Goal: Task Accomplishment & Management: Manage account settings

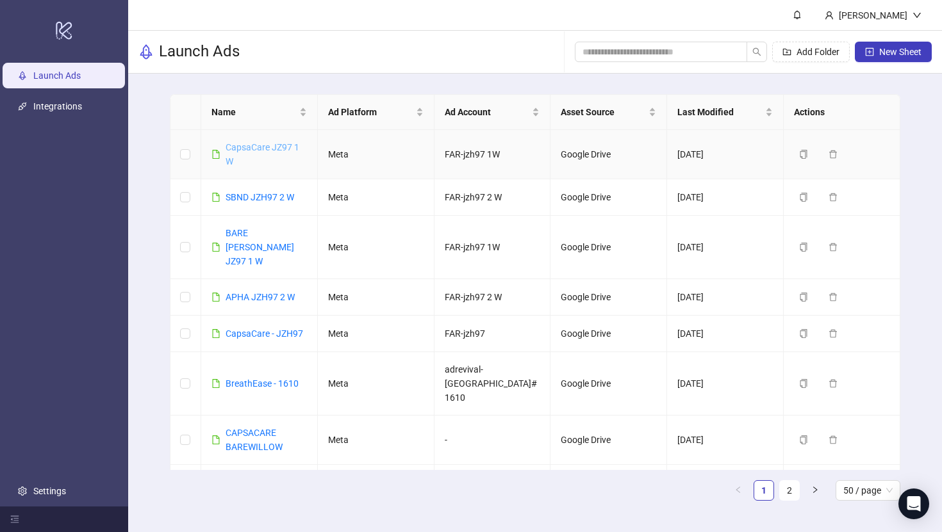
click at [277, 147] on link "CapsaCare JZ97 1 W" at bounding box center [263, 154] width 74 height 24
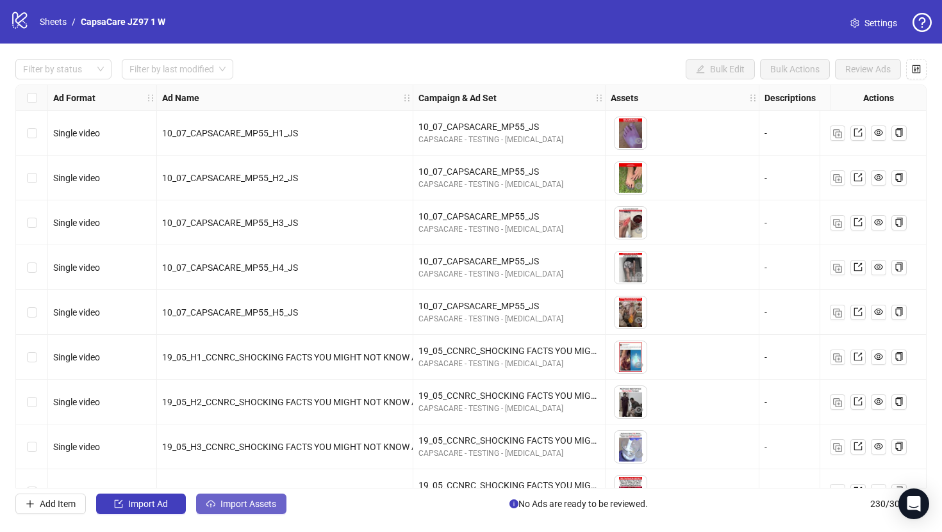
click at [251, 499] on span "Import Assets" at bounding box center [248, 504] width 56 height 10
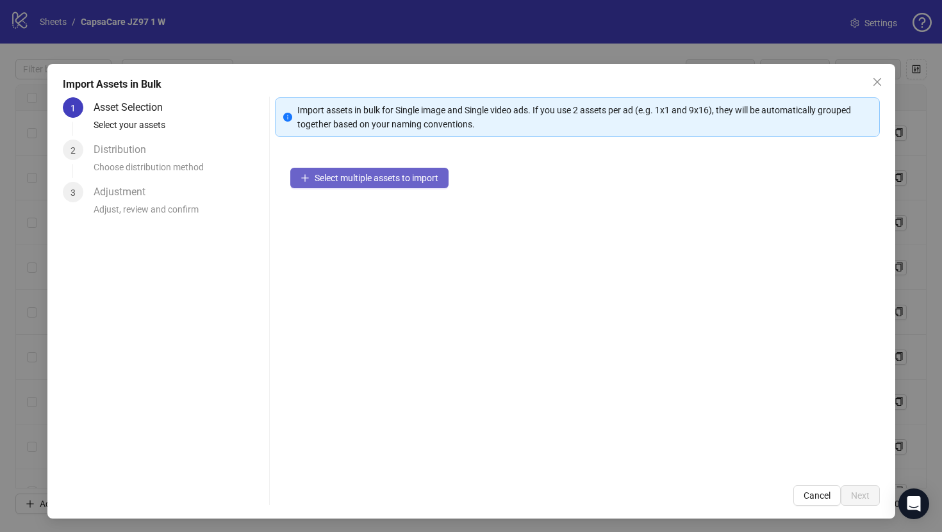
click at [400, 182] on span "Select multiple assets to import" at bounding box center [377, 178] width 124 height 10
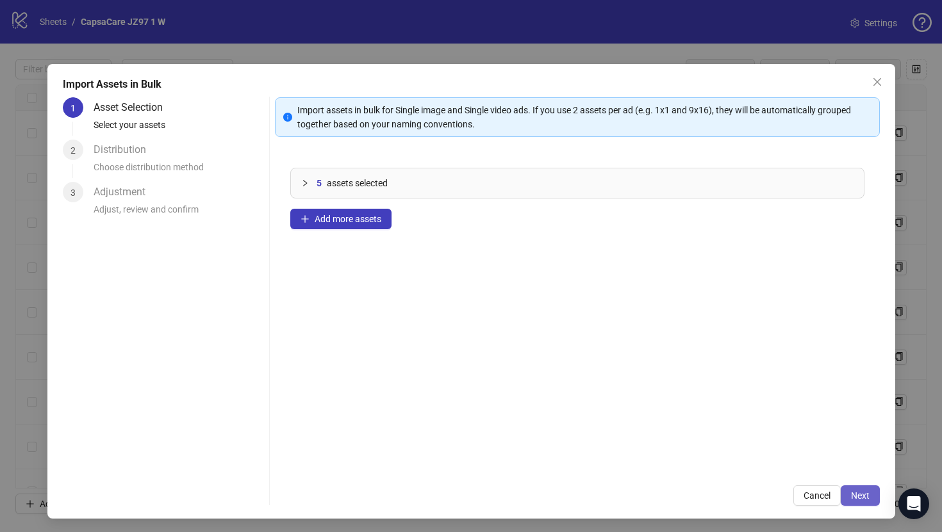
click at [866, 486] on button "Next" at bounding box center [860, 496] width 39 height 21
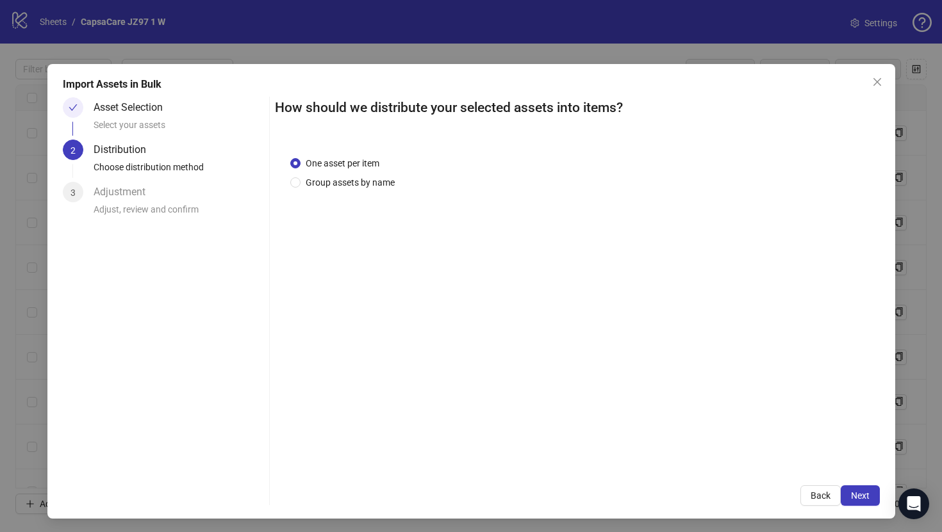
click at [855, 496] on span "Next" at bounding box center [860, 496] width 19 height 10
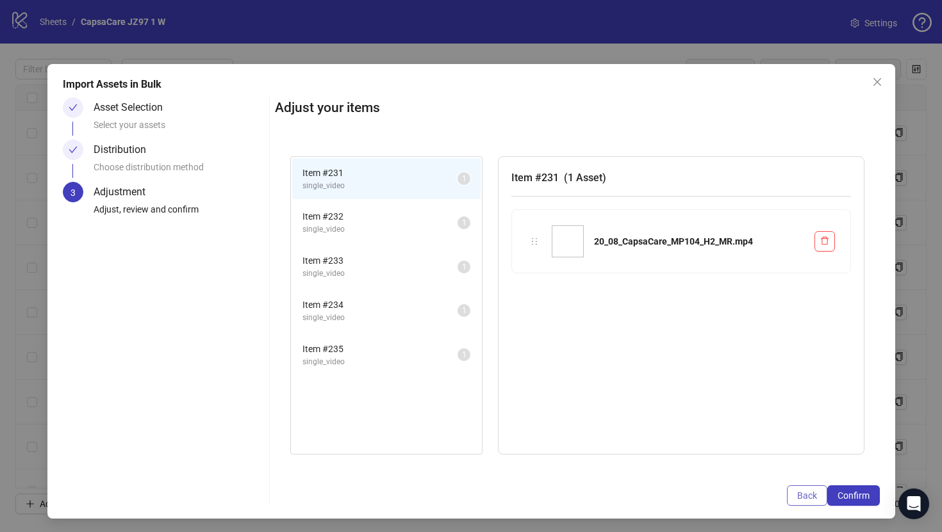
click at [814, 491] on span "Back" at bounding box center [807, 496] width 20 height 10
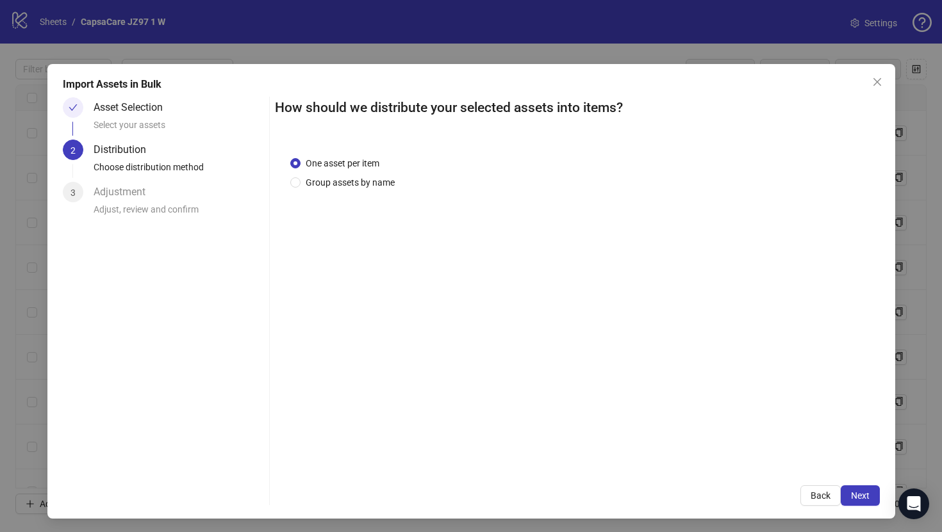
click at [814, 491] on span "Back" at bounding box center [821, 496] width 20 height 10
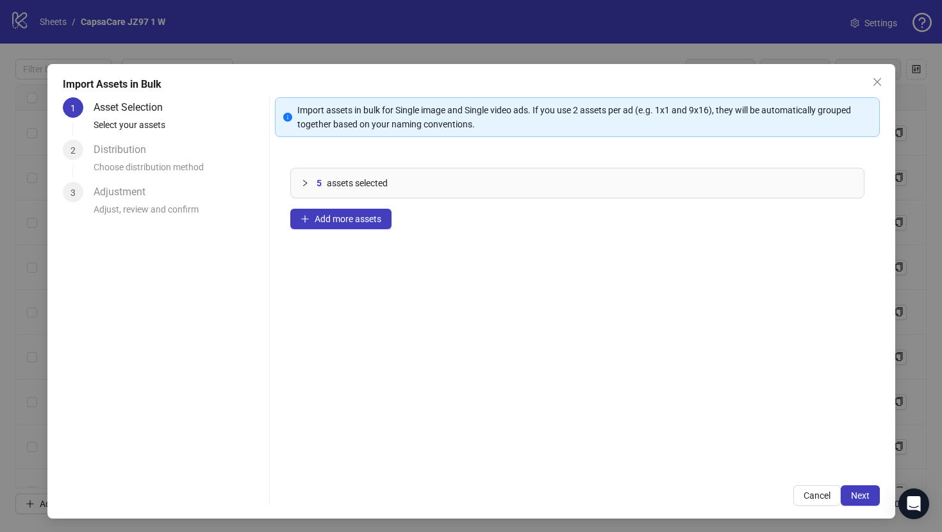
click at [372, 231] on div "5 assets selected Add more assets" at bounding box center [577, 311] width 605 height 318
click at [370, 220] on span "Add more assets" at bounding box center [348, 219] width 67 height 10
click at [368, 220] on span "Add more assets" at bounding box center [348, 219] width 67 height 10
click at [827, 496] on span "Cancel" at bounding box center [816, 496] width 27 height 10
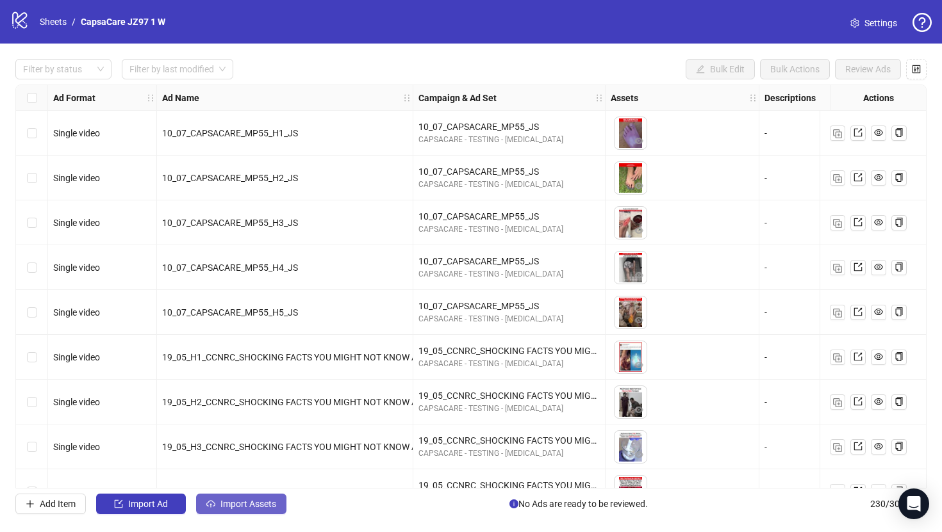
click at [284, 501] on button "Import Assets" at bounding box center [241, 504] width 90 height 21
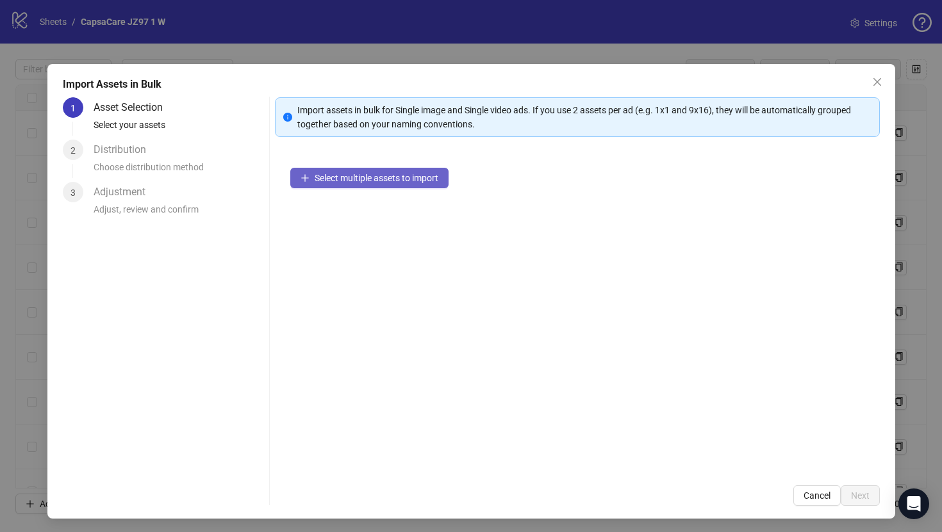
click at [347, 174] on span "Select multiple assets to import" at bounding box center [377, 178] width 124 height 10
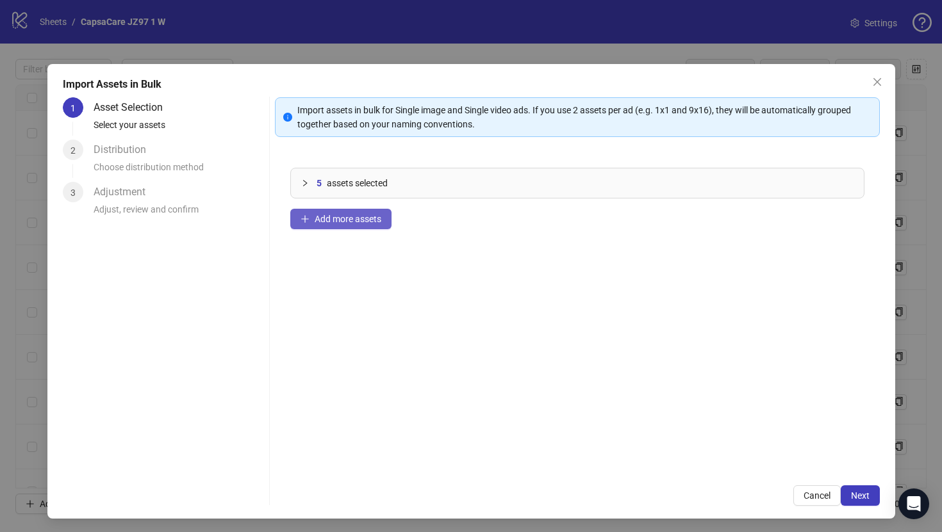
click at [334, 220] on span "Add more assets" at bounding box center [348, 219] width 67 height 10
click at [370, 227] on button "Add more assets" at bounding box center [340, 219] width 101 height 21
click at [359, 223] on span "Add more assets" at bounding box center [348, 219] width 67 height 10
click at [369, 217] on span "Add more assets" at bounding box center [348, 219] width 67 height 10
click at [367, 184] on span "assets selected" at bounding box center [362, 183] width 61 height 14
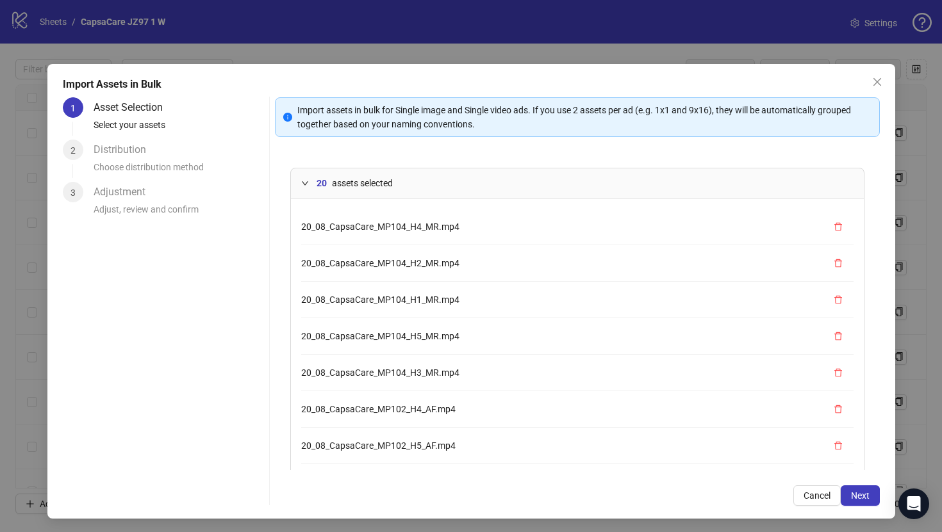
scroll to position [52, 0]
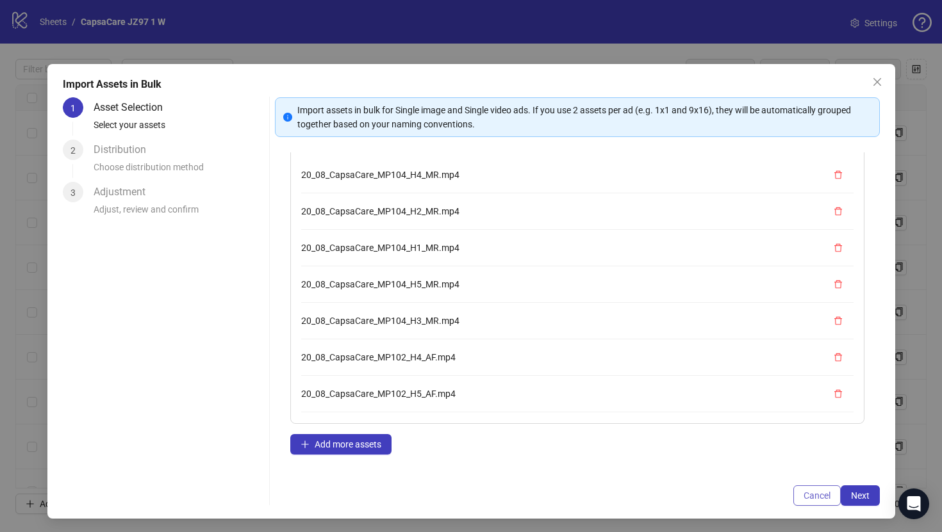
click at [811, 502] on button "Cancel" at bounding box center [816, 496] width 47 height 21
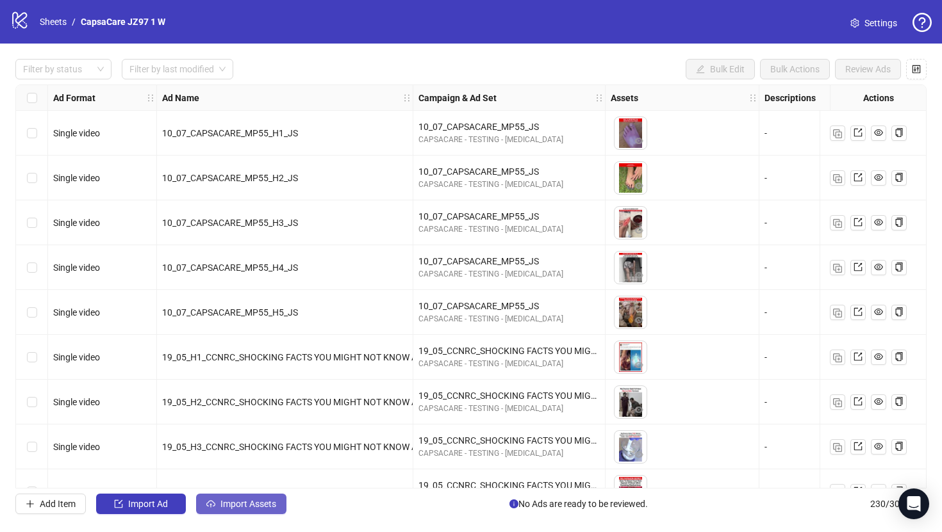
click at [270, 497] on button "Import Assets" at bounding box center [241, 504] width 90 height 21
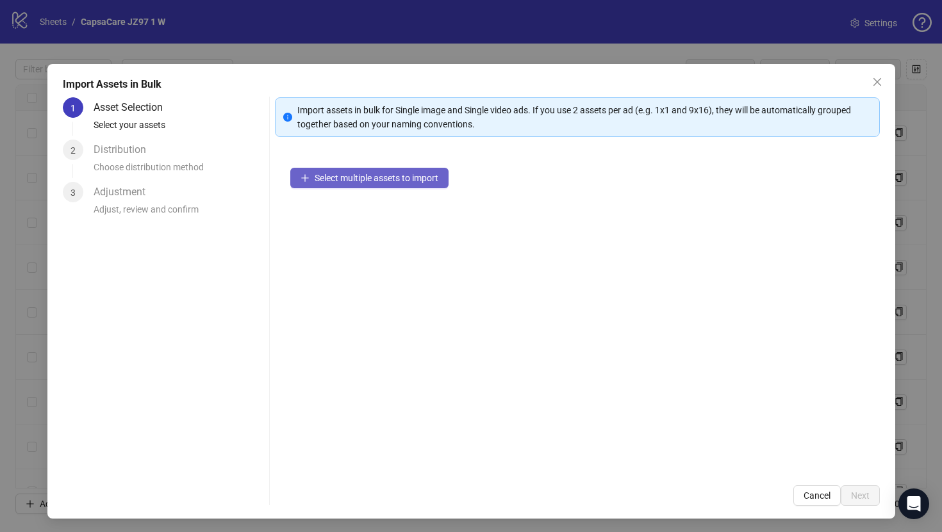
click at [435, 186] on button "Select multiple assets to import" at bounding box center [369, 178] width 158 height 21
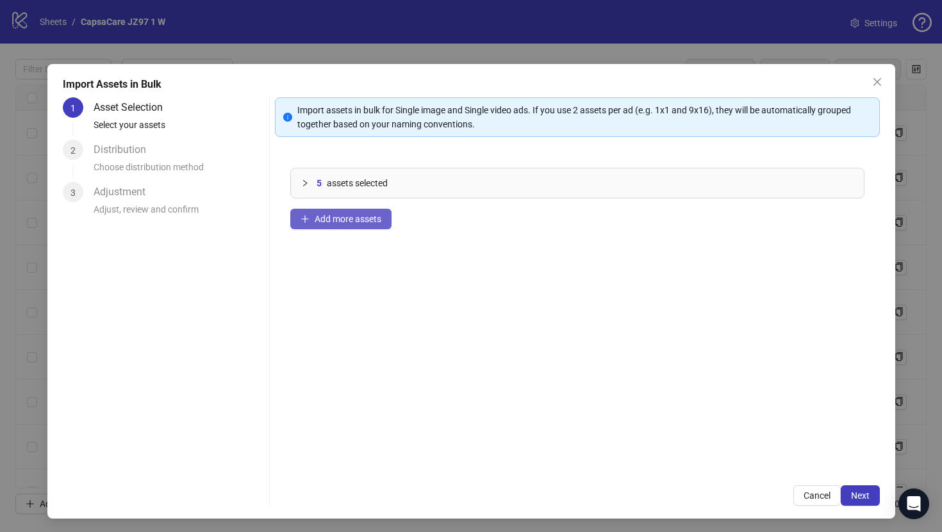
click at [390, 224] on button "Add more assets" at bounding box center [340, 219] width 101 height 21
click at [374, 222] on span "Add more assets" at bounding box center [348, 219] width 67 height 10
click at [388, 231] on div "15 assets selected Add more assets" at bounding box center [577, 311] width 605 height 318
click at [383, 227] on button "Add more assets" at bounding box center [340, 219] width 101 height 21
click at [370, 218] on span "Add more assets" at bounding box center [348, 219] width 67 height 10
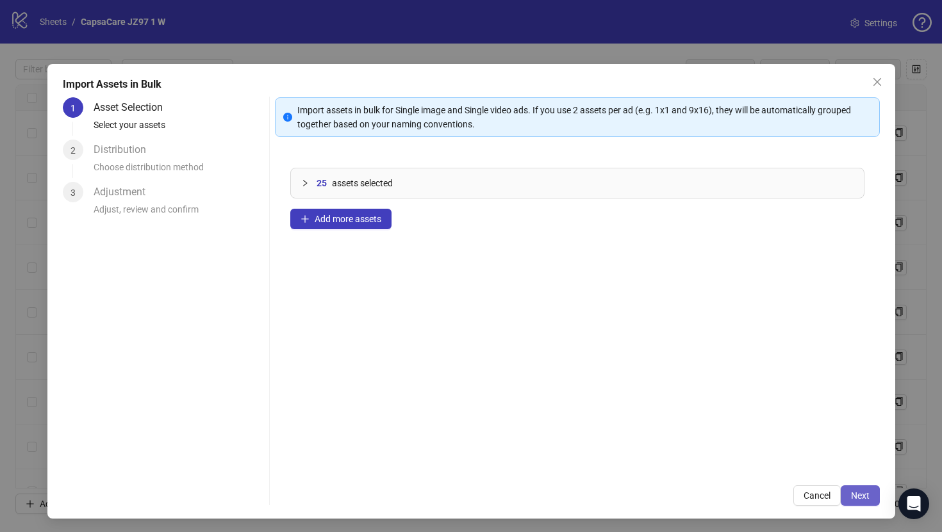
click at [856, 486] on button "Next" at bounding box center [860, 496] width 39 height 21
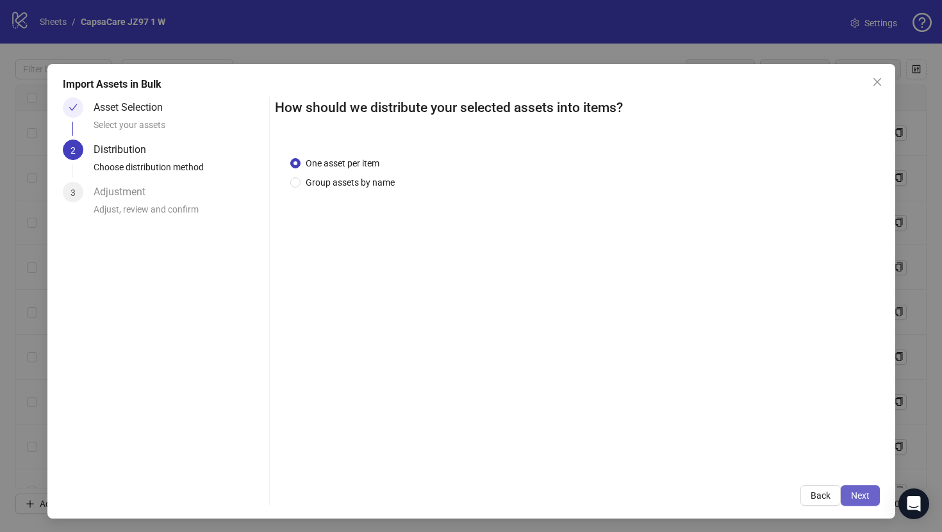
click at [859, 493] on span "Next" at bounding box center [860, 496] width 19 height 10
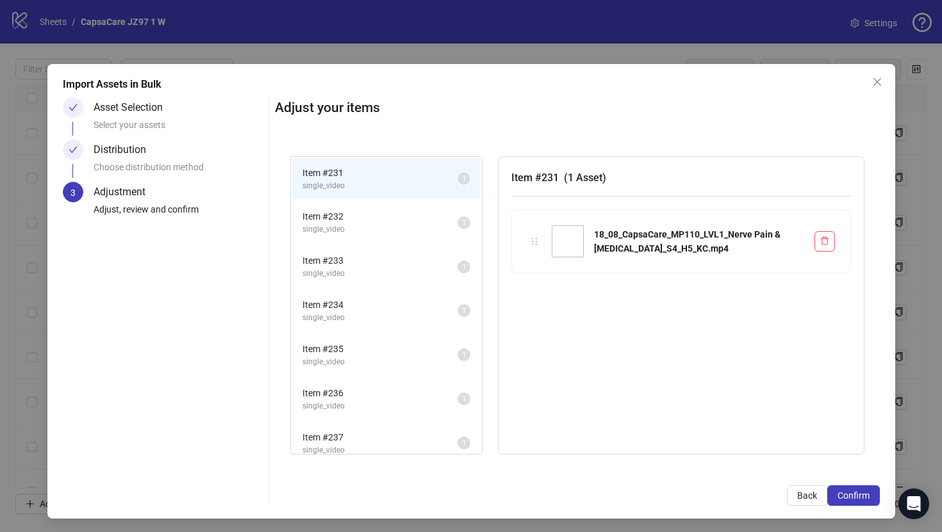
click at [859, 493] on span "Confirm" at bounding box center [853, 496] width 32 height 10
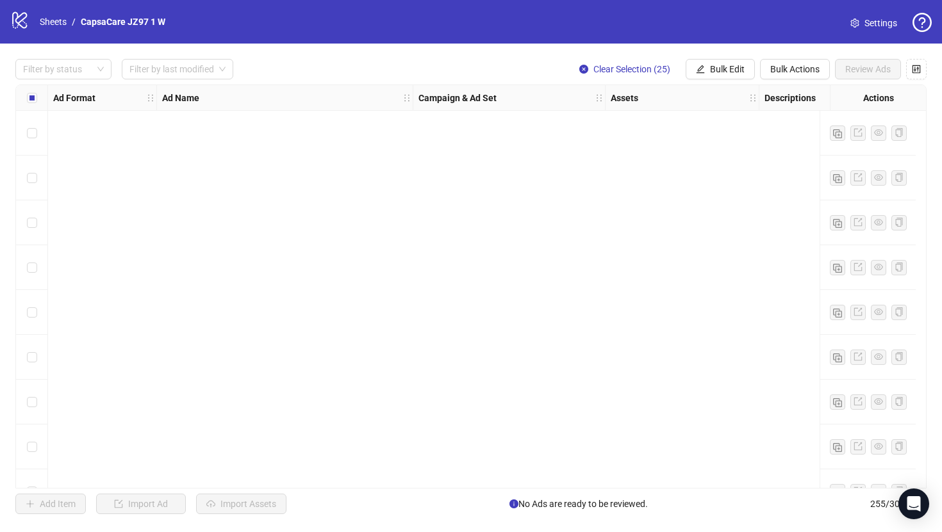
click at [62, 71] on div "Import Assets in Bulk Asset Selection Select your assets Distribution Choose di…" at bounding box center [471, 266] width 942 height 532
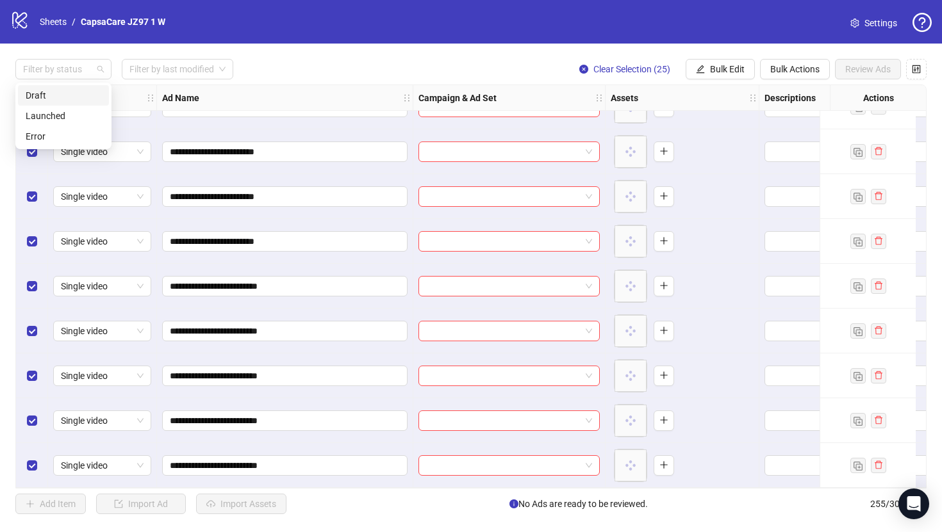
click at [62, 71] on div at bounding box center [57, 69] width 78 height 18
click at [65, 96] on div "Draft" at bounding box center [64, 95] width 76 height 14
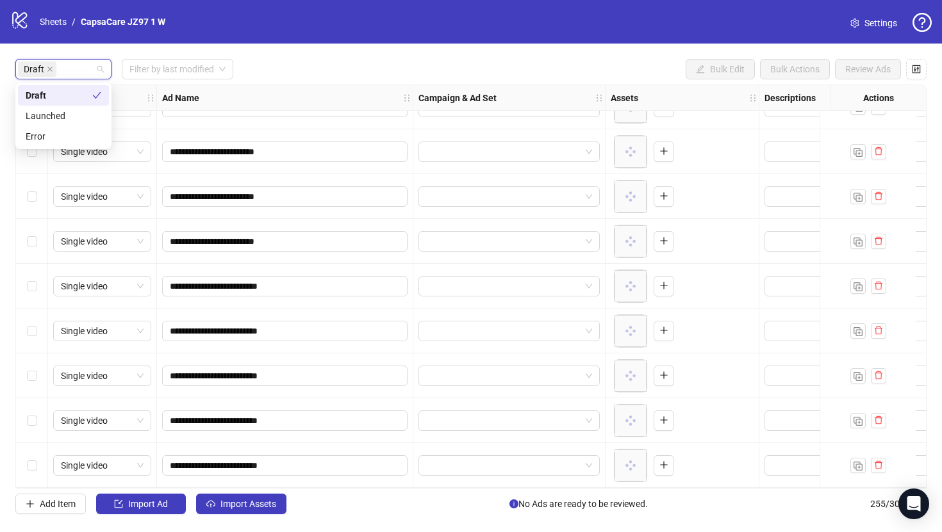
scroll to position [749, 0]
click at [309, 69] on div "Draft Filter by last modified Bulk Edit Bulk Actions Review Ads" at bounding box center [470, 69] width 911 height 21
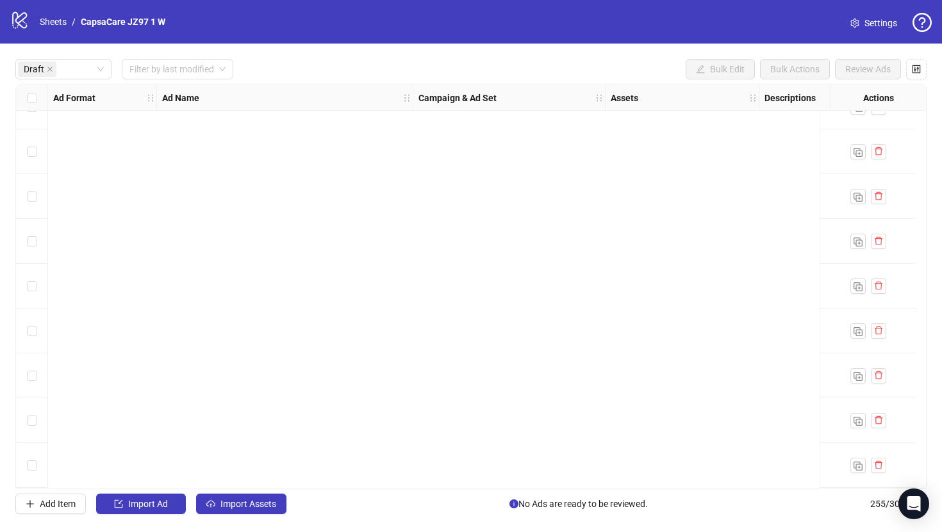
scroll to position [0, 0]
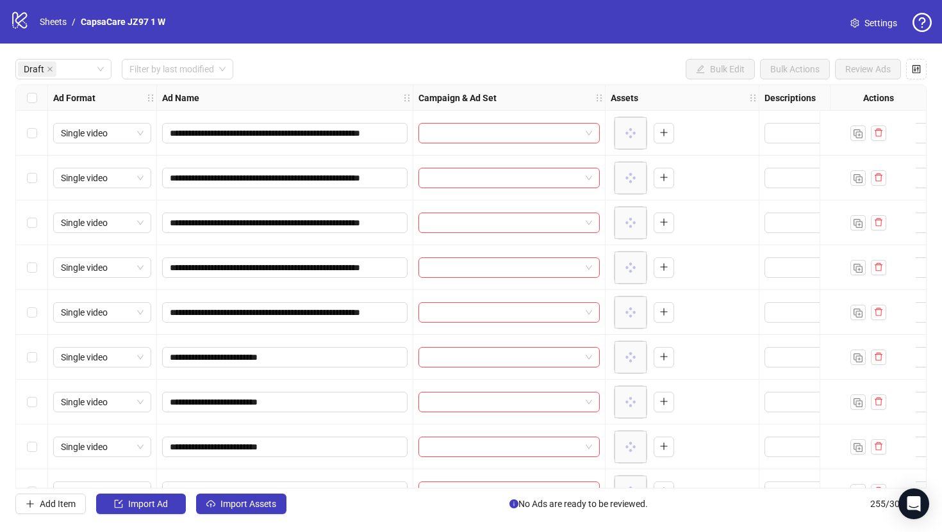
click at [37, 106] on div "Select all rows" at bounding box center [32, 98] width 32 height 26
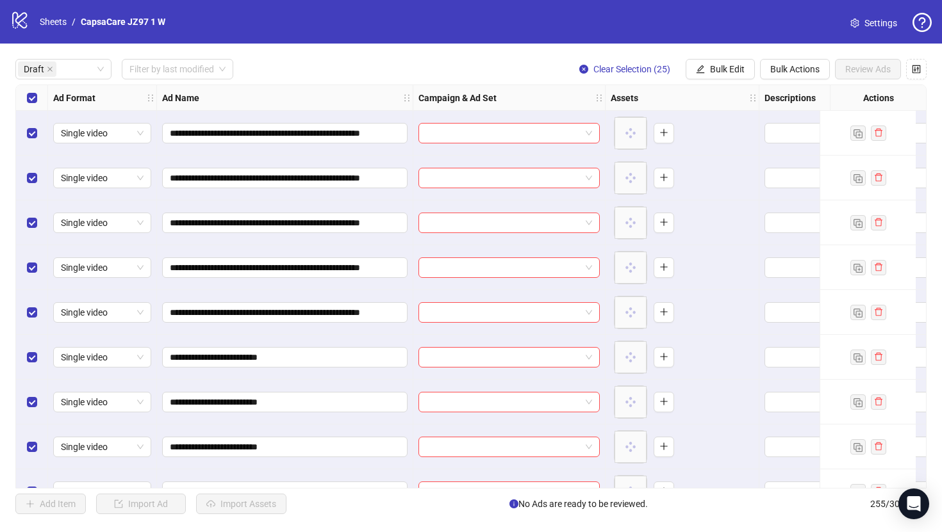
click at [37, 106] on div "Select all rows" at bounding box center [32, 98] width 32 height 26
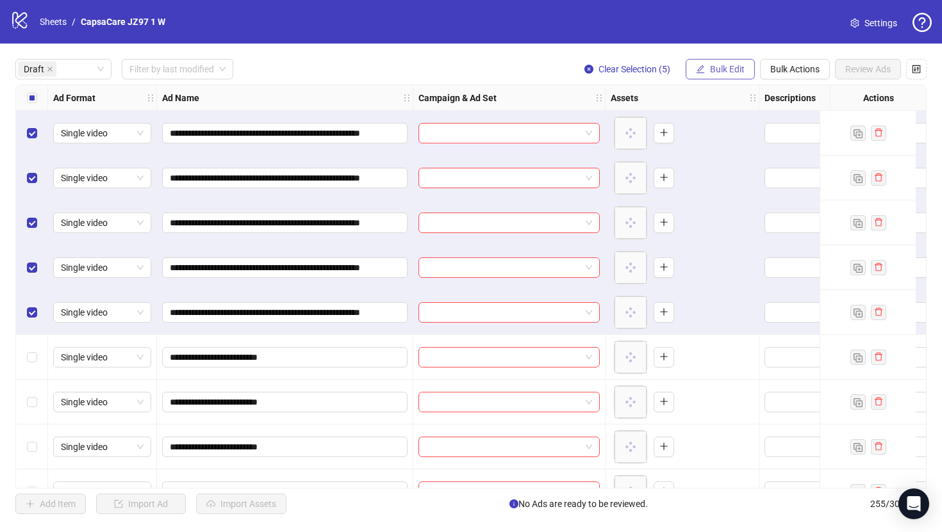
click at [725, 67] on span "Bulk Edit" at bounding box center [727, 69] width 35 height 10
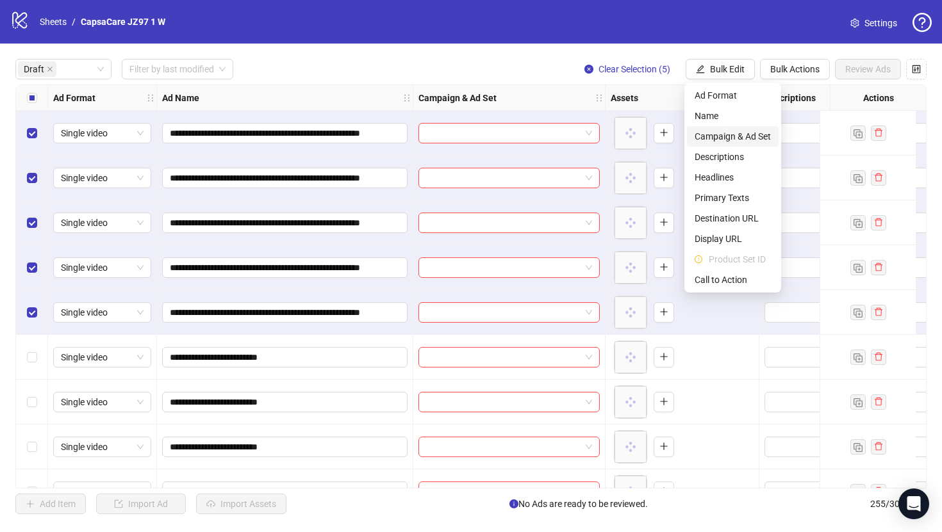
click at [724, 137] on span "Campaign & Ad Set" at bounding box center [733, 136] width 76 height 14
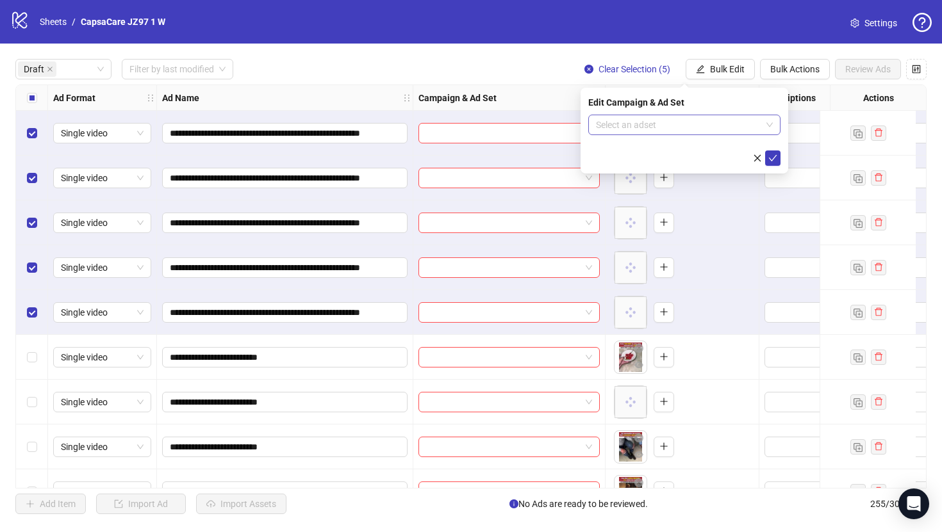
click at [605, 129] on input "search" at bounding box center [678, 124] width 165 height 19
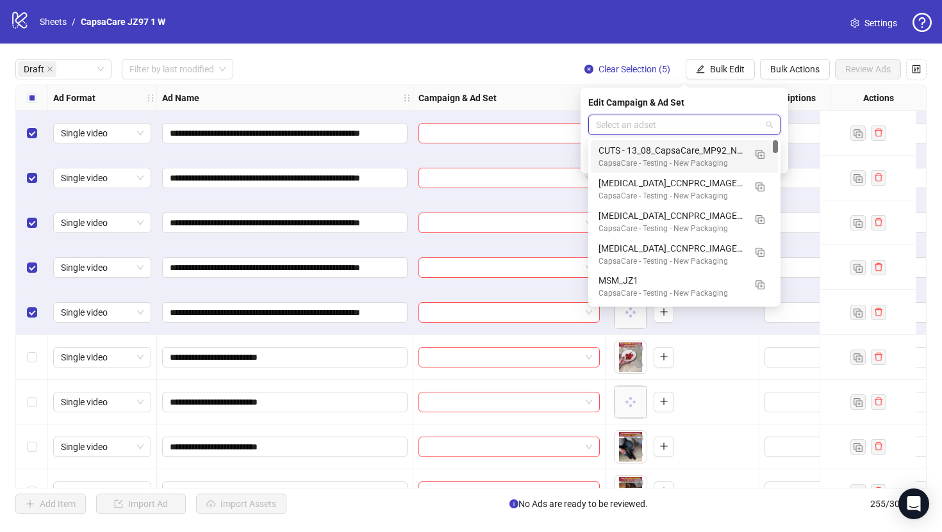
paste input "**********"
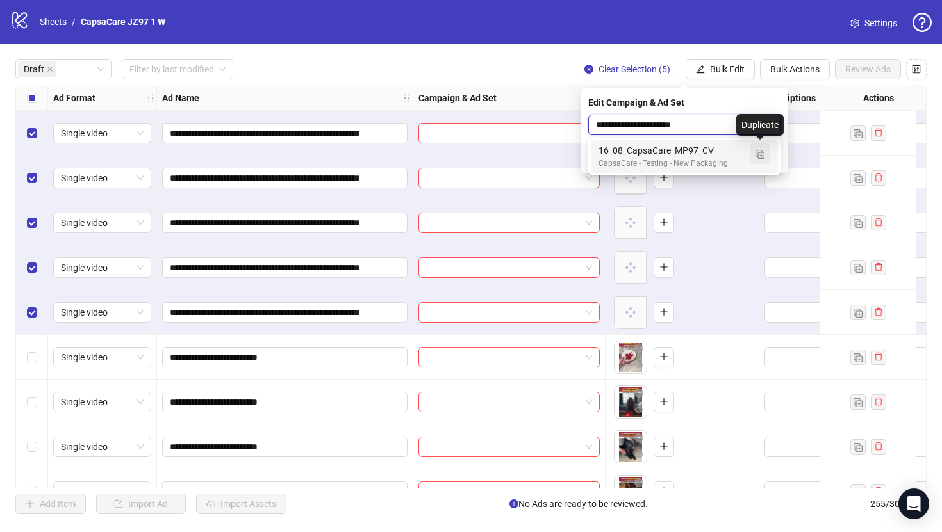
click at [754, 154] on button "button" at bounding box center [760, 154] width 21 height 21
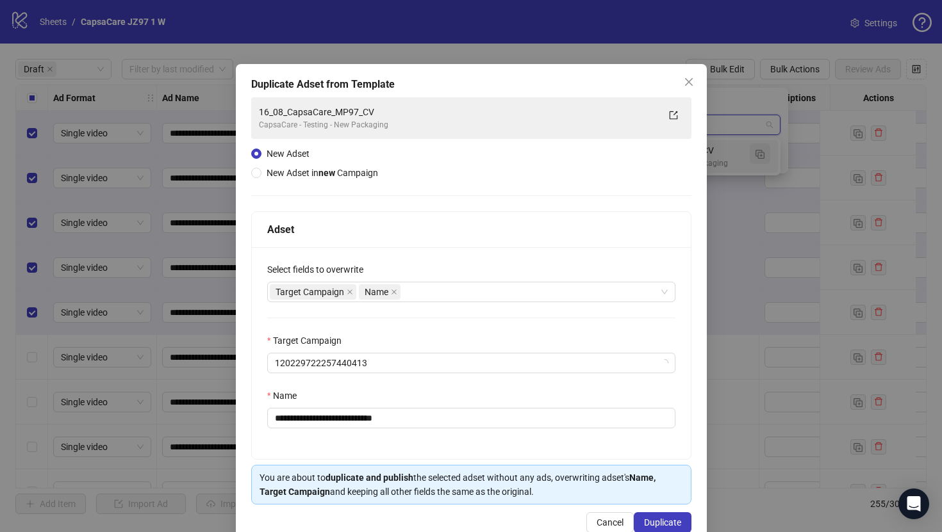
type input "**********"
click at [525, 370] on span "CapsaCare - Testing - New Packaging" at bounding box center [471, 363] width 393 height 19
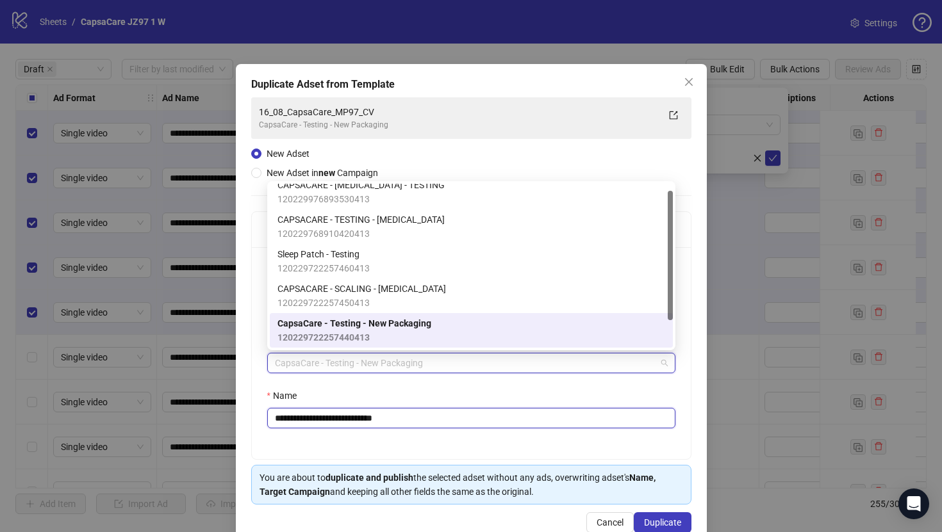
click at [520, 412] on input "**********" at bounding box center [471, 418] width 408 height 21
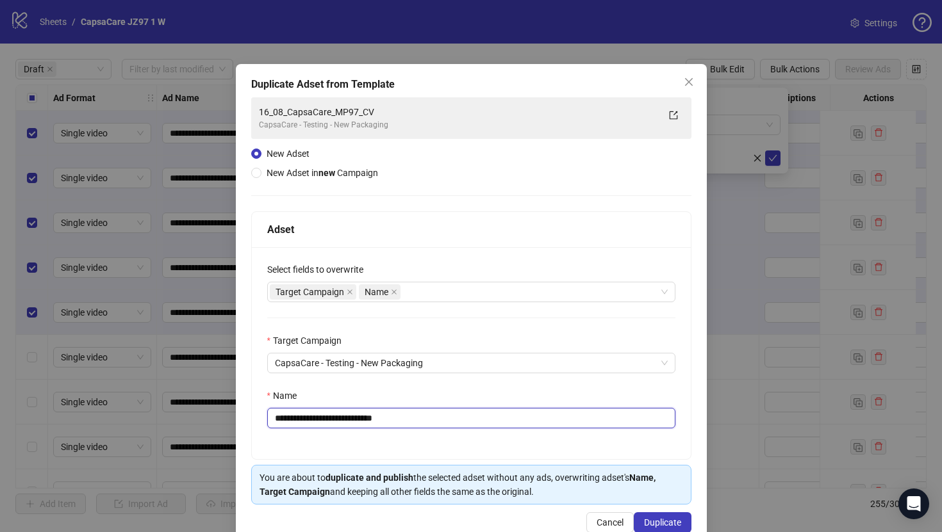
paste input "**********"
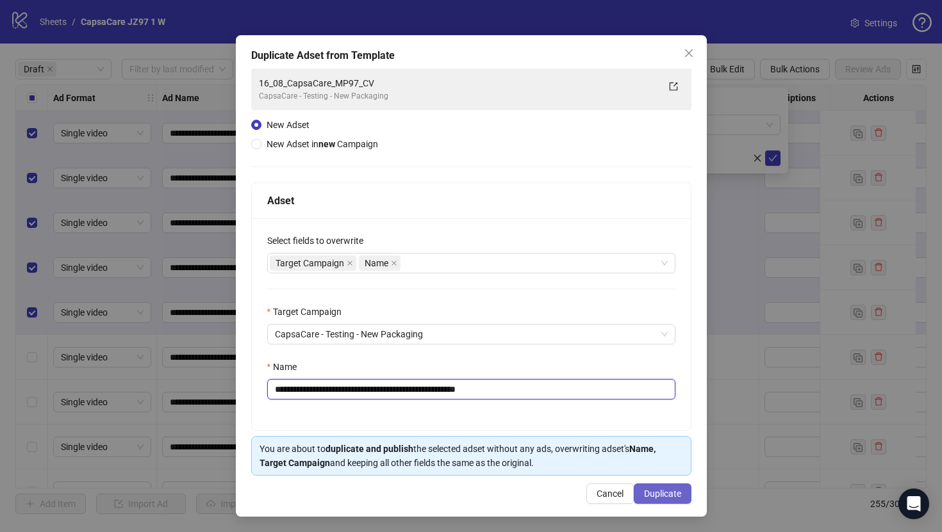
type input "**********"
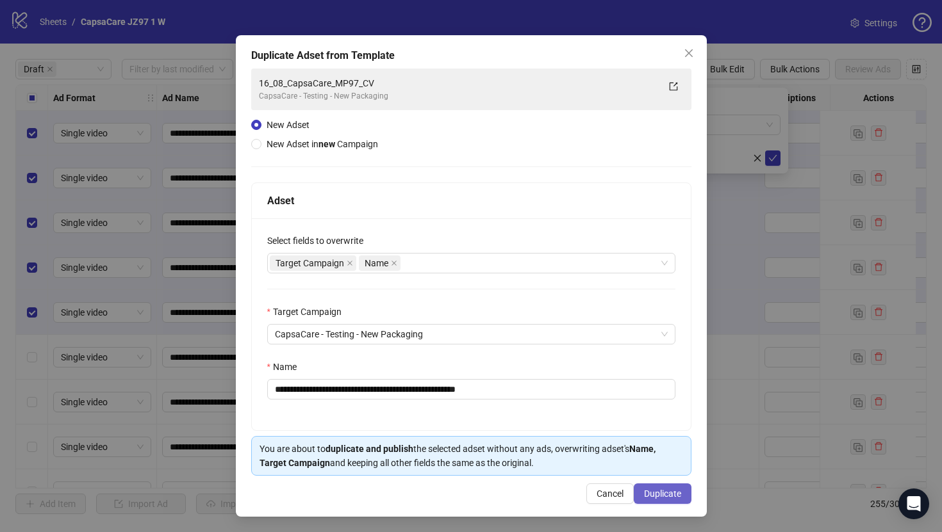
click at [652, 489] on span "Duplicate" at bounding box center [662, 494] width 37 height 10
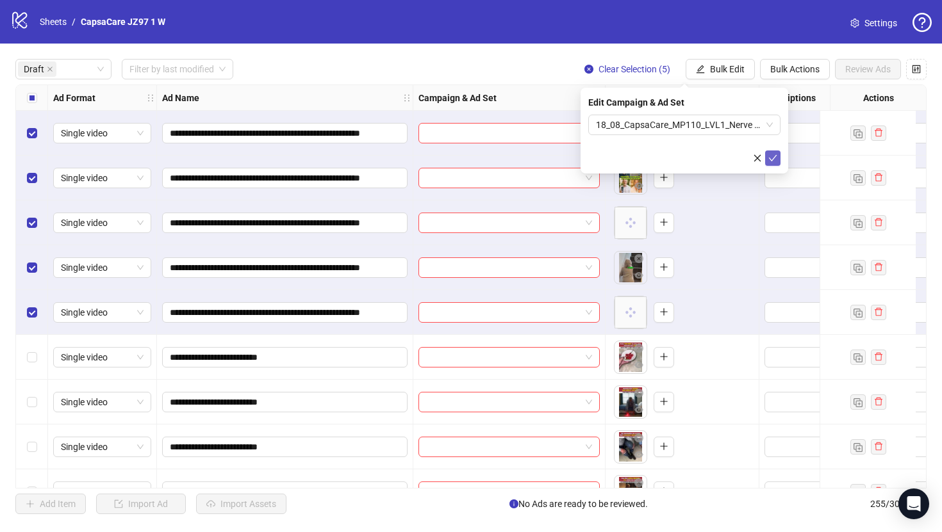
click at [766, 157] on button "submit" at bounding box center [772, 158] width 15 height 15
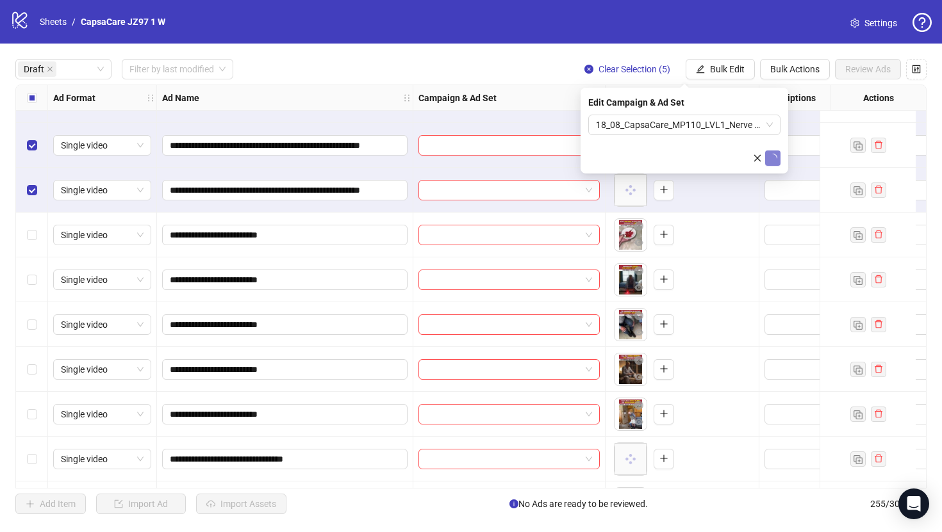
scroll to position [125, 0]
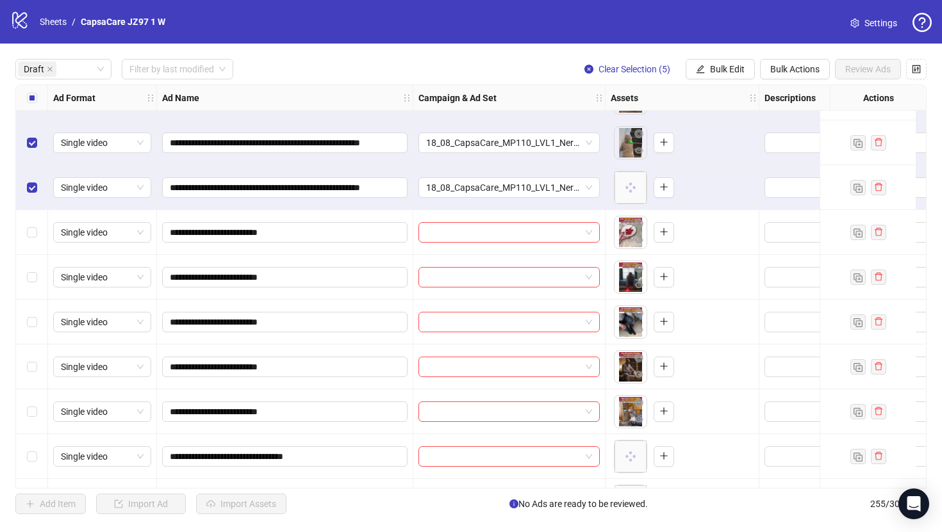
click at [43, 100] on div "Select all rows" at bounding box center [32, 98] width 32 height 26
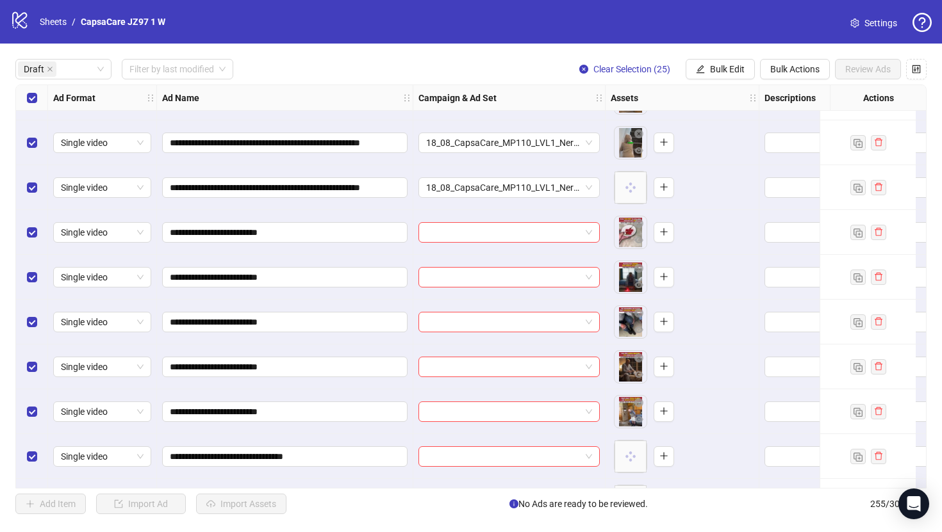
click at [43, 100] on div "Select all rows" at bounding box center [32, 98] width 32 height 26
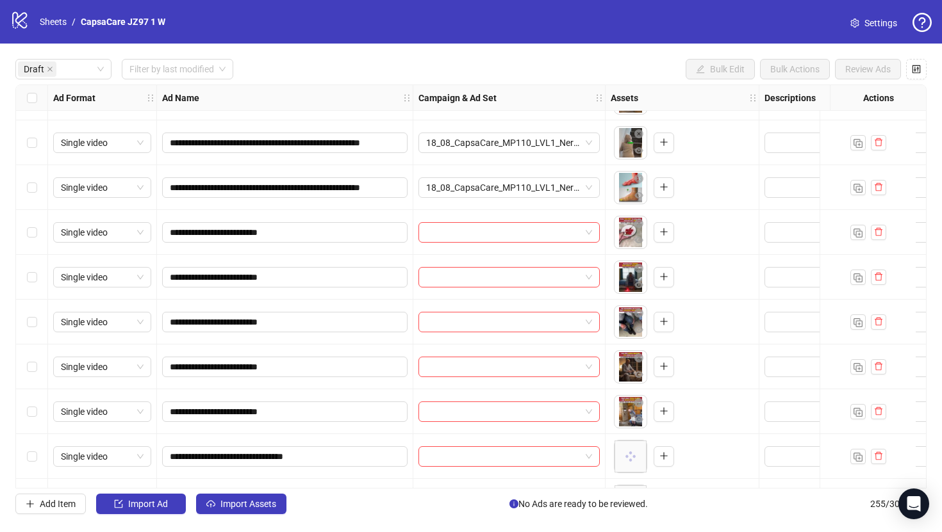
click at [31, 241] on div "Select row 6" at bounding box center [32, 232] width 32 height 45
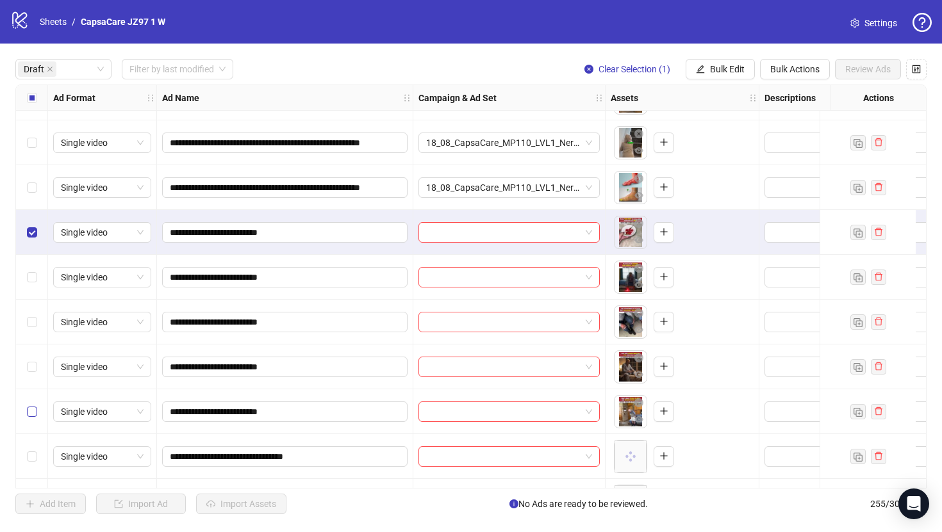
click at [33, 405] on label "Select row 10" at bounding box center [32, 412] width 10 height 14
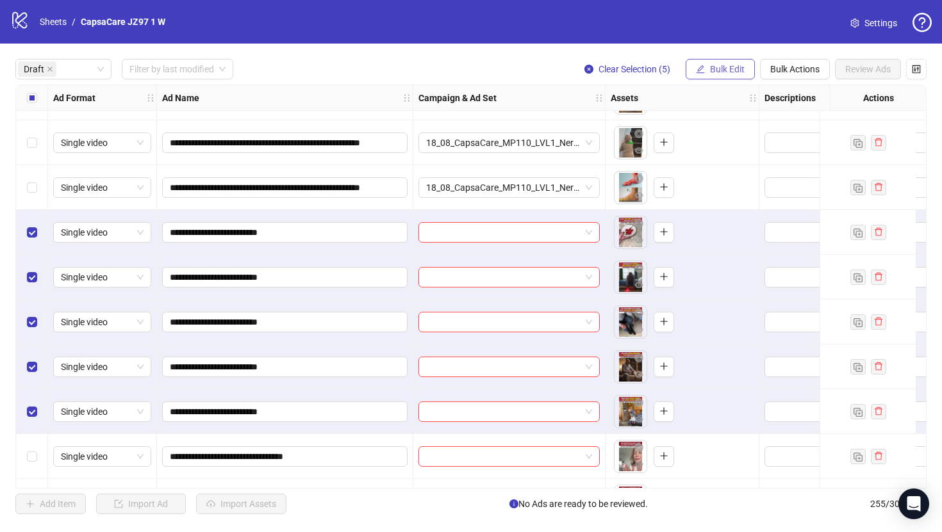
click at [704, 69] on button "Bulk Edit" at bounding box center [720, 69] width 69 height 21
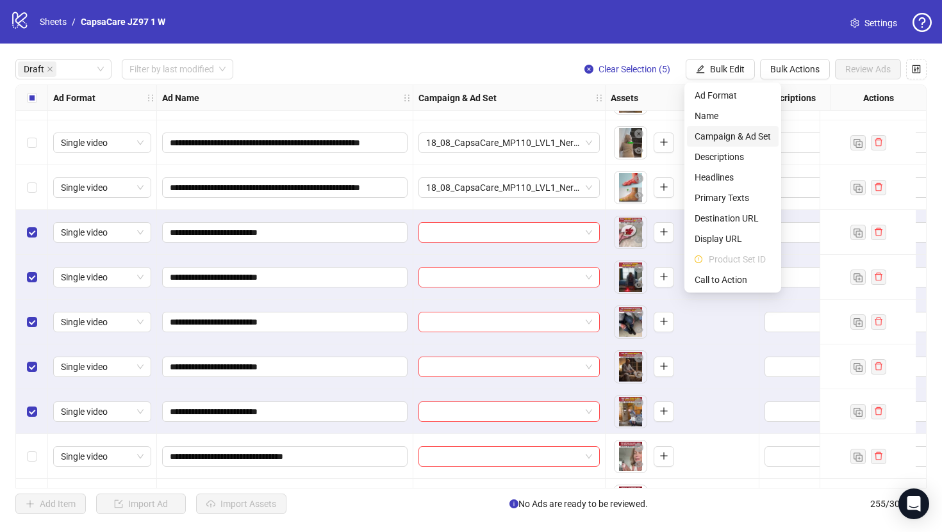
click at [704, 131] on span "Campaign & Ad Set" at bounding box center [733, 136] width 76 height 14
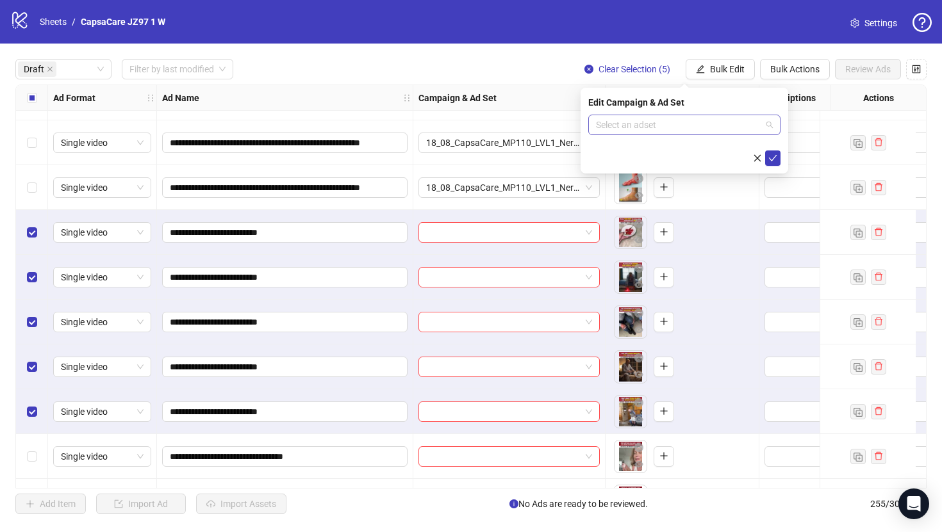
click at [704, 129] on input "search" at bounding box center [678, 124] width 165 height 19
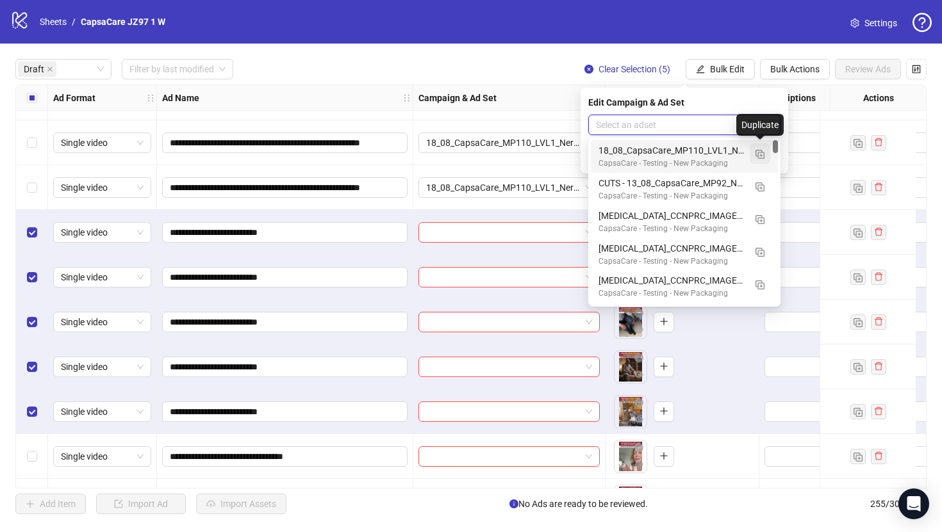
click at [759, 159] on button "button" at bounding box center [760, 154] width 21 height 21
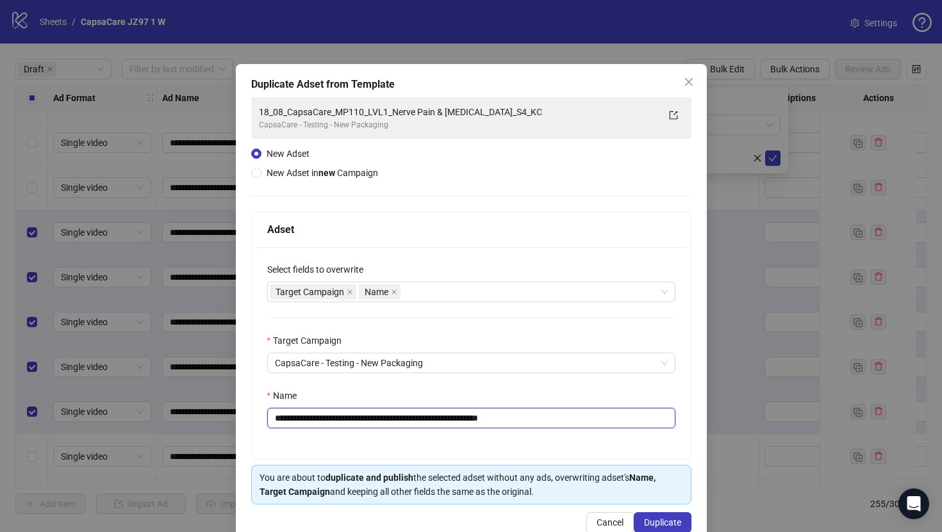
click at [626, 410] on input "**********" at bounding box center [471, 418] width 408 height 21
paste input "text"
type input "**********"
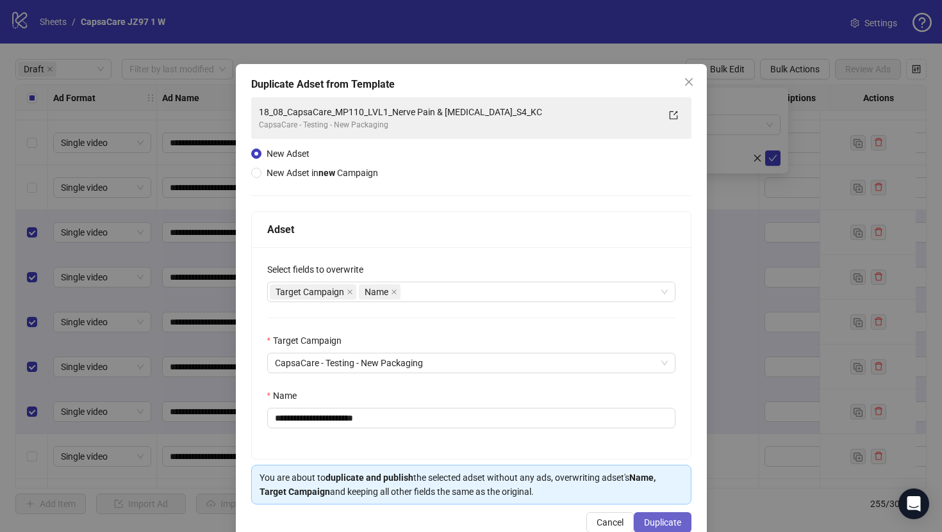
click at [668, 518] on span "Duplicate" at bounding box center [662, 523] width 37 height 10
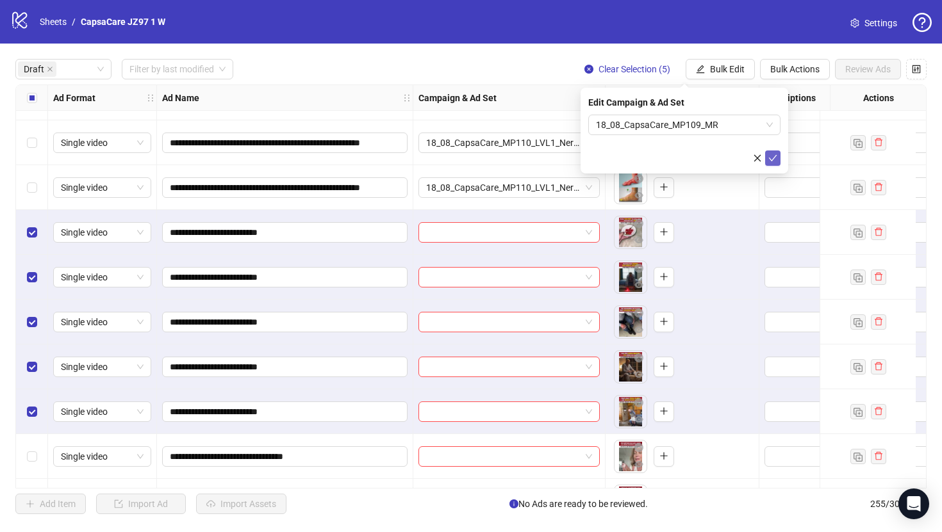
click at [766, 152] on button "submit" at bounding box center [772, 158] width 15 height 15
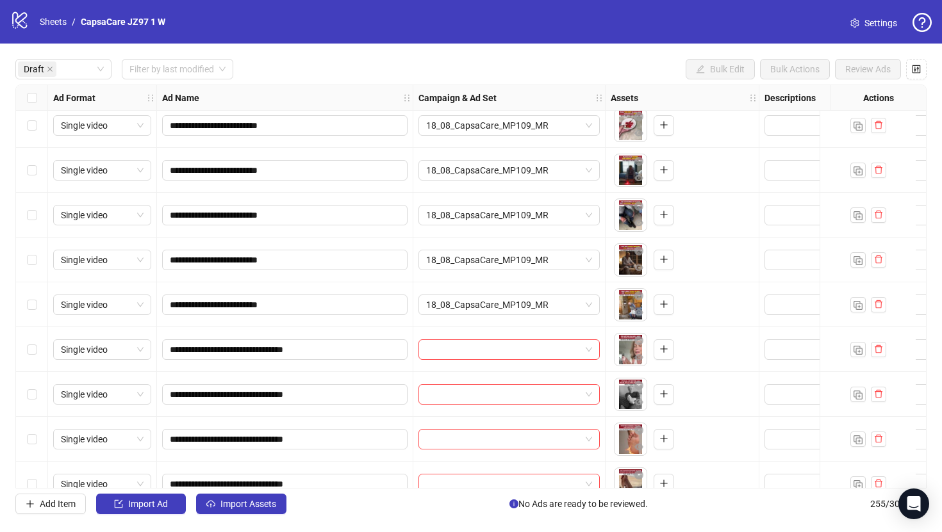
click at [32, 340] on div "Select row 11" at bounding box center [32, 349] width 32 height 45
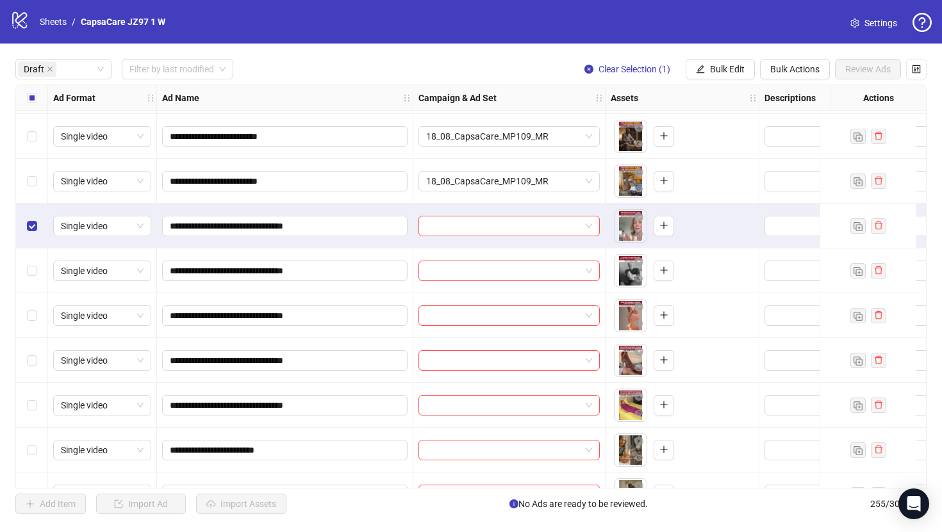
scroll to position [358, 0]
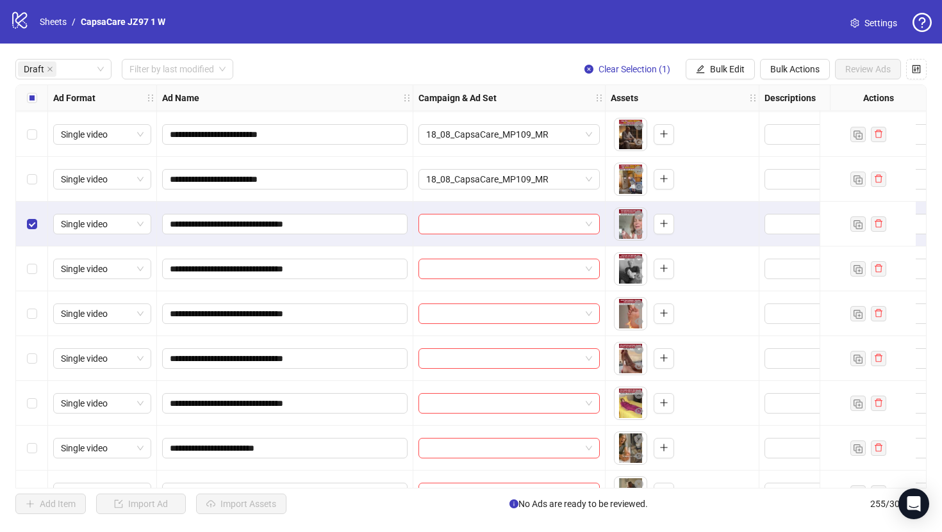
click at [33, 382] on div "Select row 15" at bounding box center [32, 403] width 32 height 45
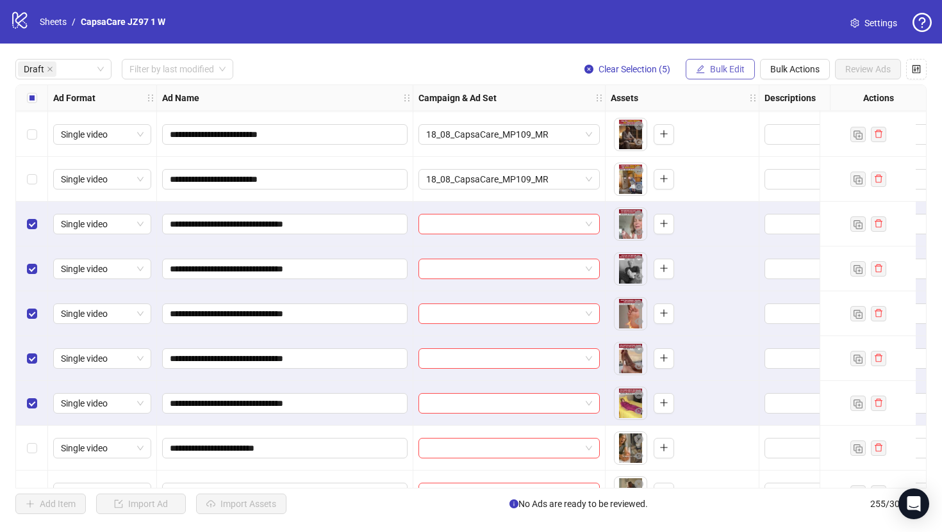
click at [711, 70] on span "Bulk Edit" at bounding box center [727, 69] width 35 height 10
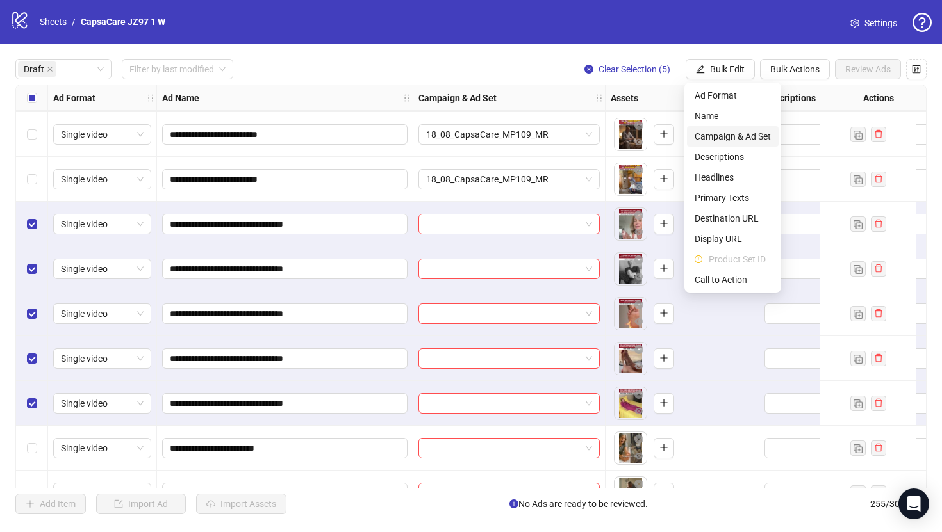
click at [729, 135] on span "Campaign & Ad Set" at bounding box center [733, 136] width 76 height 14
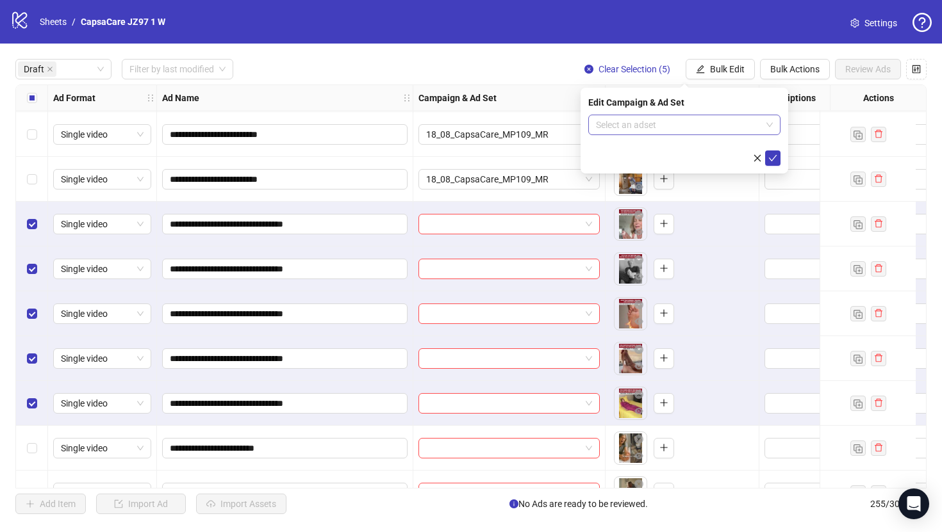
click at [716, 132] on input "search" at bounding box center [678, 124] width 165 height 19
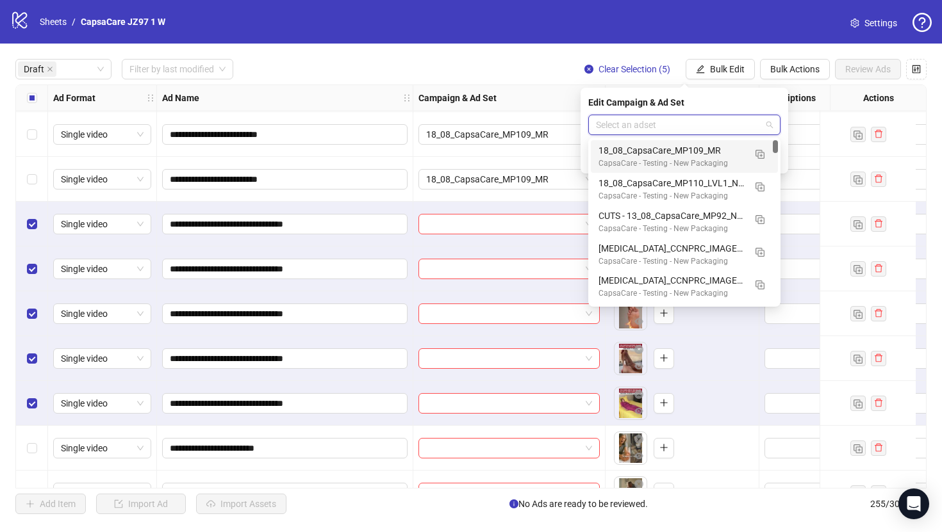
paste input "**********"
type input "**********"
click at [761, 151] on img "button" at bounding box center [759, 154] width 9 height 9
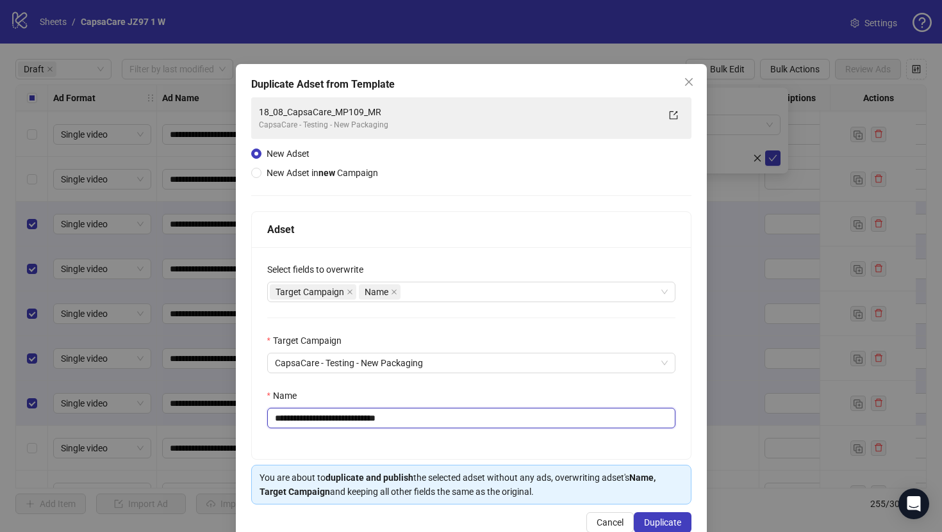
click at [545, 418] on input "**********" at bounding box center [471, 418] width 408 height 21
paste input "*"
type input "**********"
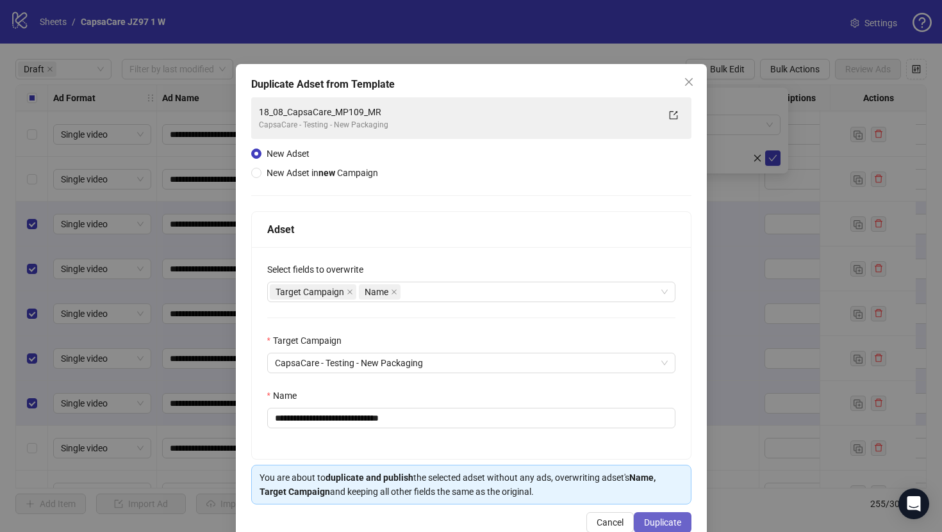
click at [643, 514] on button "Duplicate" at bounding box center [663, 523] width 58 height 21
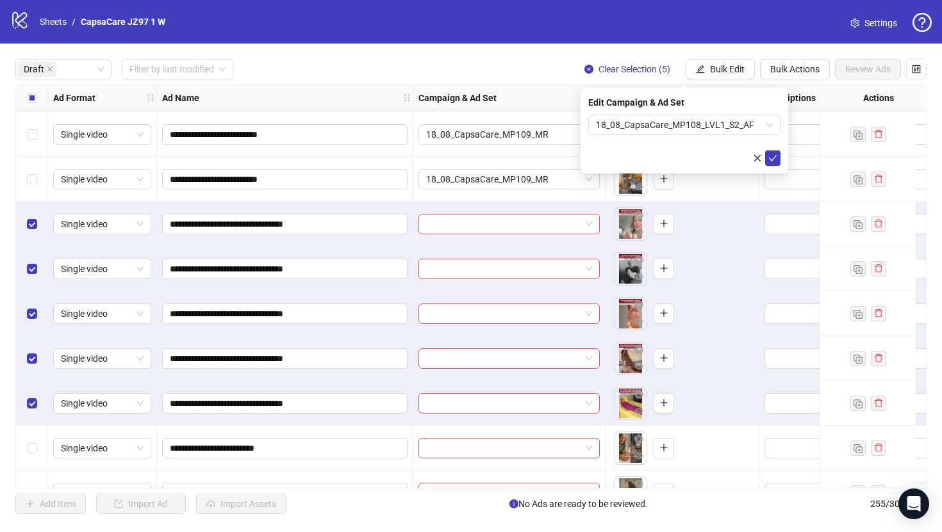
click at [774, 159] on icon "check" at bounding box center [772, 158] width 9 height 9
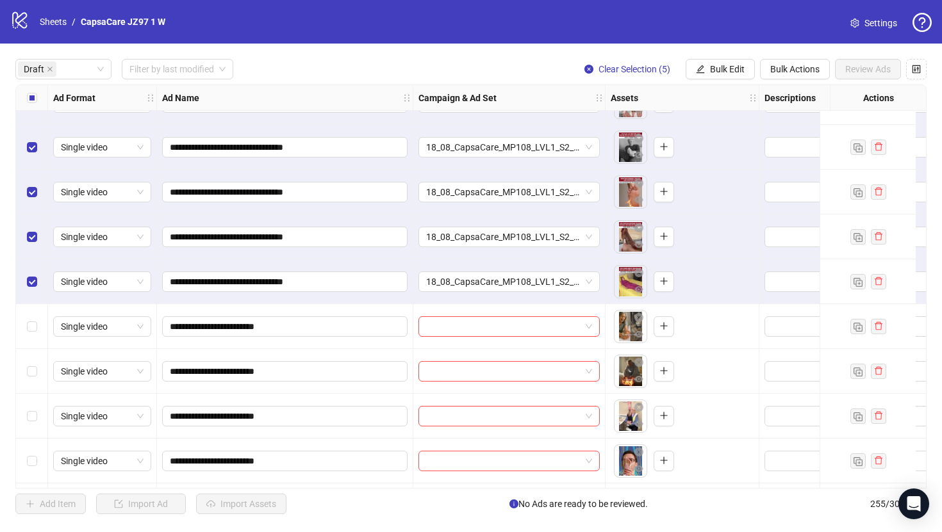
scroll to position [654, 0]
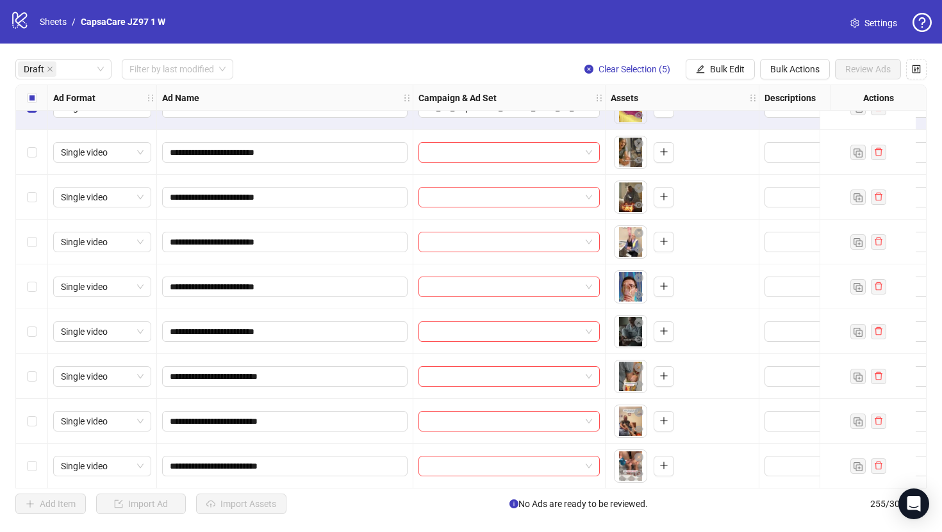
click at [38, 99] on div "Select all rows" at bounding box center [32, 98] width 32 height 26
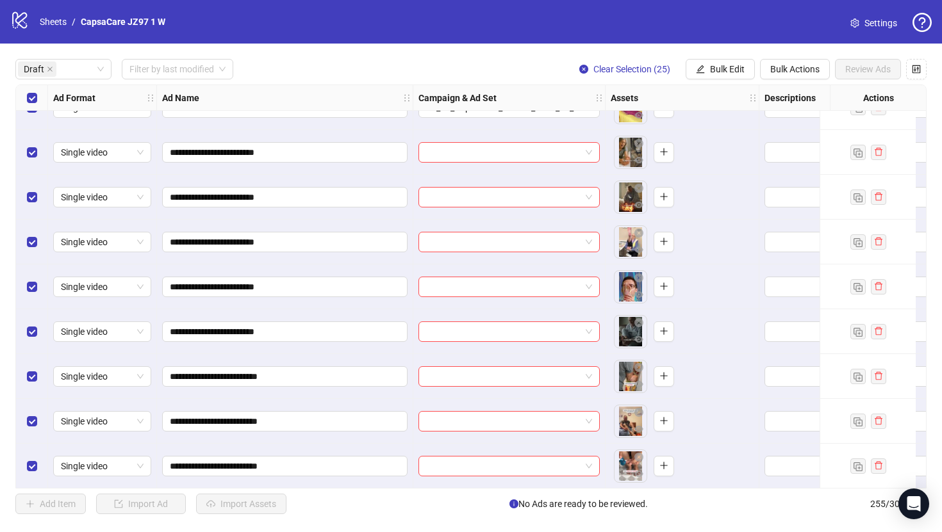
click at [38, 99] on div "Select all rows" at bounding box center [32, 98] width 32 height 26
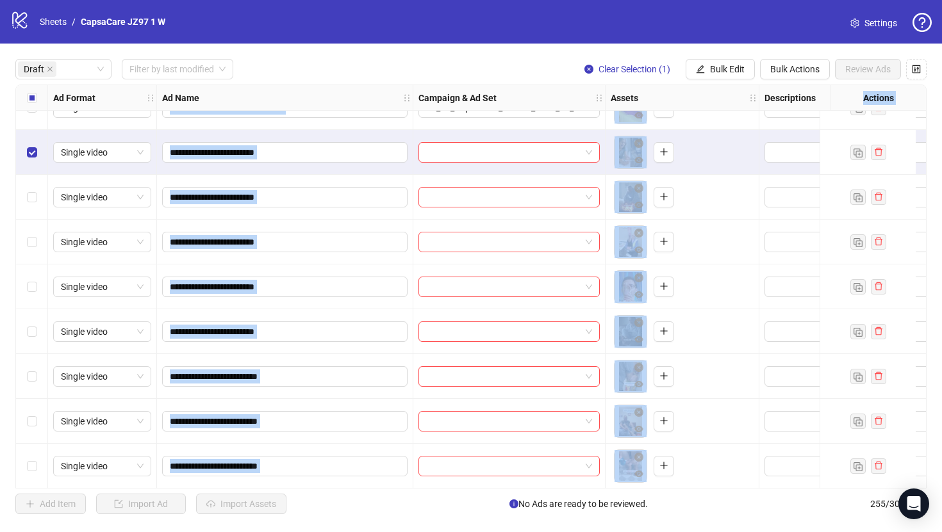
click at [40, 342] on div "Select row 20" at bounding box center [32, 331] width 32 height 45
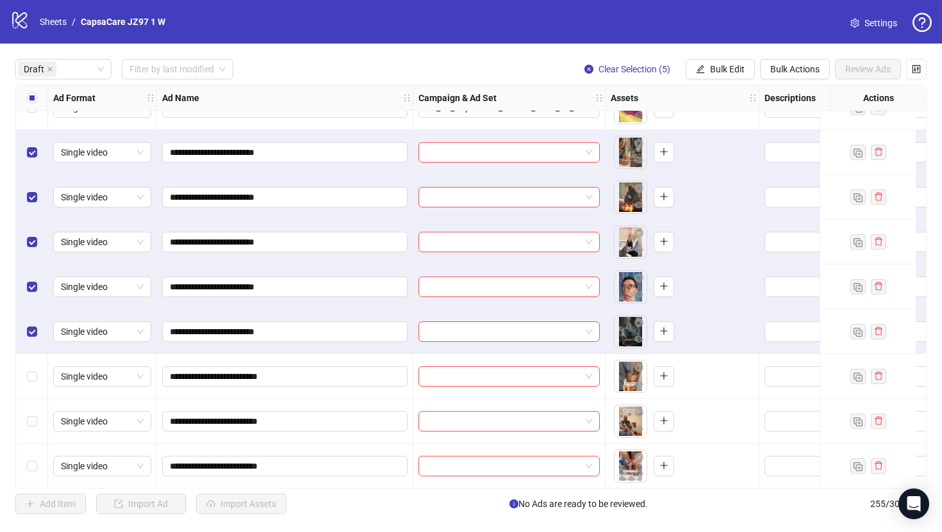
click at [546, 62] on div "Draft Filter by last modified Clear Selection (5) Bulk Edit Bulk Actions Review…" at bounding box center [470, 69] width 911 height 21
click at [719, 66] on span "Bulk Edit" at bounding box center [727, 69] width 35 height 10
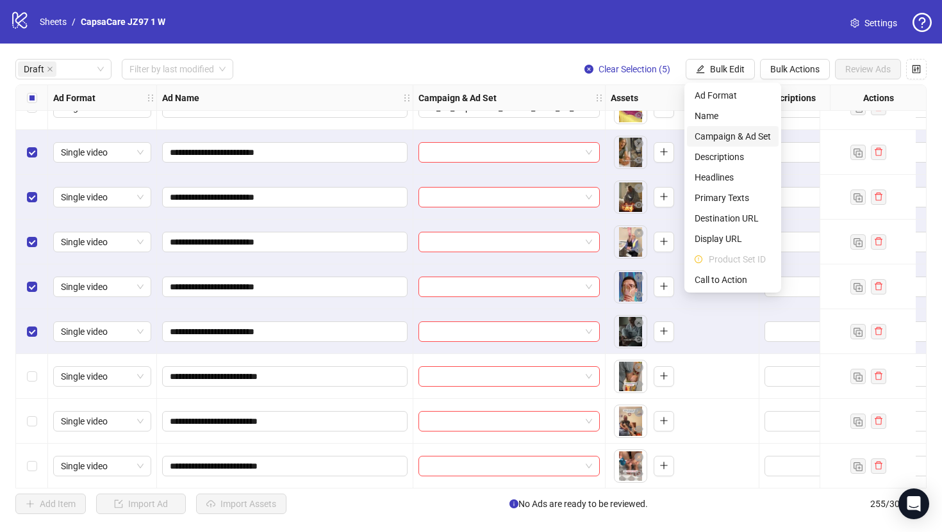
click at [728, 136] on span "Campaign & Ad Set" at bounding box center [733, 136] width 76 height 14
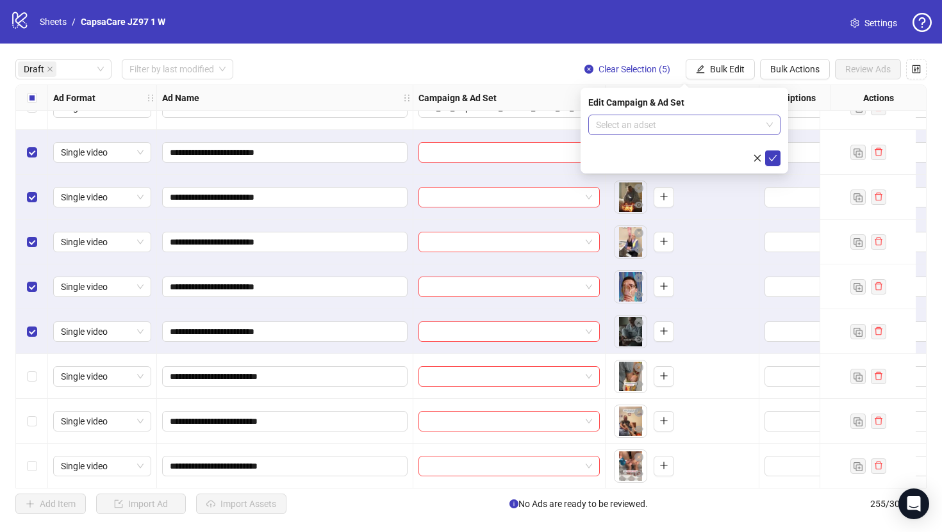
click at [705, 121] on input "search" at bounding box center [678, 124] width 165 height 19
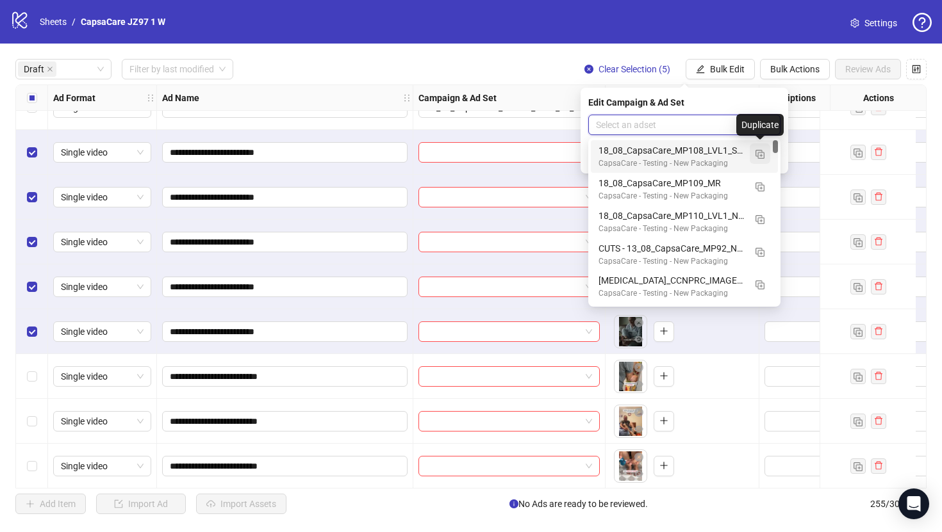
click at [765, 154] on button "button" at bounding box center [760, 154] width 21 height 21
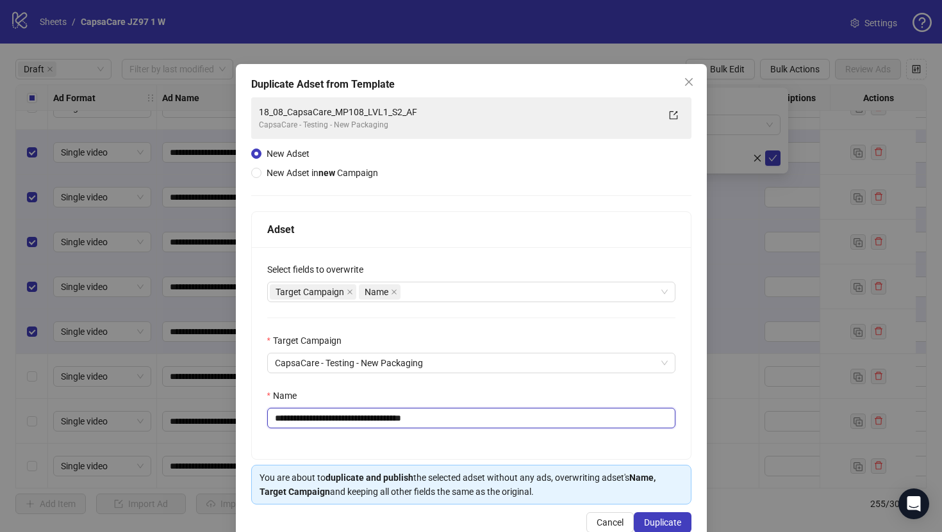
click at [588, 417] on input "**********" at bounding box center [471, 418] width 408 height 21
paste input "text"
type input "**********"
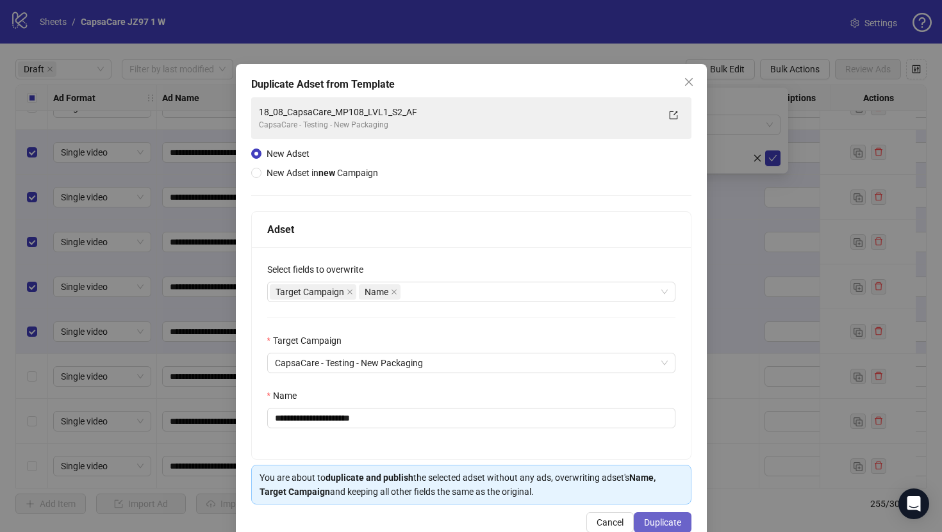
click at [663, 520] on span "Duplicate" at bounding box center [662, 523] width 37 height 10
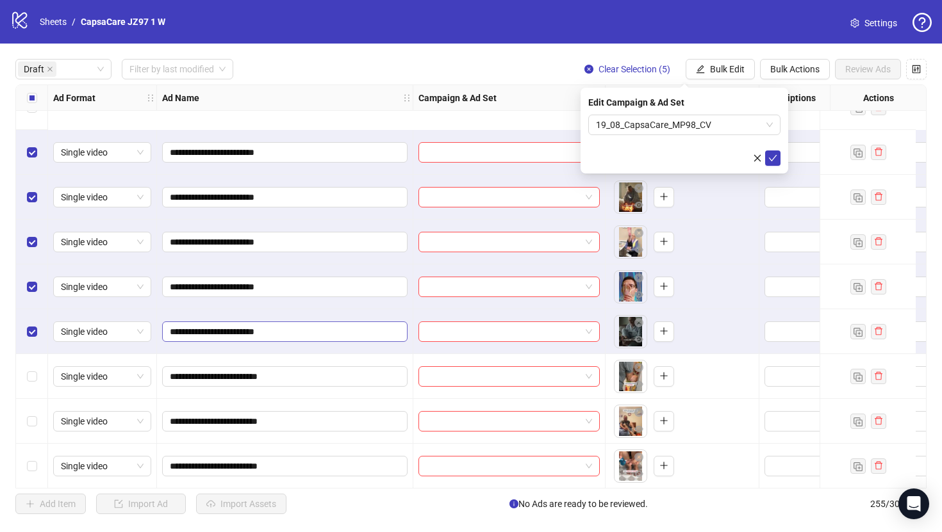
scroll to position [749, 0]
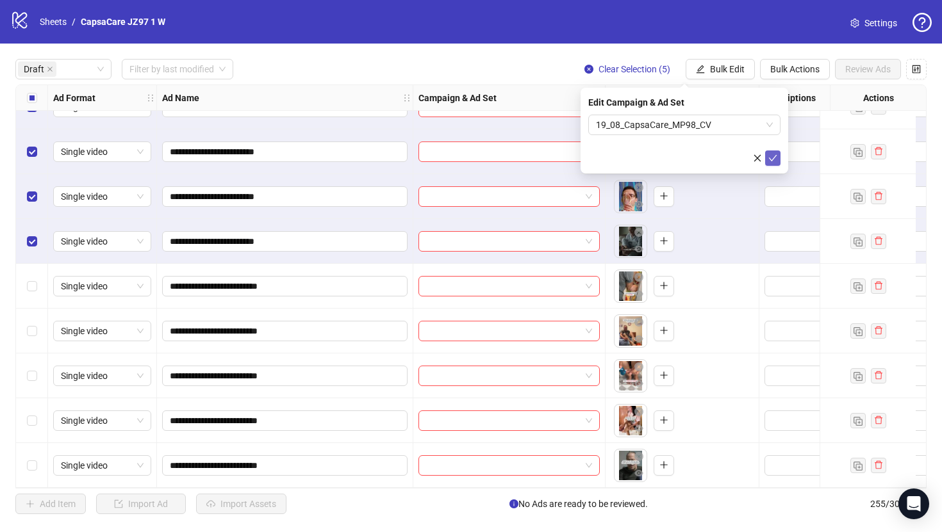
click at [770, 156] on icon "check" at bounding box center [772, 158] width 9 height 9
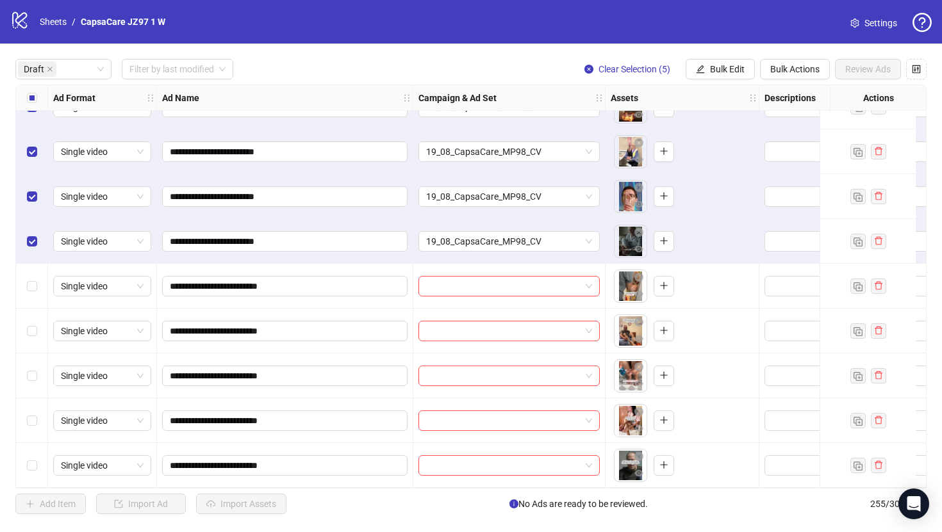
click at [38, 96] on div "Select all rows" at bounding box center [32, 98] width 32 height 26
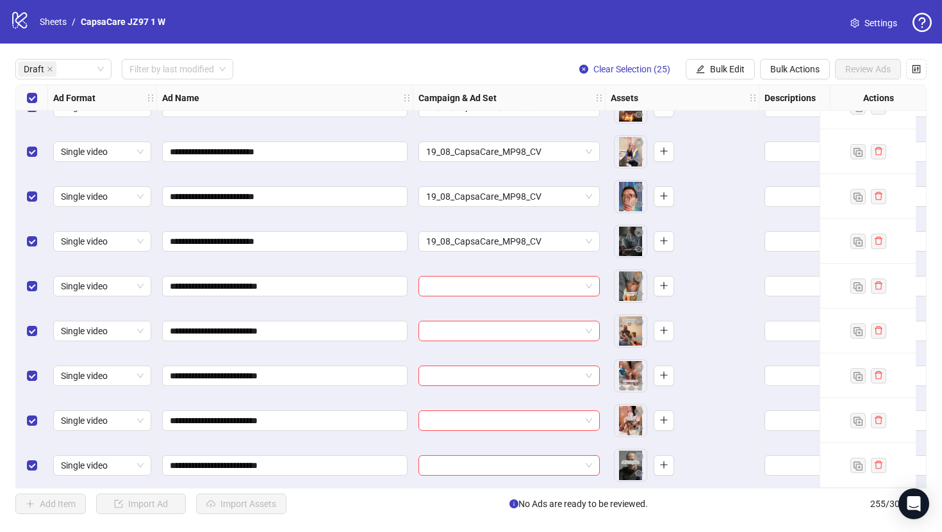
click at [38, 96] on div "Select all rows" at bounding box center [32, 98] width 32 height 26
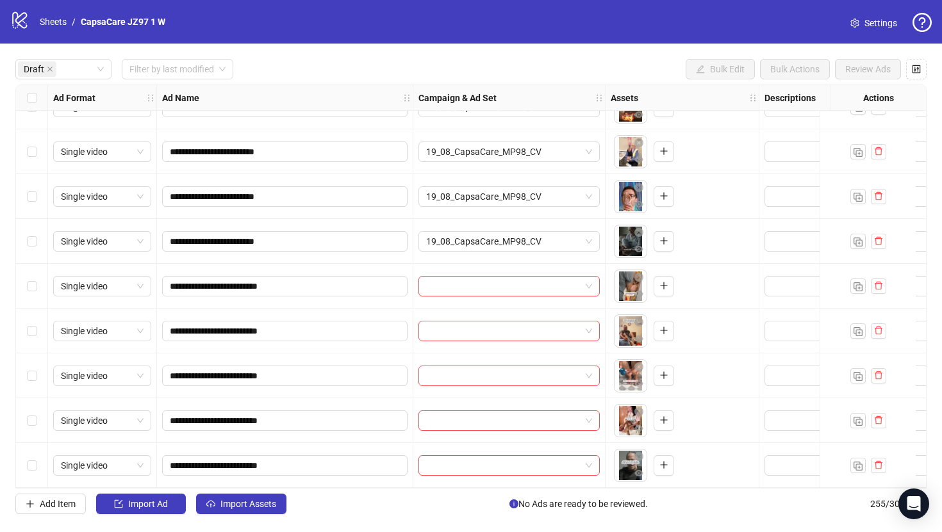
click at [35, 272] on div "Select row 21" at bounding box center [32, 286] width 32 height 45
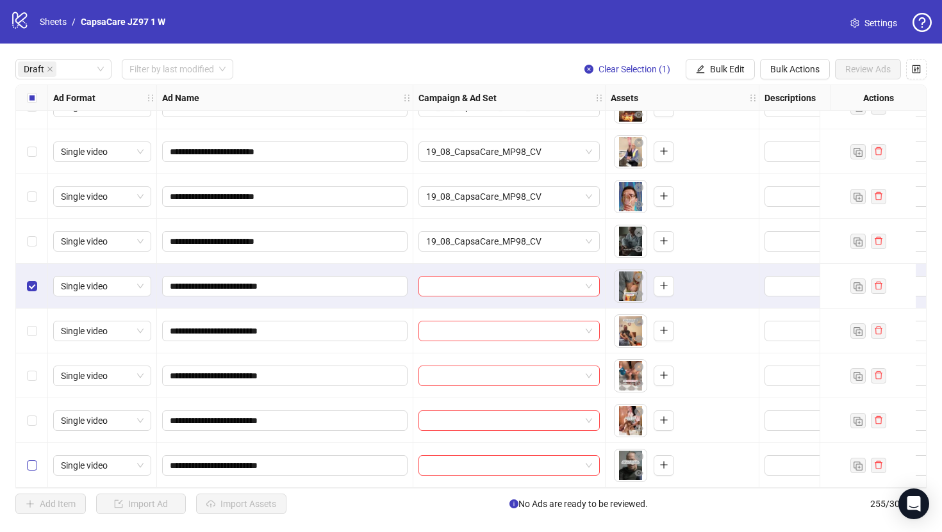
click at [29, 467] on label "Select row 25" at bounding box center [32, 466] width 10 height 14
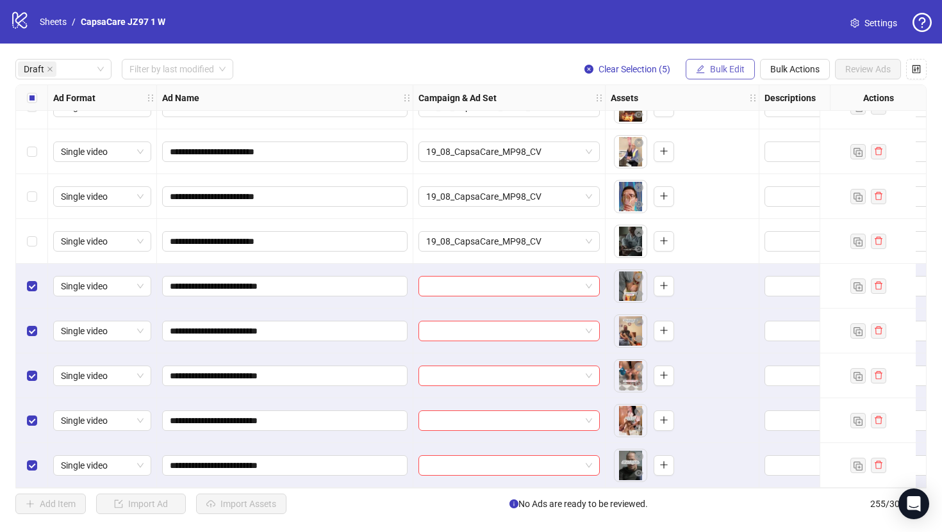
click at [714, 67] on span "Bulk Edit" at bounding box center [727, 69] width 35 height 10
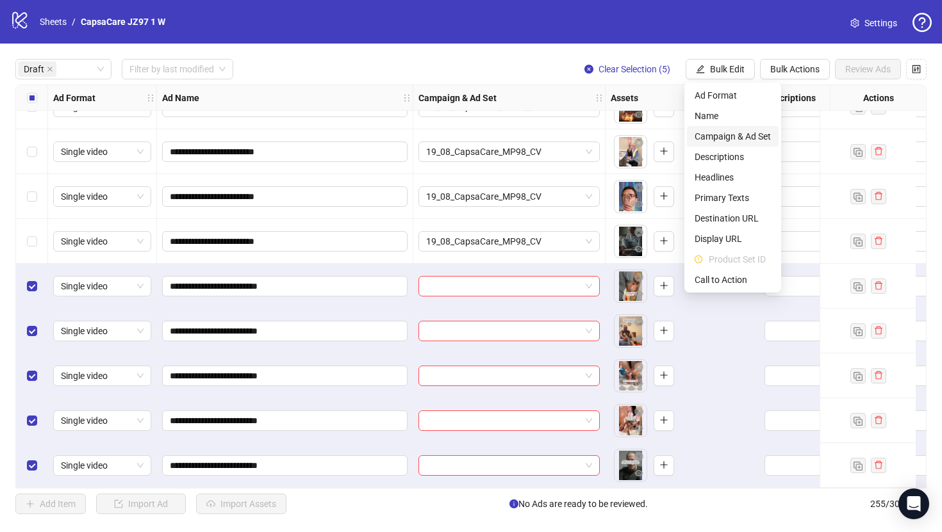
click at [727, 138] on span "Campaign & Ad Set" at bounding box center [733, 136] width 76 height 14
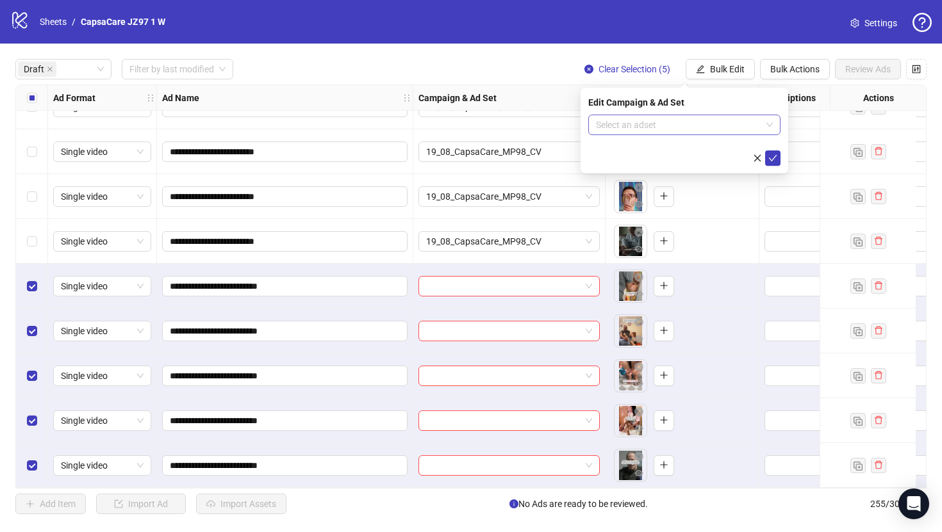
click at [642, 122] on input "search" at bounding box center [678, 124] width 165 height 19
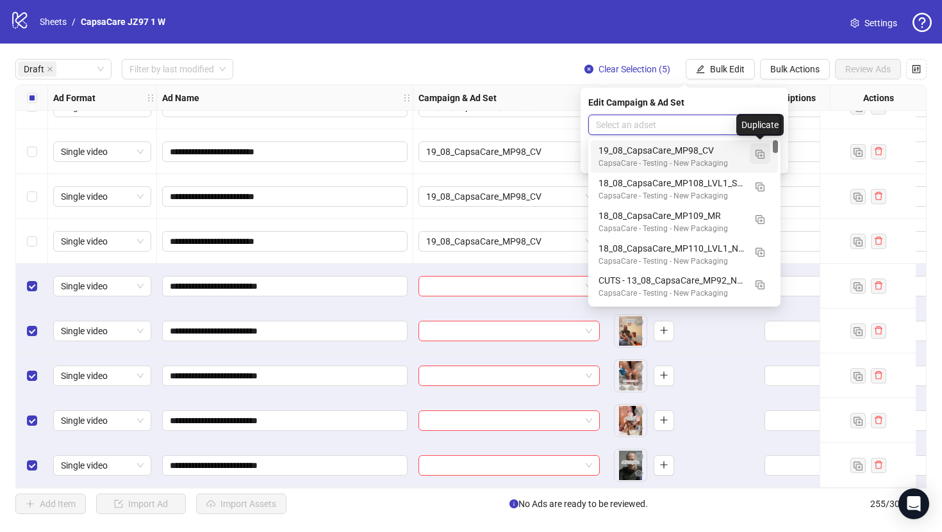
click at [766, 158] on button "button" at bounding box center [760, 154] width 21 height 21
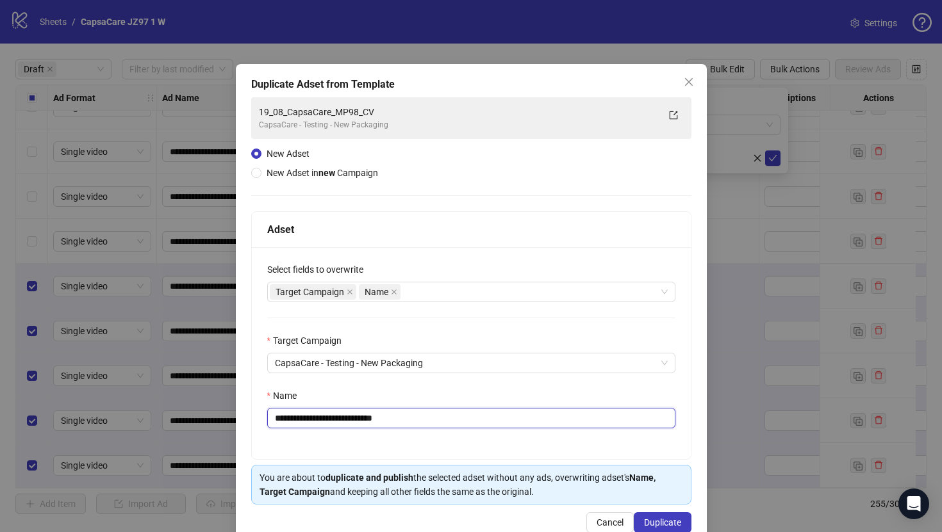
click at [574, 425] on input "**********" at bounding box center [471, 418] width 408 height 21
paste input "text"
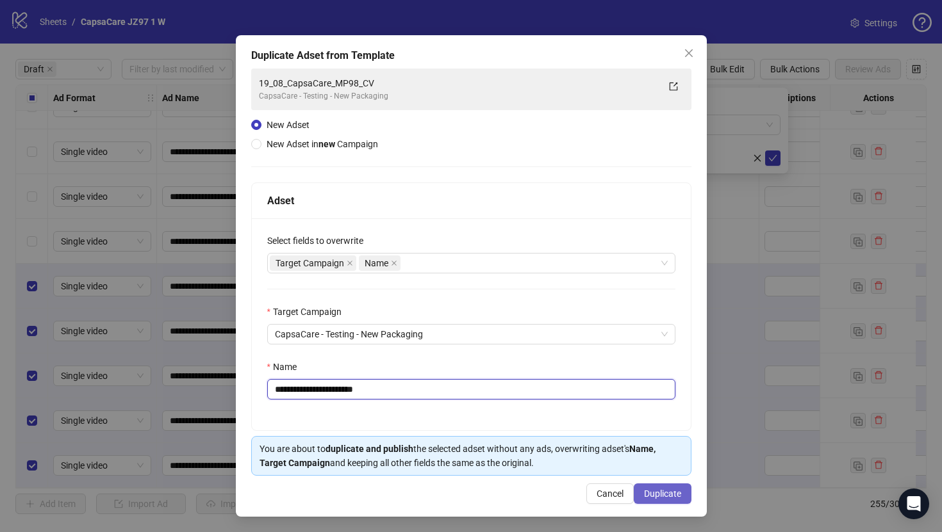
type input "**********"
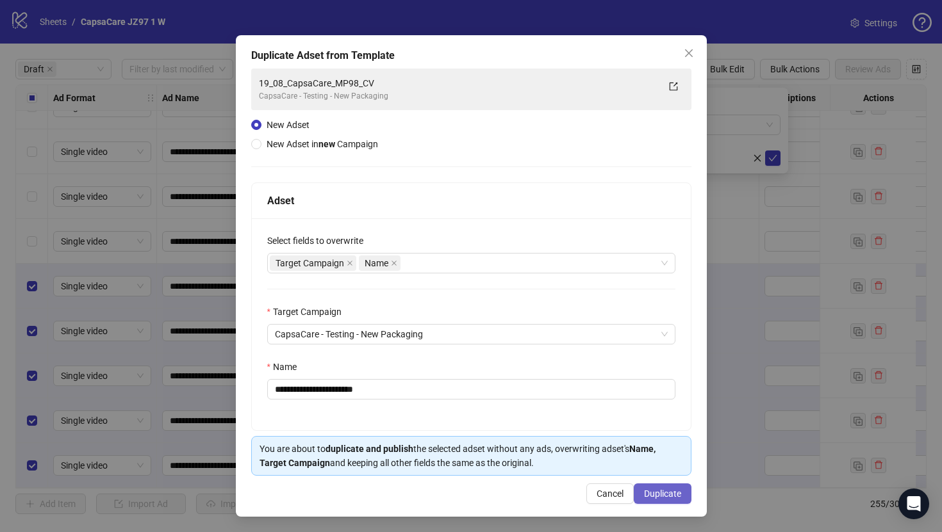
click at [671, 489] on span "Duplicate" at bounding box center [662, 494] width 37 height 10
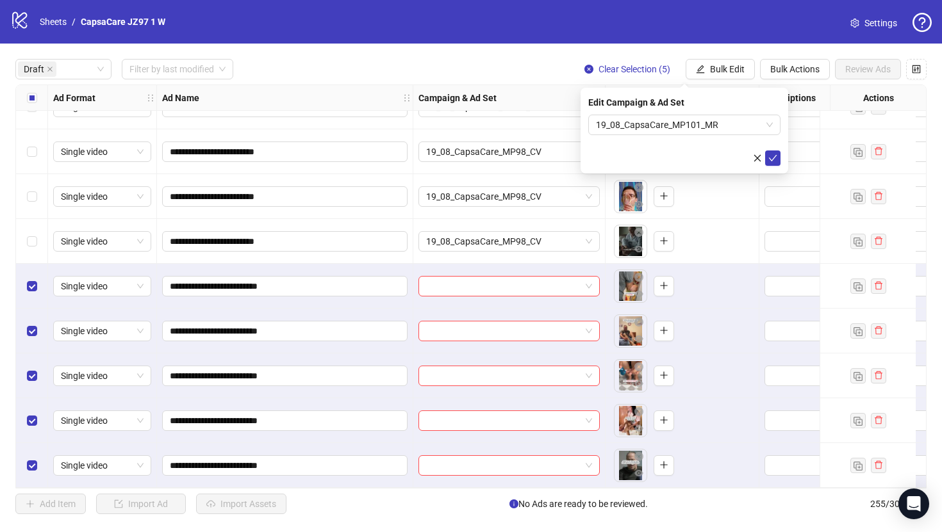
click at [775, 161] on icon "check" at bounding box center [772, 158] width 9 height 9
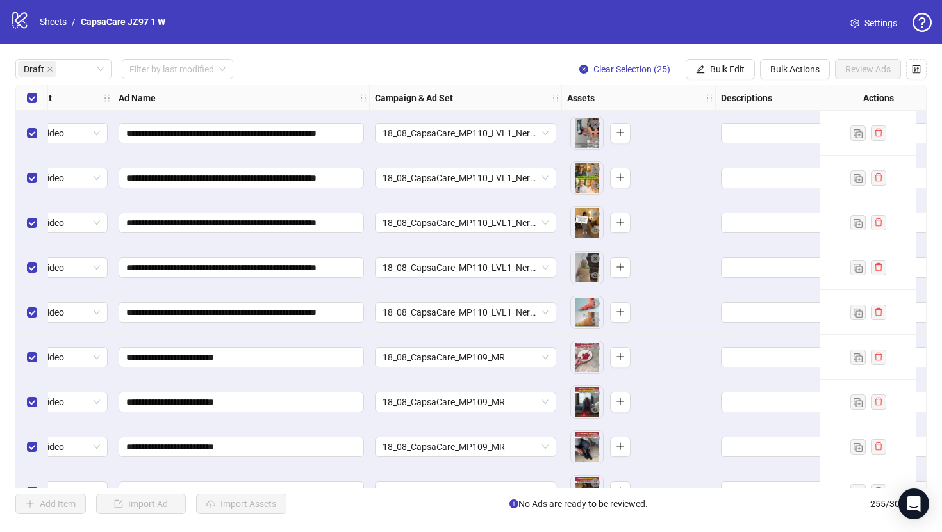
scroll to position [0, 383]
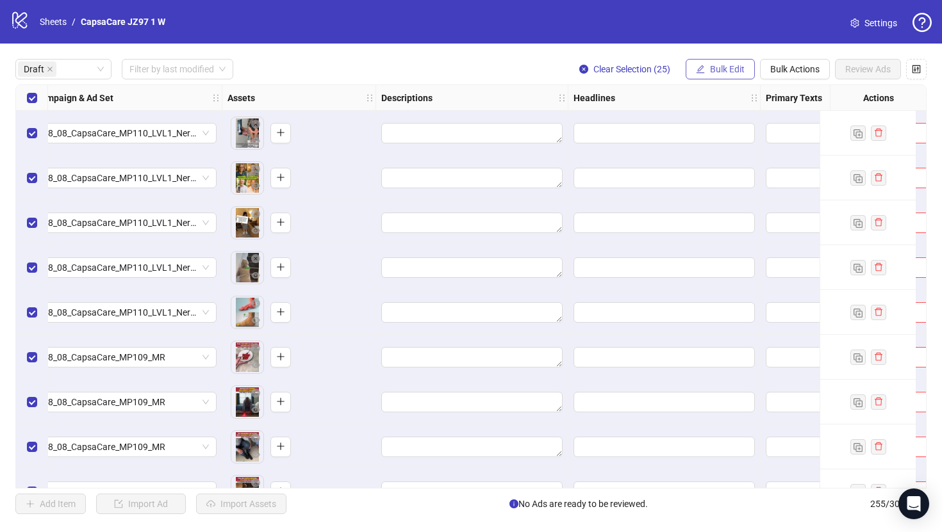
click at [721, 69] on span "Bulk Edit" at bounding box center [727, 69] width 35 height 10
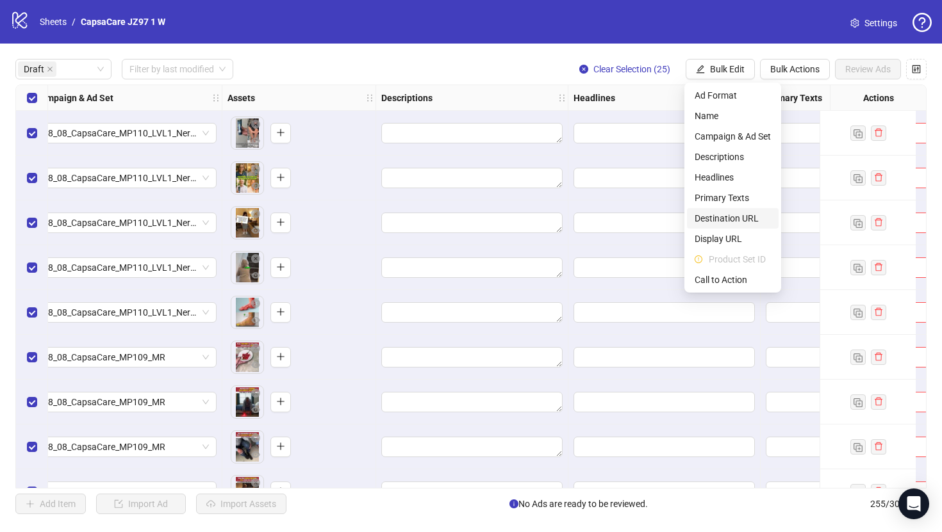
click at [719, 217] on span "Destination URL" at bounding box center [733, 218] width 76 height 14
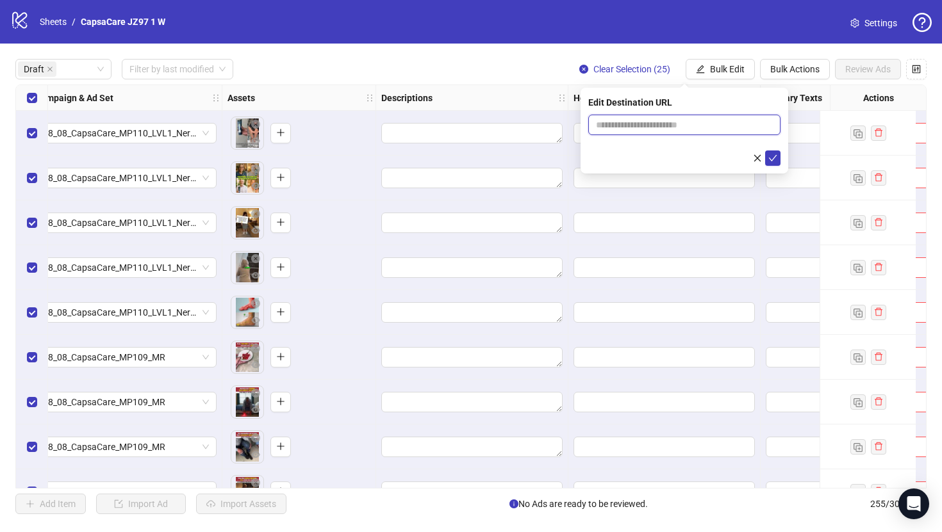
click at [690, 124] on input "text" at bounding box center [679, 125] width 167 height 14
paste input "**********"
type input "**********"
click at [778, 157] on button "submit" at bounding box center [772, 158] width 15 height 15
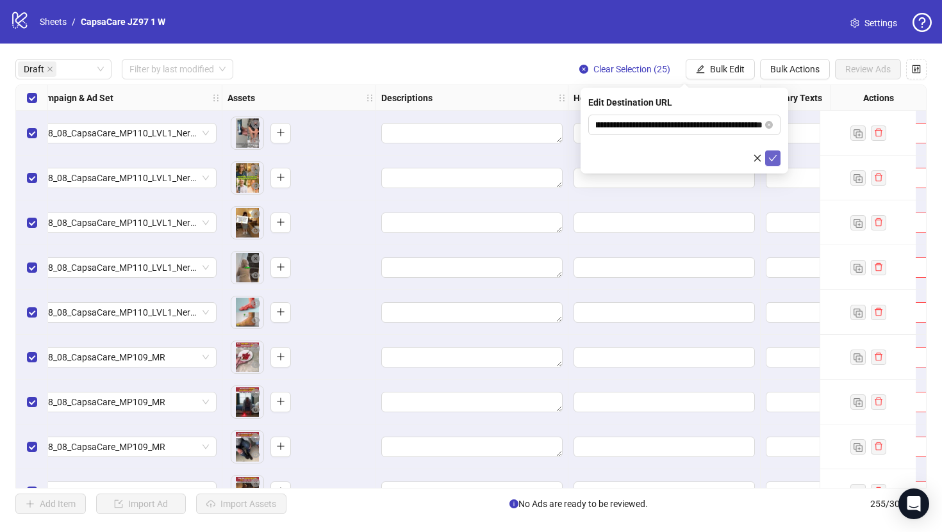
scroll to position [0, 0]
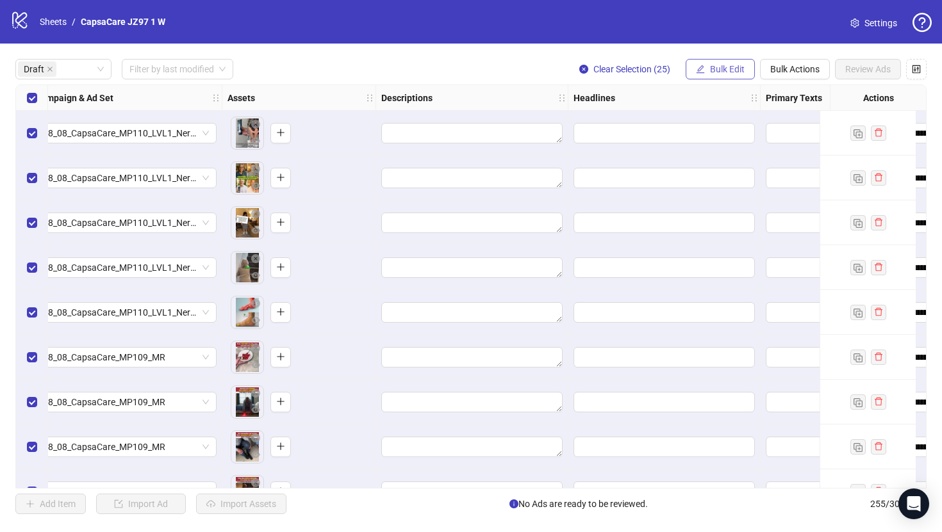
click at [705, 67] on button "Bulk Edit" at bounding box center [720, 69] width 69 height 21
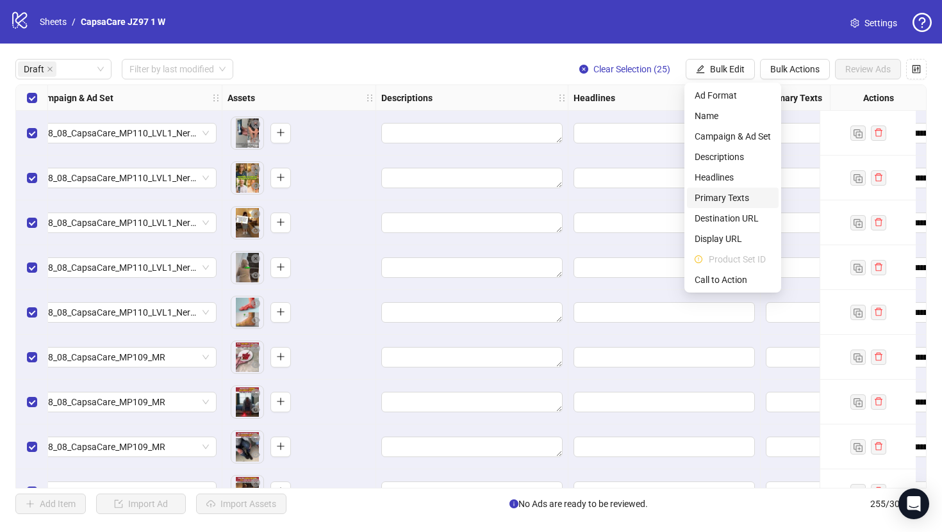
click at [727, 200] on span "Primary Texts" at bounding box center [733, 198] width 76 height 14
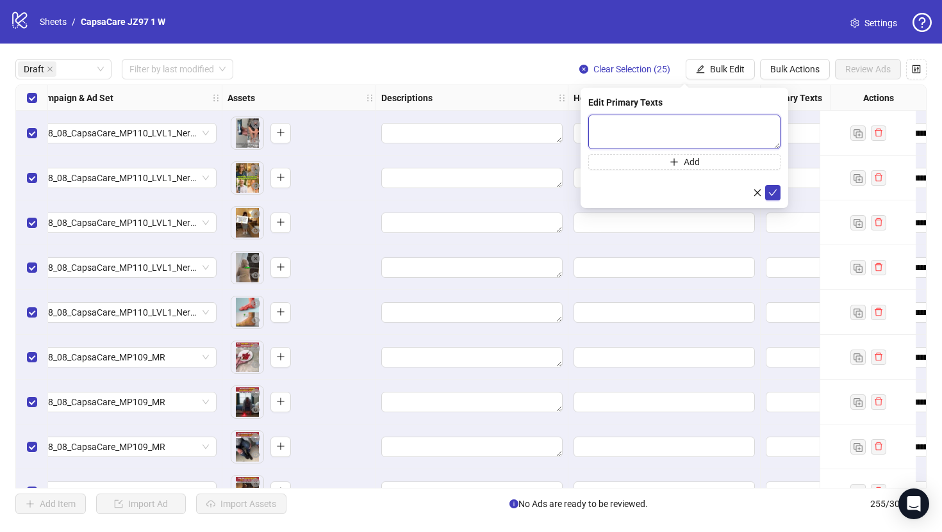
click at [682, 135] on textarea at bounding box center [684, 132] width 192 height 35
paste textarea "**********"
type textarea "**********"
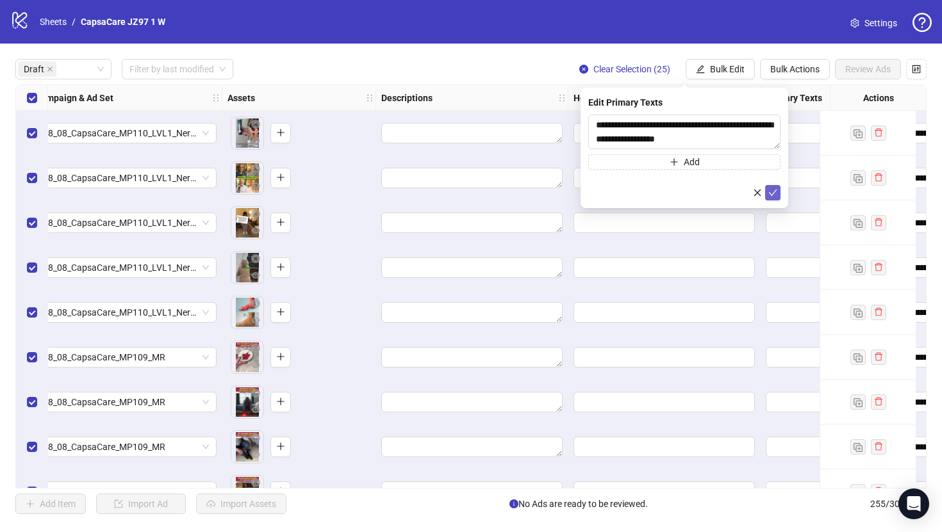
click at [778, 188] on button "submit" at bounding box center [772, 192] width 15 height 15
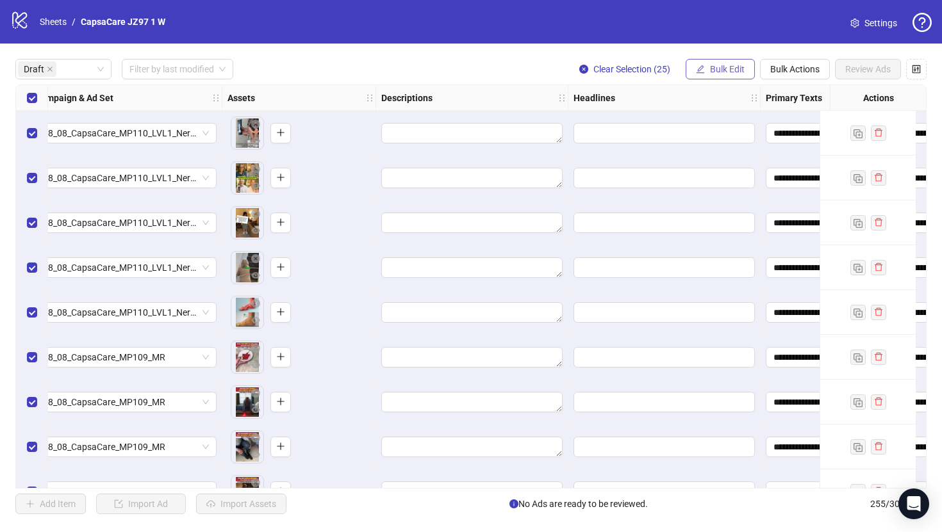
click at [730, 76] on button "Bulk Edit" at bounding box center [720, 69] width 69 height 21
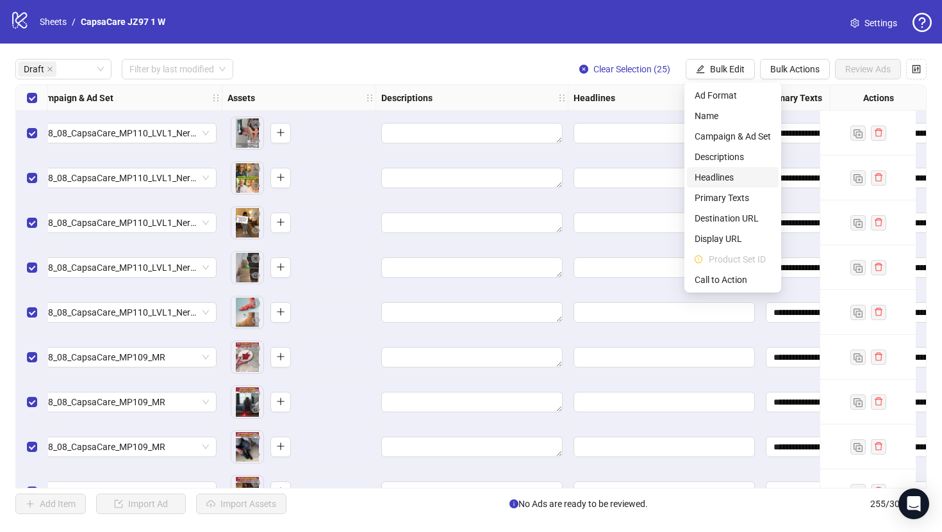
click at [736, 180] on span "Headlines" at bounding box center [733, 177] width 76 height 14
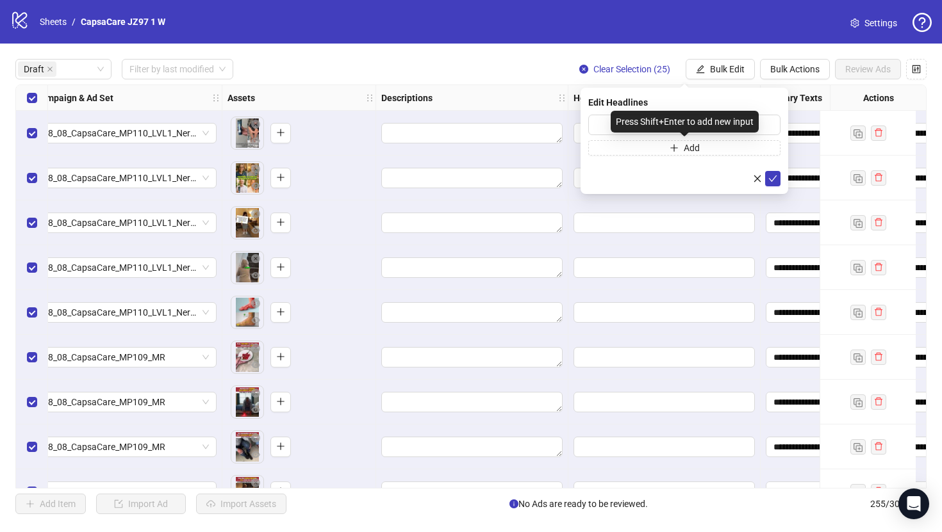
click at [709, 117] on div "Press Shift+Enter to add new input" at bounding box center [685, 122] width 148 height 22
click at [764, 125] on input "text" at bounding box center [684, 125] width 192 height 21
paste input "**********"
type input "**********"
click at [778, 179] on button "submit" at bounding box center [772, 178] width 15 height 15
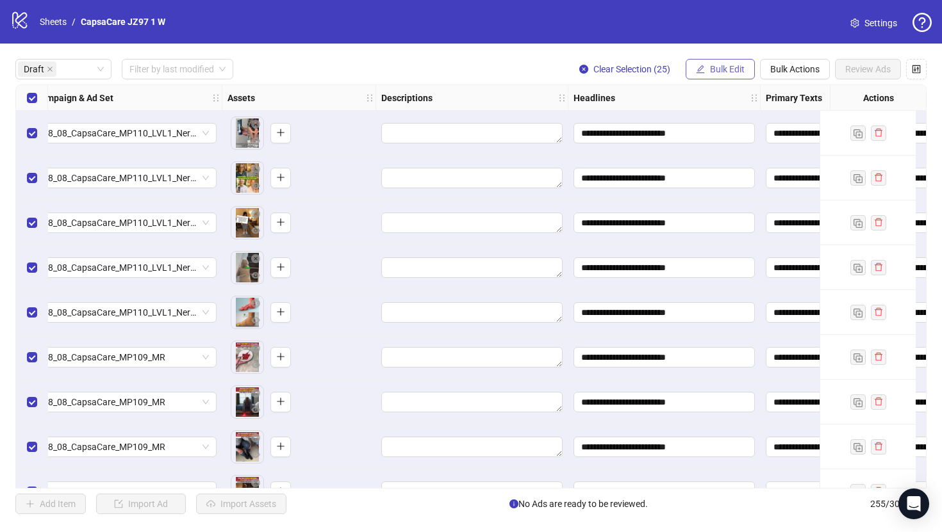
click at [743, 67] on span "Bulk Edit" at bounding box center [727, 69] width 35 height 10
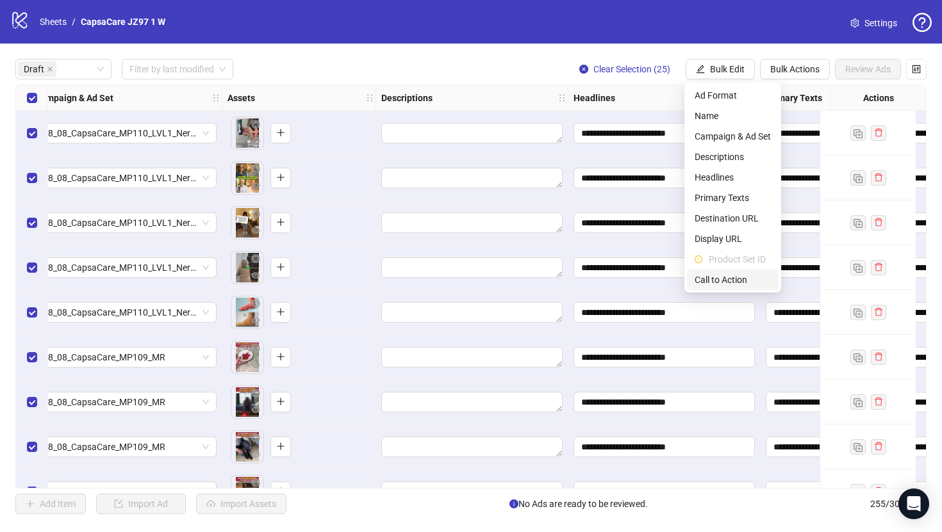
click at [719, 276] on span "Call to Action" at bounding box center [733, 280] width 76 height 14
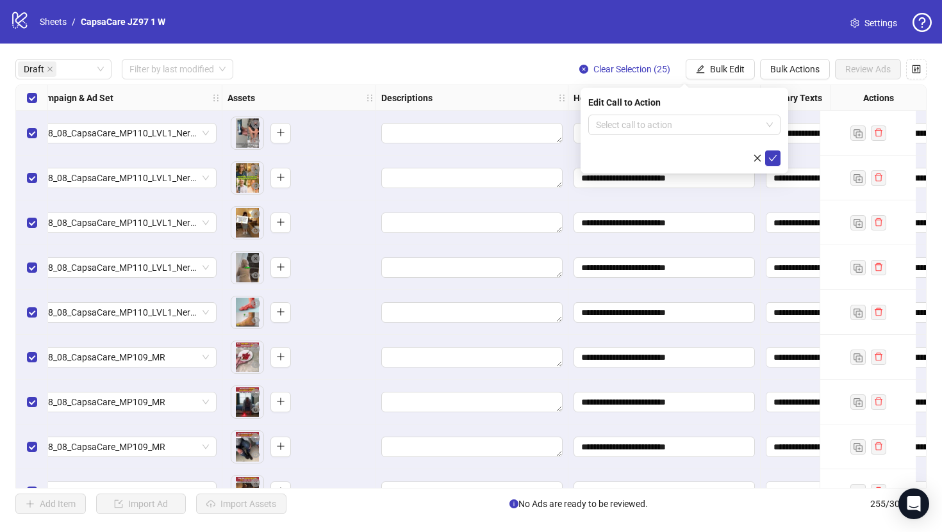
click at [709, 138] on form "Select call to action" at bounding box center [684, 140] width 192 height 51
click at [704, 123] on input "search" at bounding box center [678, 124] width 165 height 19
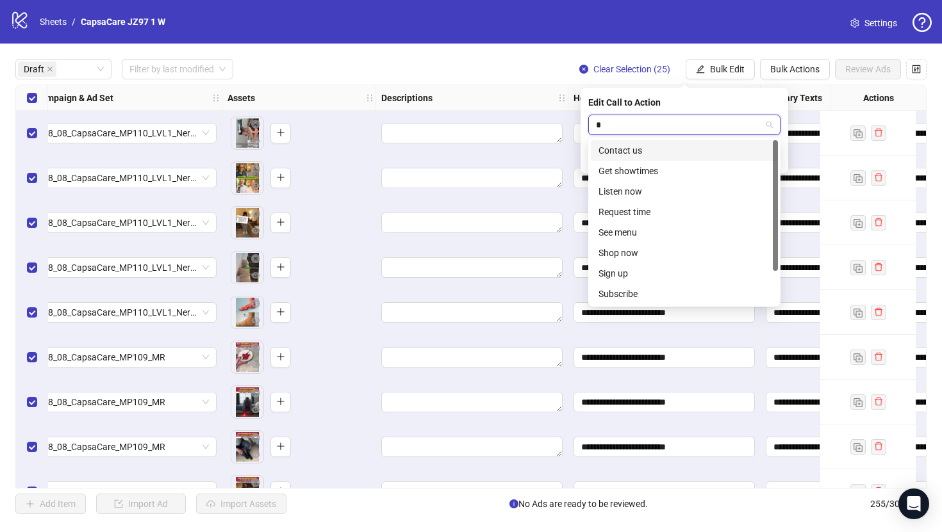
type input "**"
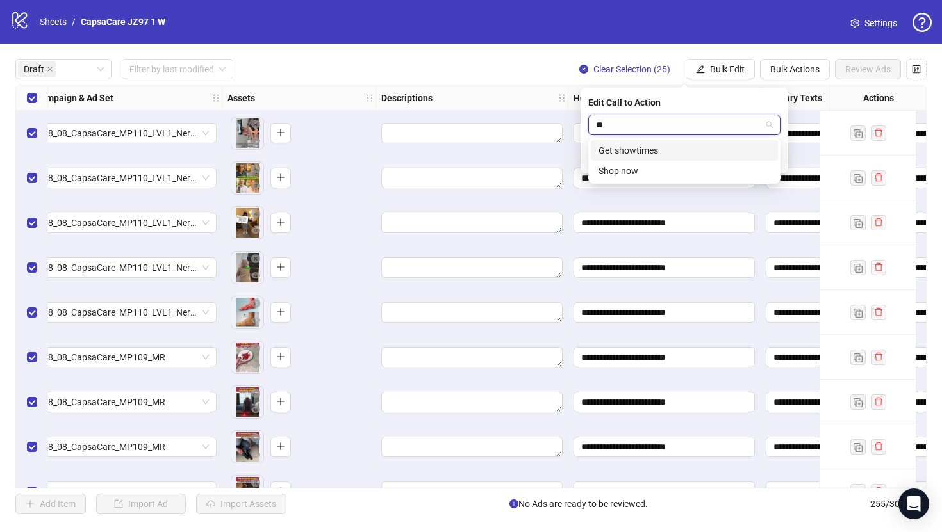
click at [675, 165] on div "Shop now" at bounding box center [684, 171] width 172 height 14
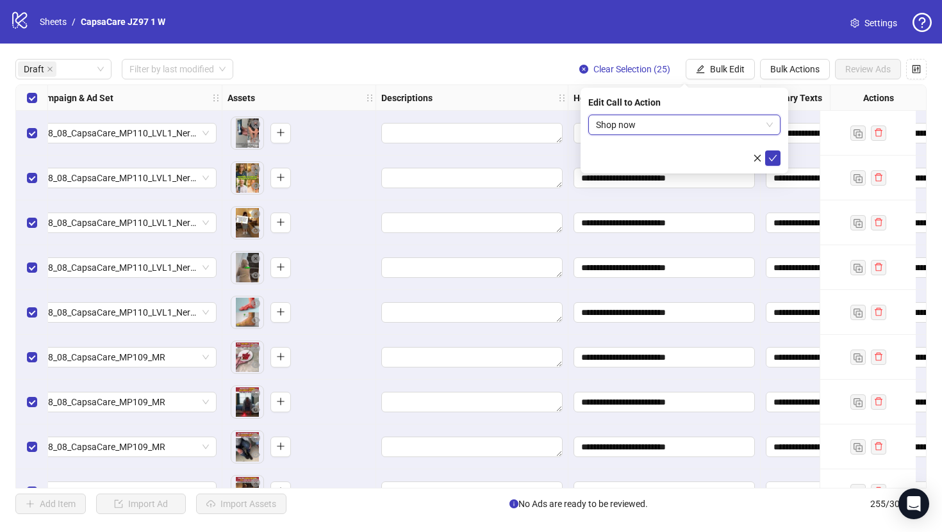
click at [784, 157] on div "Edit Call to Action Shop now Shop now" at bounding box center [685, 131] width 208 height 86
click at [774, 157] on icon "check" at bounding box center [773, 158] width 8 height 6
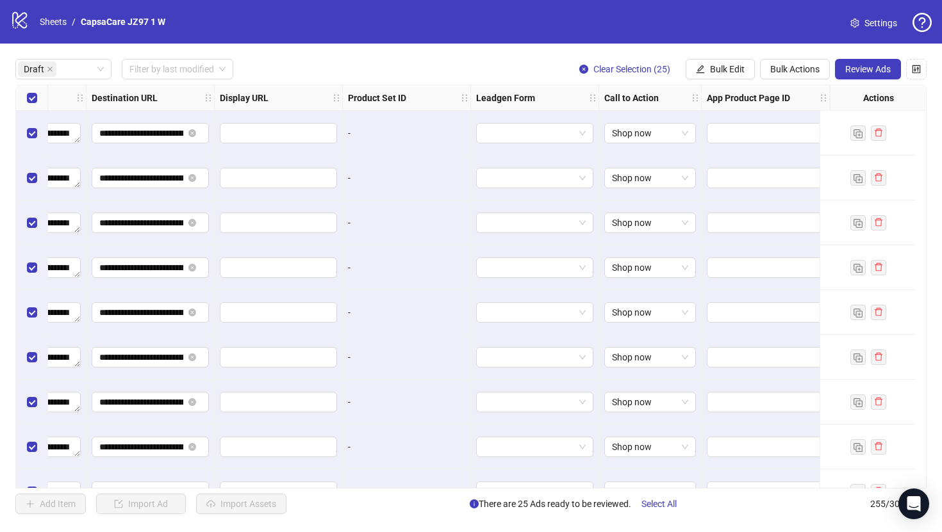
scroll to position [0, 1196]
click at [849, 74] on button "Review Ads" at bounding box center [868, 69] width 66 height 21
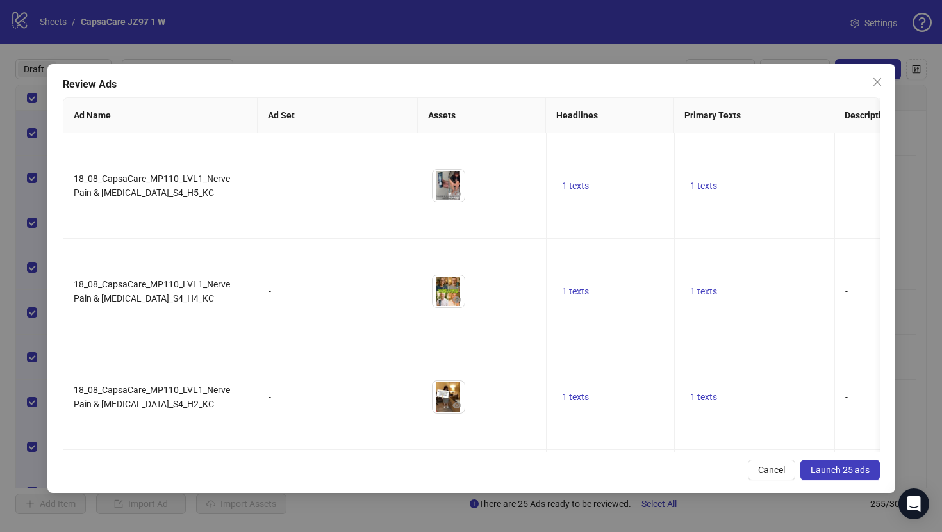
click at [828, 477] on button "Launch 25 ads" at bounding box center [839, 470] width 79 height 21
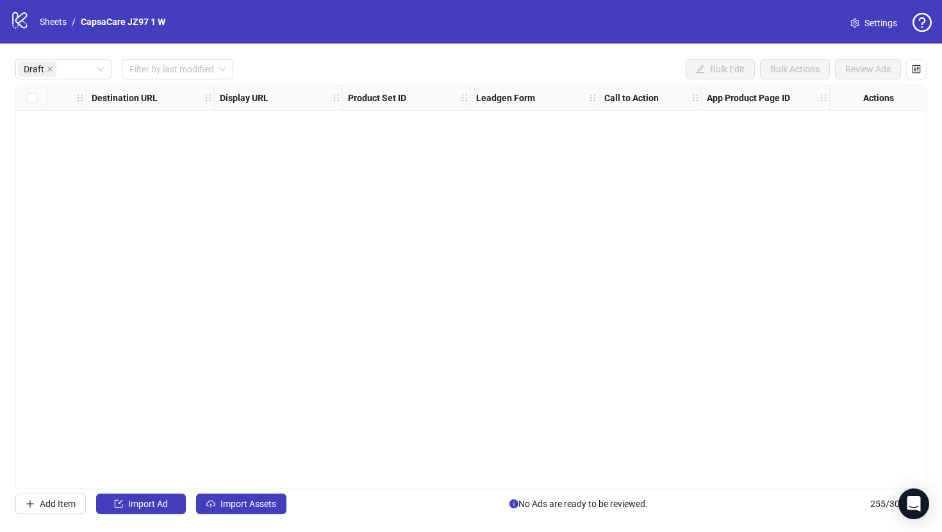
scroll to position [0, 1185]
drag, startPoint x: 49, startPoint y: 70, endPoint x: 59, endPoint y: 70, distance: 9.6
click at [49, 70] on icon "close" at bounding box center [49, 69] width 5 height 5
click at [59, 70] on div "Draft" at bounding box center [57, 69] width 78 height 18
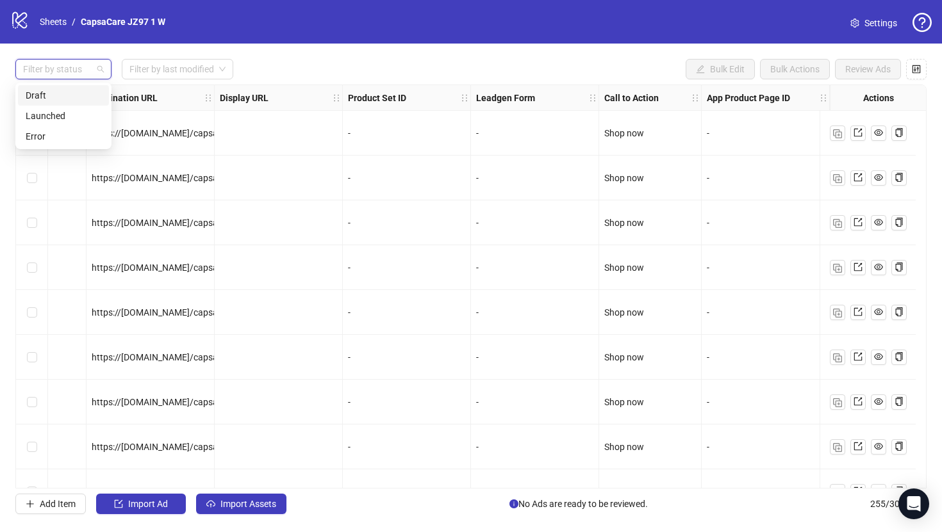
click at [67, 74] on div at bounding box center [57, 69] width 78 height 18
click at [58, 70] on div at bounding box center [57, 69] width 78 height 18
click at [63, 134] on div "Error" at bounding box center [64, 136] width 76 height 14
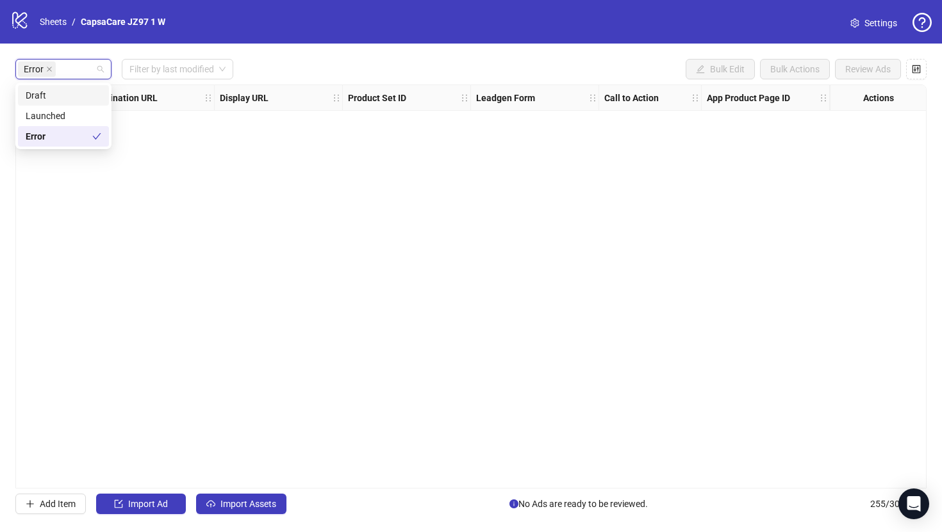
click at [51, 72] on icon "close" at bounding box center [49, 69] width 6 height 6
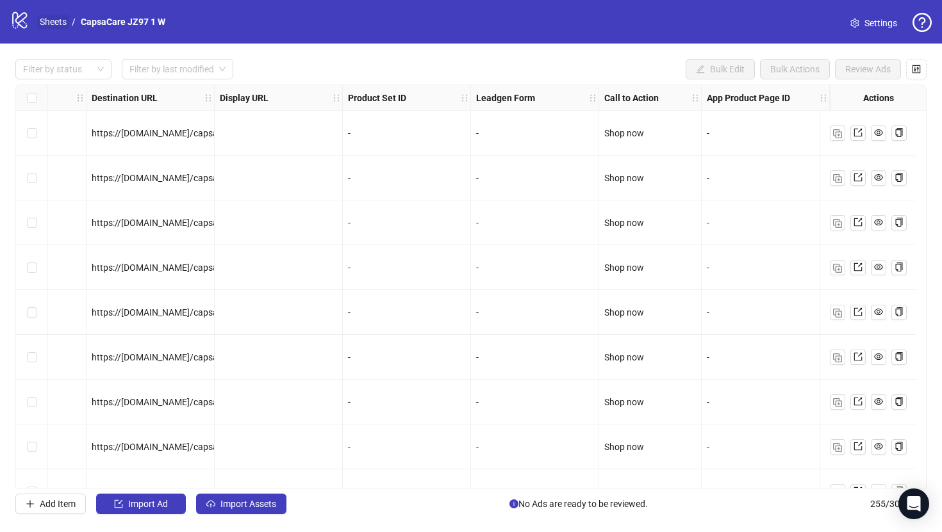
click at [58, 21] on link "Sheets" at bounding box center [53, 22] width 32 height 14
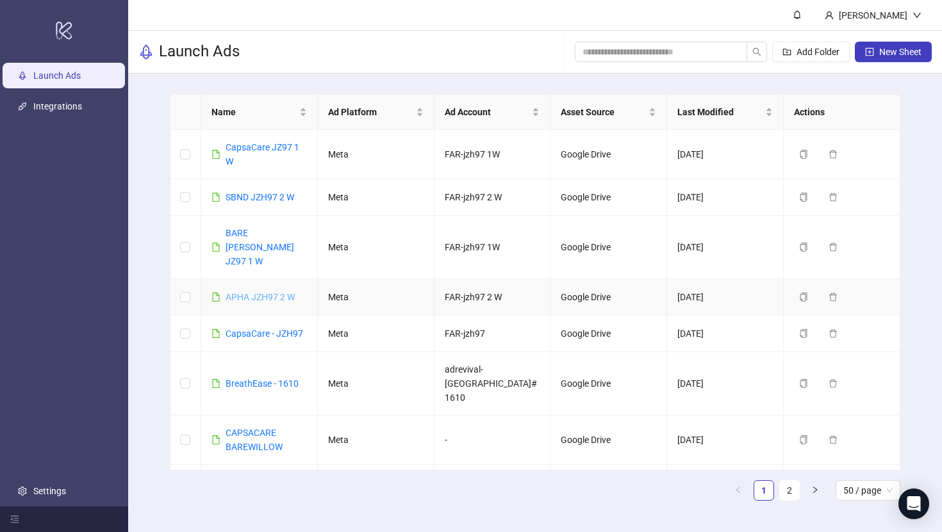
click at [268, 292] on link "APHA JZH97 2 W" at bounding box center [260, 297] width 69 height 10
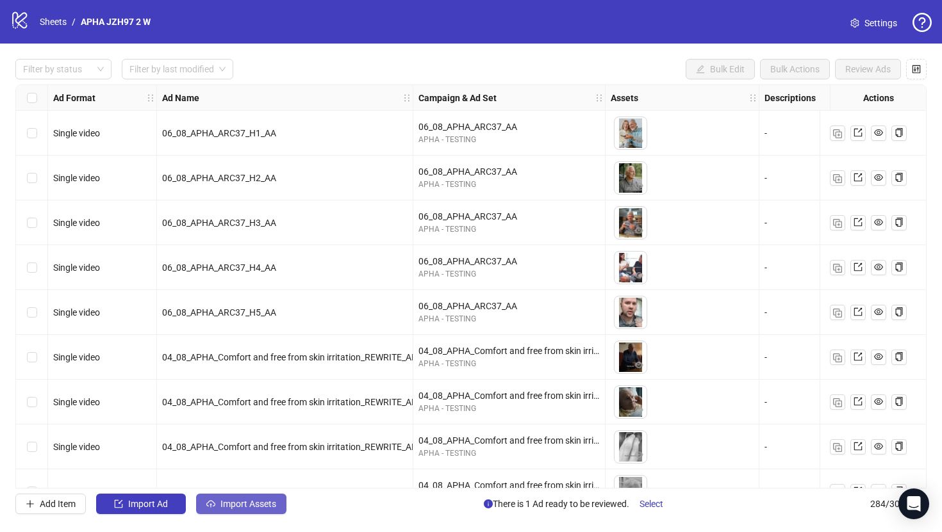
click at [263, 508] on span "Import Assets" at bounding box center [248, 504] width 56 height 10
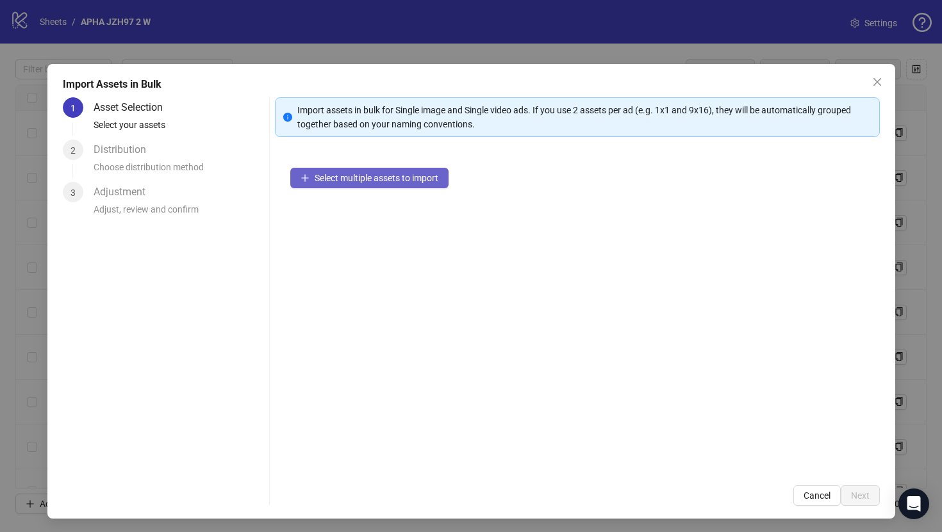
click at [349, 177] on span "Select multiple assets to import" at bounding box center [377, 178] width 124 height 10
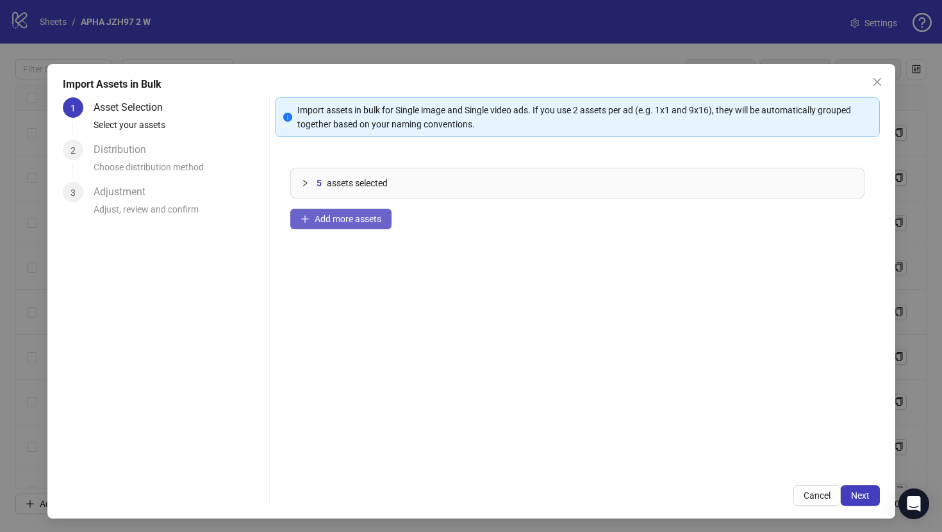
click at [373, 229] on button "Add more assets" at bounding box center [340, 219] width 101 height 21
click at [379, 220] on span "Add more assets" at bounding box center [348, 219] width 67 height 10
click at [327, 218] on span "Add more assets" at bounding box center [348, 219] width 67 height 10
click at [857, 495] on span "Next" at bounding box center [860, 496] width 19 height 10
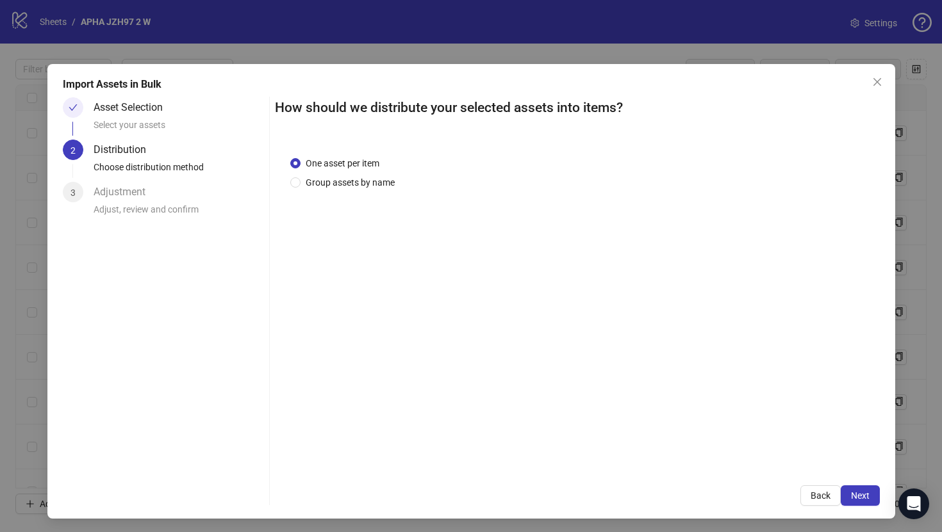
click at [853, 494] on span "Next" at bounding box center [860, 496] width 19 height 10
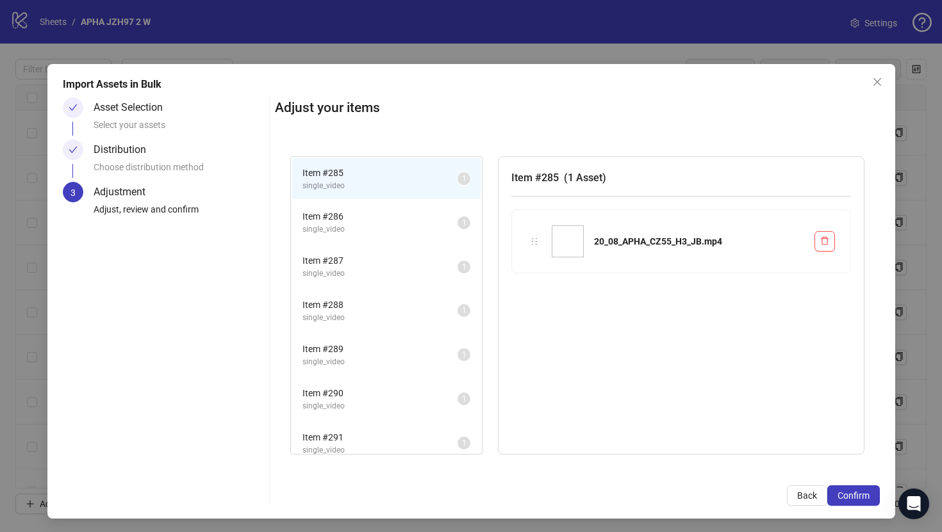
click at [853, 494] on span "Confirm" at bounding box center [853, 496] width 32 height 10
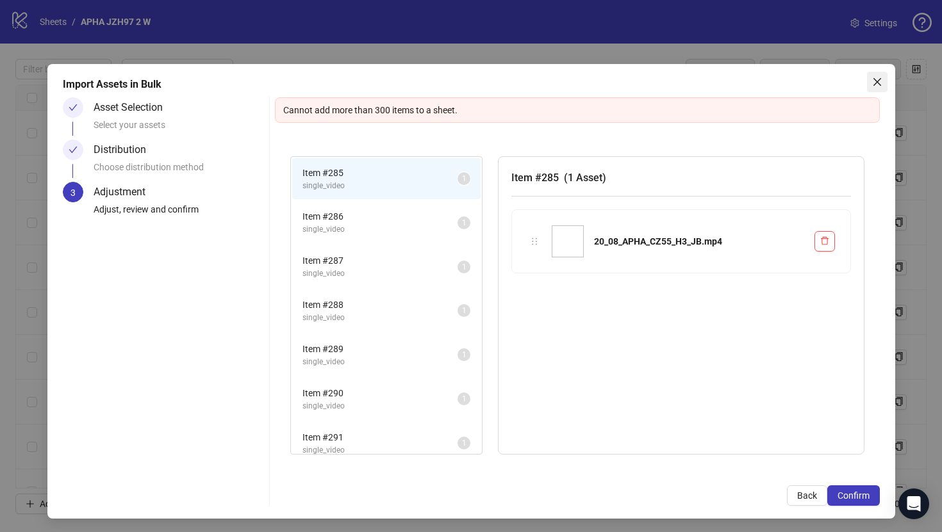
click at [867, 83] on span "Close" at bounding box center [877, 82] width 21 height 10
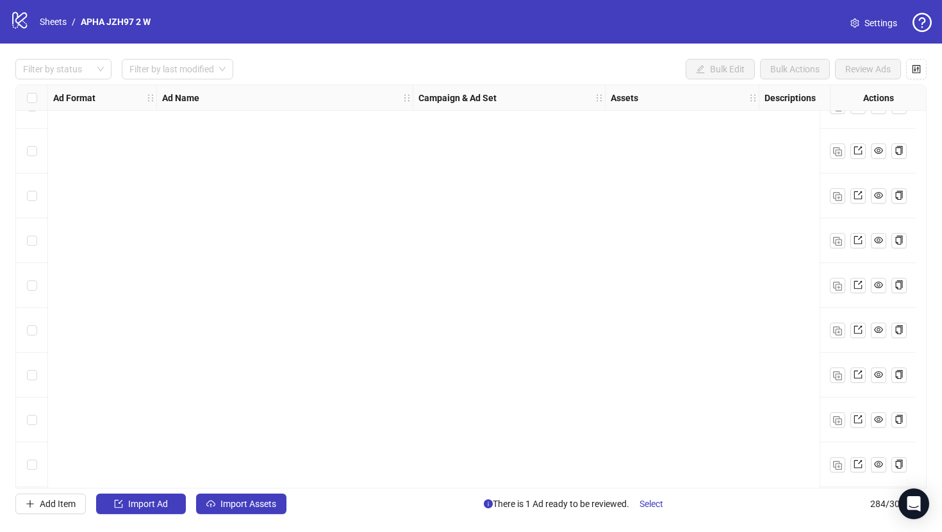
scroll to position [2022, 0]
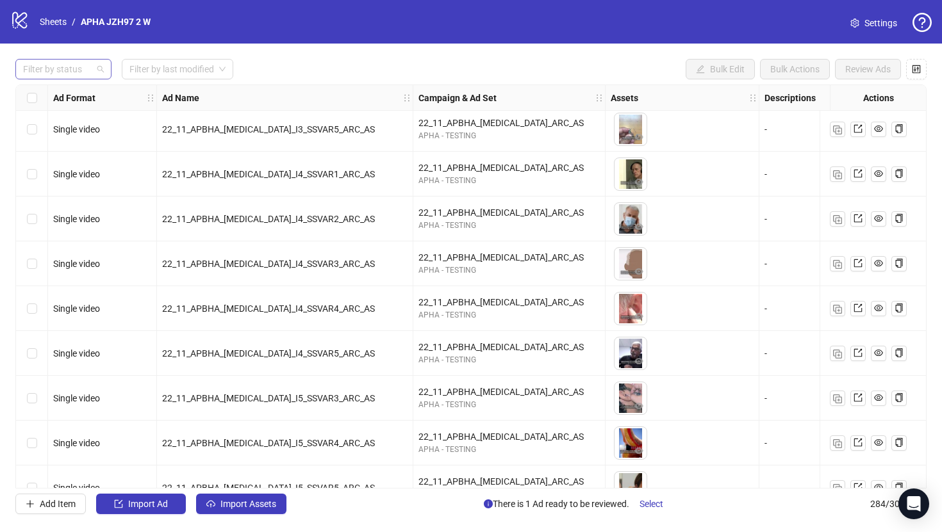
click at [76, 76] on div at bounding box center [57, 69] width 78 height 18
click at [70, 133] on div "Error" at bounding box center [64, 136] width 76 height 14
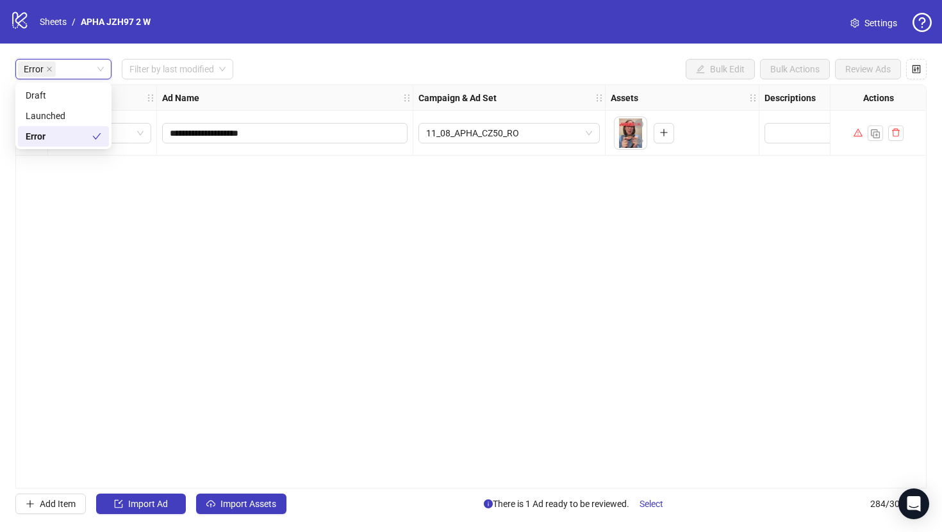
click at [300, 221] on div "**********" at bounding box center [470, 287] width 911 height 404
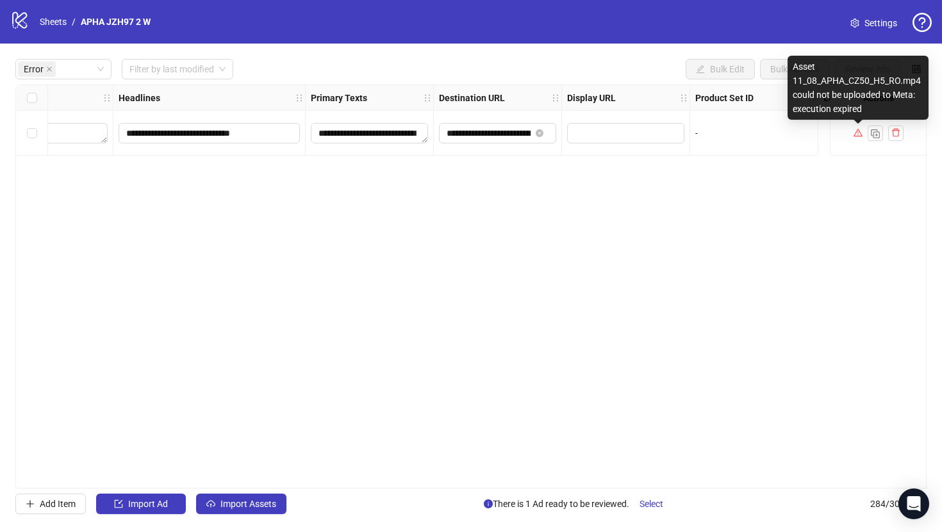
scroll to position [0, 1185]
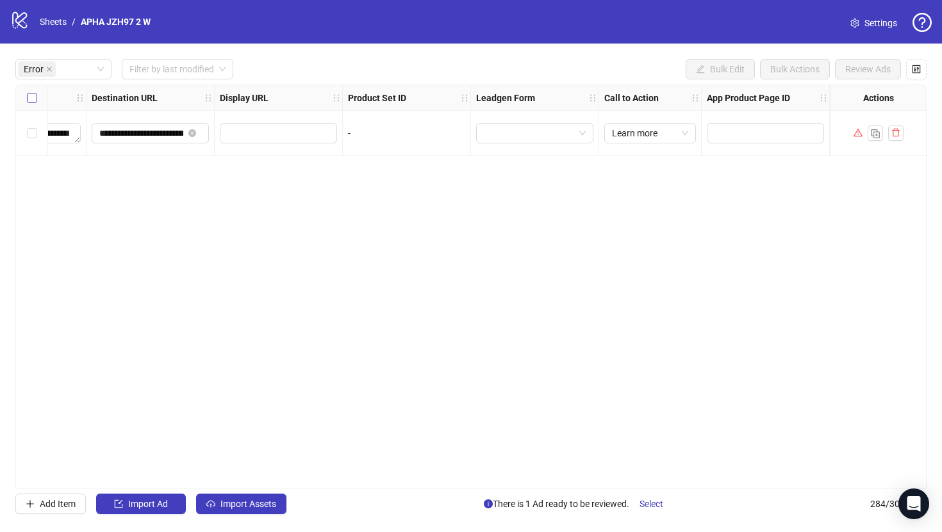
click at [33, 92] on label "Select all rows" at bounding box center [32, 98] width 10 height 14
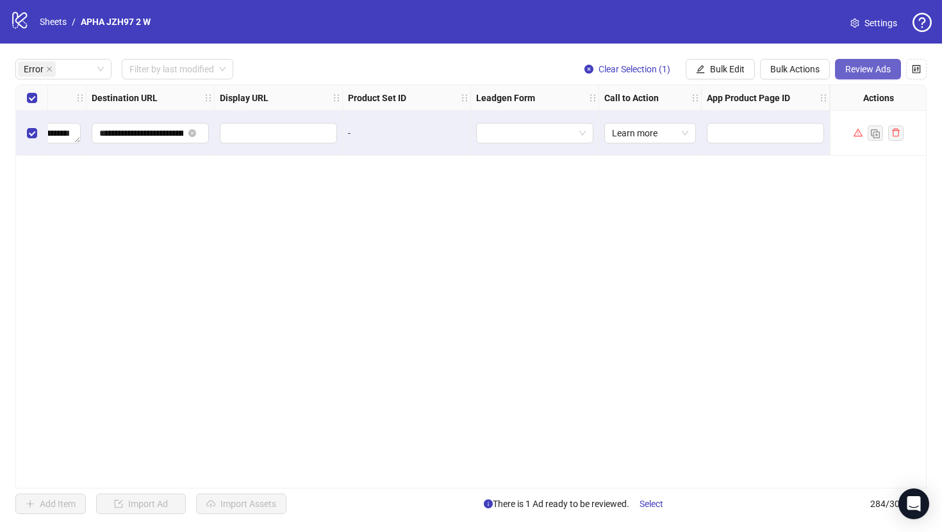
click at [857, 74] on span "Review Ads" at bounding box center [867, 69] width 45 height 10
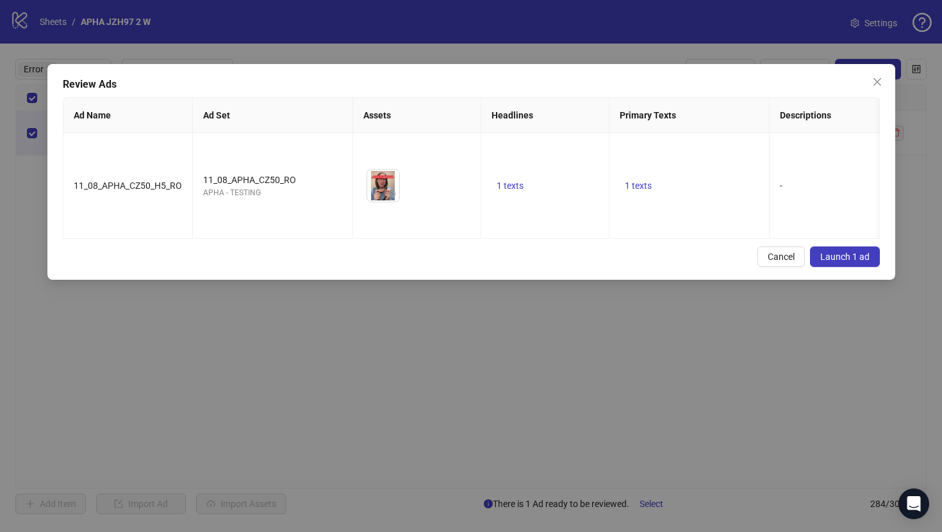
click at [835, 247] on button "Launch 1 ad" at bounding box center [845, 257] width 70 height 21
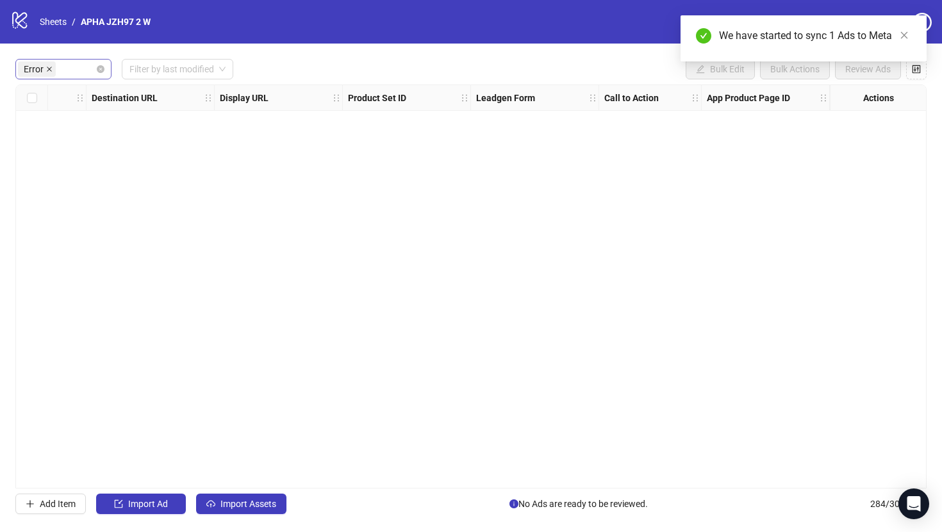
click at [46, 67] on icon "close" at bounding box center [49, 69] width 6 height 6
click at [45, 24] on link "Sheets" at bounding box center [53, 22] width 32 height 14
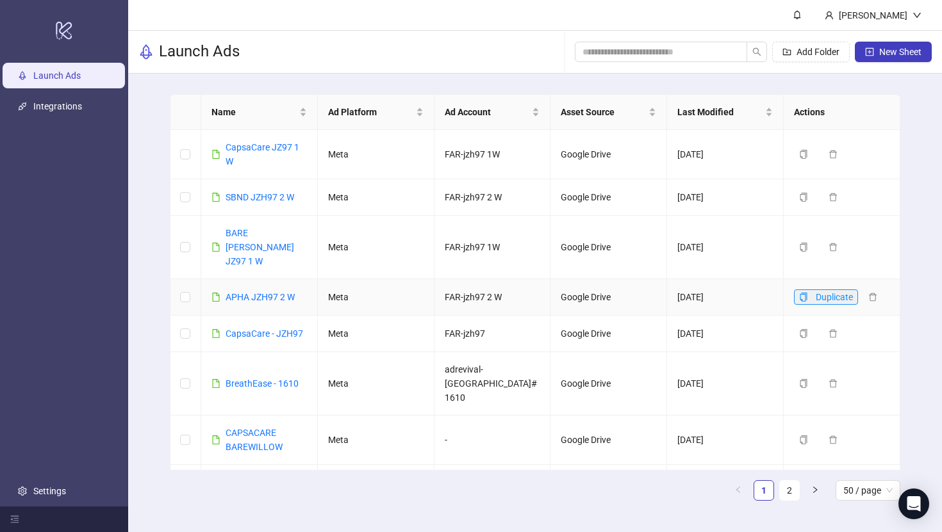
click at [806, 293] on icon "copy" at bounding box center [803, 297] width 9 height 9
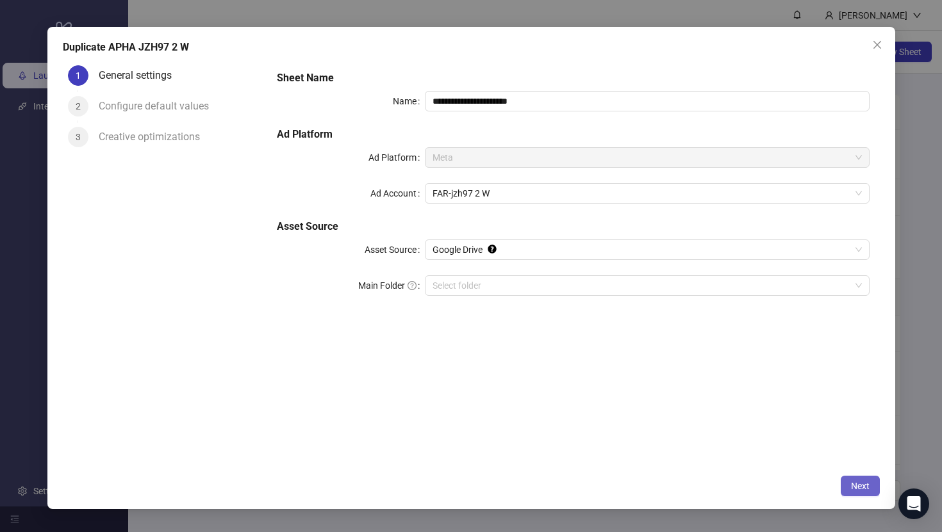
click at [852, 478] on button "Next" at bounding box center [860, 486] width 39 height 21
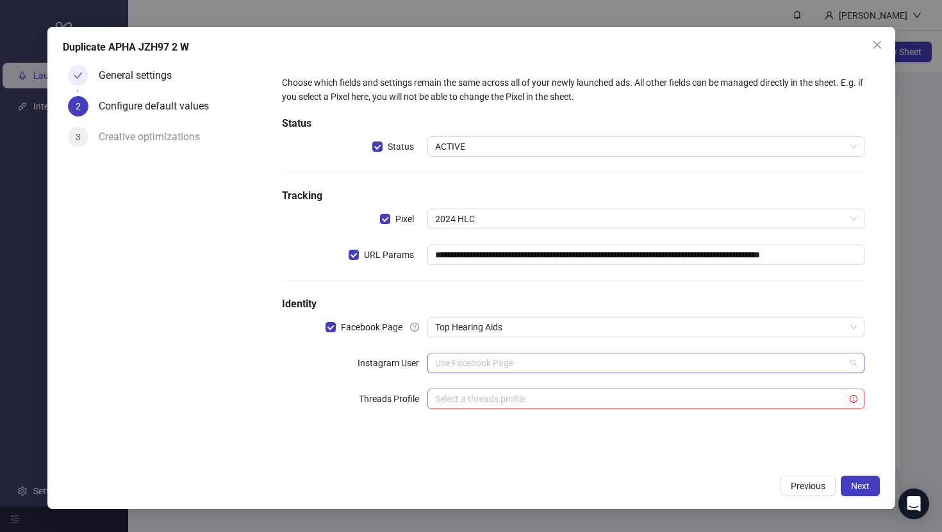
click at [749, 370] on span "Use Facebook Page" at bounding box center [645, 363] width 421 height 19
click at [851, 486] on span "Next" at bounding box center [860, 486] width 19 height 10
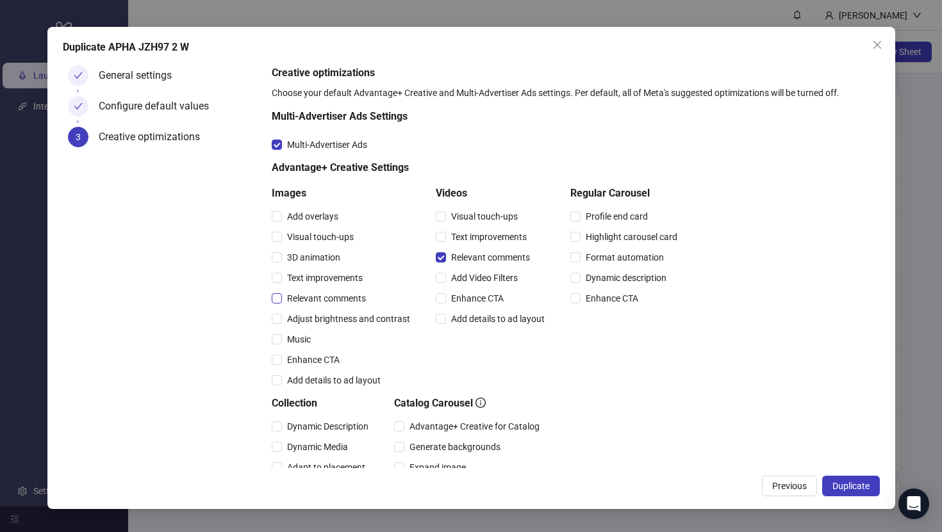
click at [337, 295] on span "Relevant comments" at bounding box center [326, 299] width 89 height 14
click at [858, 483] on span "Duplicate" at bounding box center [850, 486] width 37 height 10
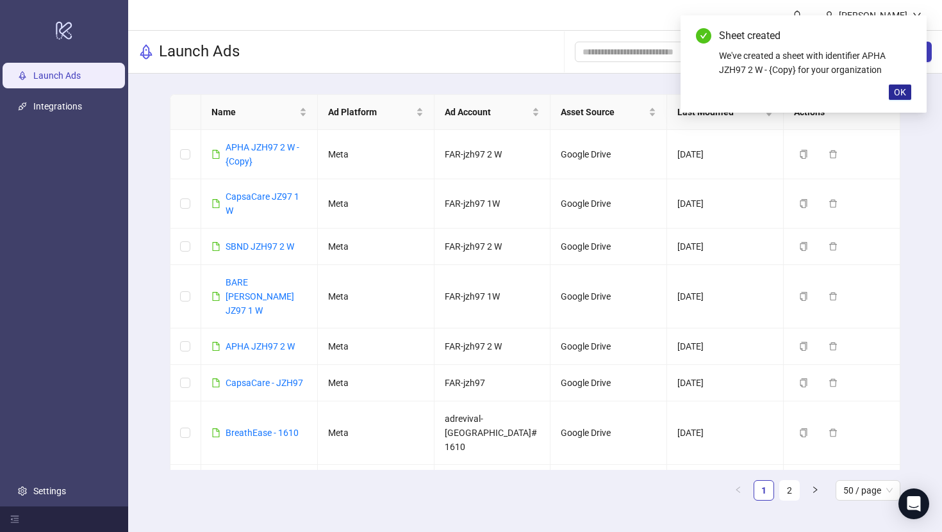
click at [905, 91] on span "OK" at bounding box center [900, 92] width 12 height 10
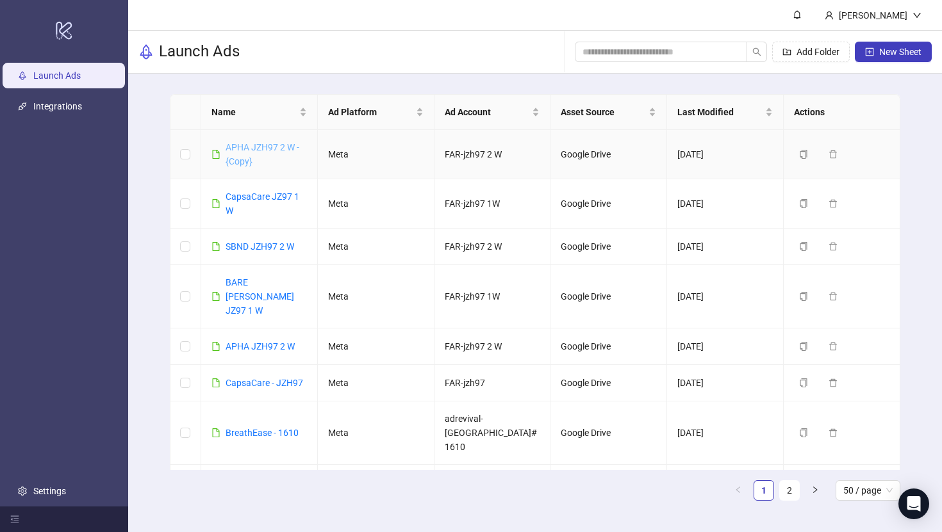
click at [263, 144] on link "APHA JZH97 2 W - {Copy}" at bounding box center [263, 154] width 74 height 24
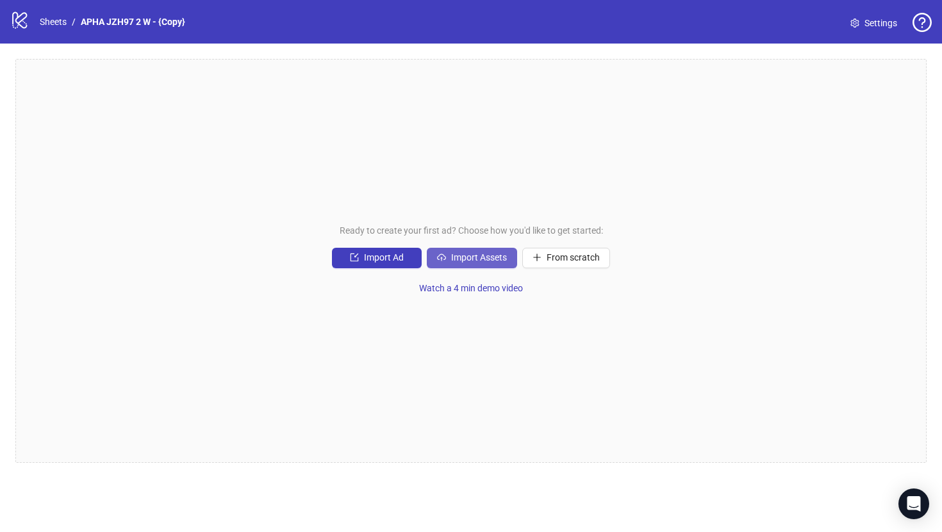
click at [436, 255] on button "Import Assets" at bounding box center [472, 258] width 90 height 21
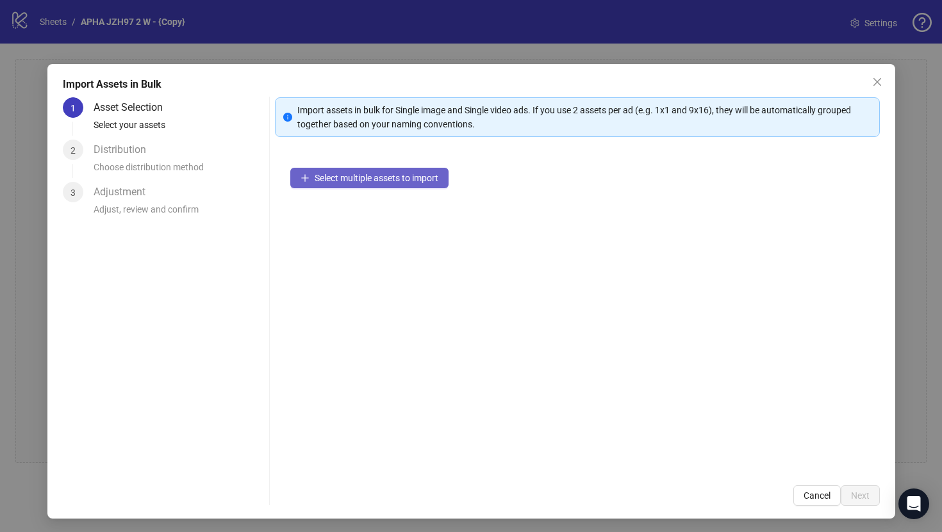
click at [427, 176] on span "Select multiple assets to import" at bounding box center [377, 178] width 124 height 10
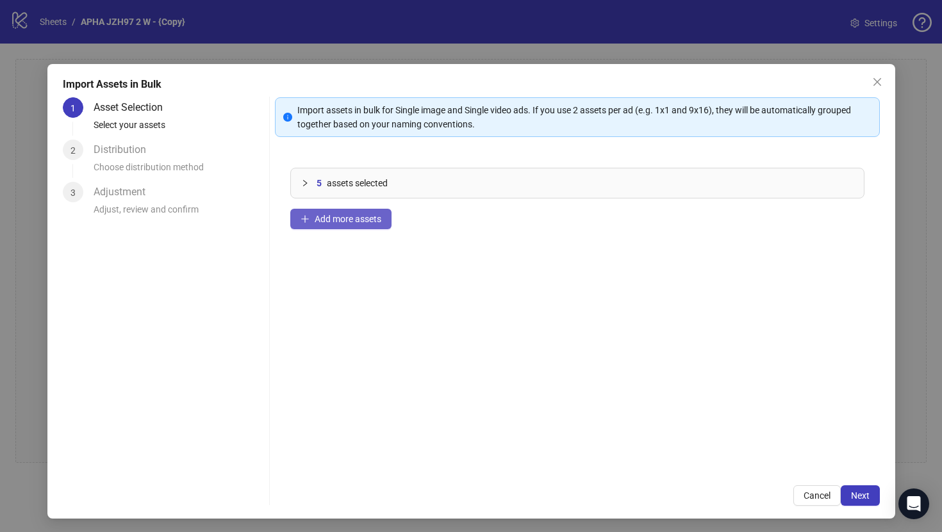
click at [372, 225] on button "Add more assets" at bounding box center [340, 219] width 101 height 21
click at [372, 226] on button "Add more assets" at bounding box center [340, 219] width 101 height 21
click at [356, 217] on span "Add more assets" at bounding box center [348, 219] width 67 height 10
click at [862, 495] on span "Next" at bounding box center [860, 496] width 19 height 10
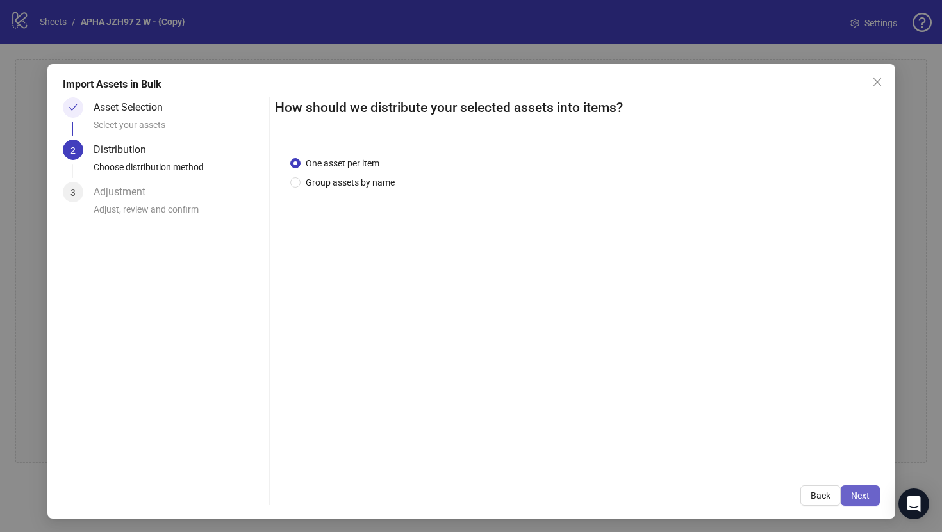
click at [862, 495] on span "Next" at bounding box center [860, 496] width 19 height 10
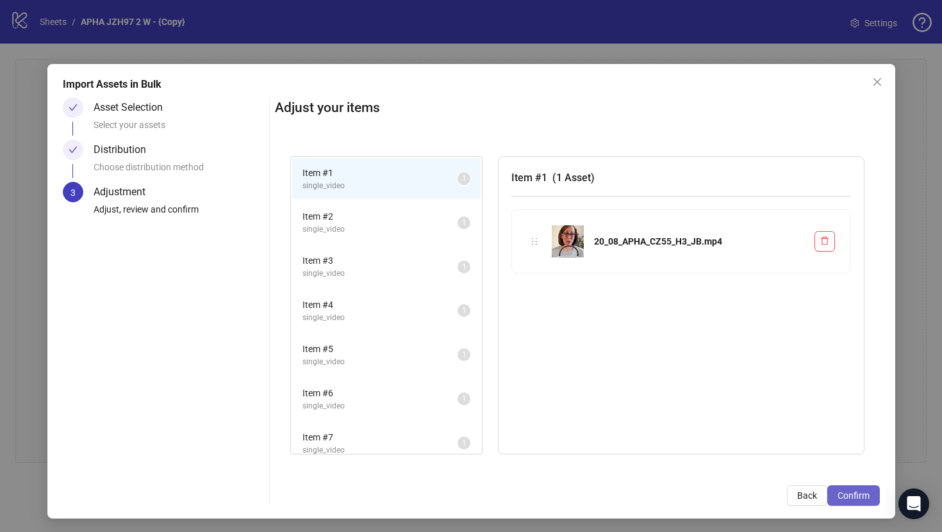
click at [862, 495] on span "Confirm" at bounding box center [853, 496] width 32 height 10
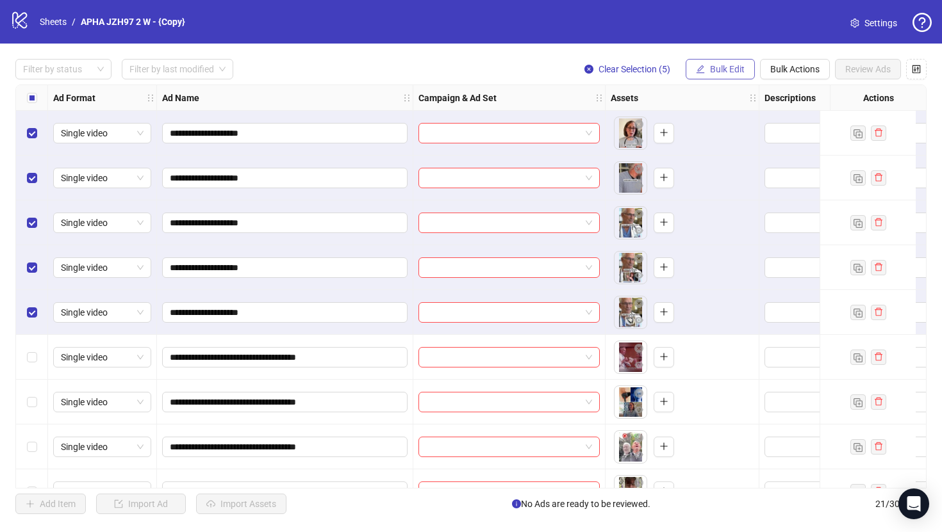
click at [723, 69] on span "Bulk Edit" at bounding box center [727, 69] width 35 height 10
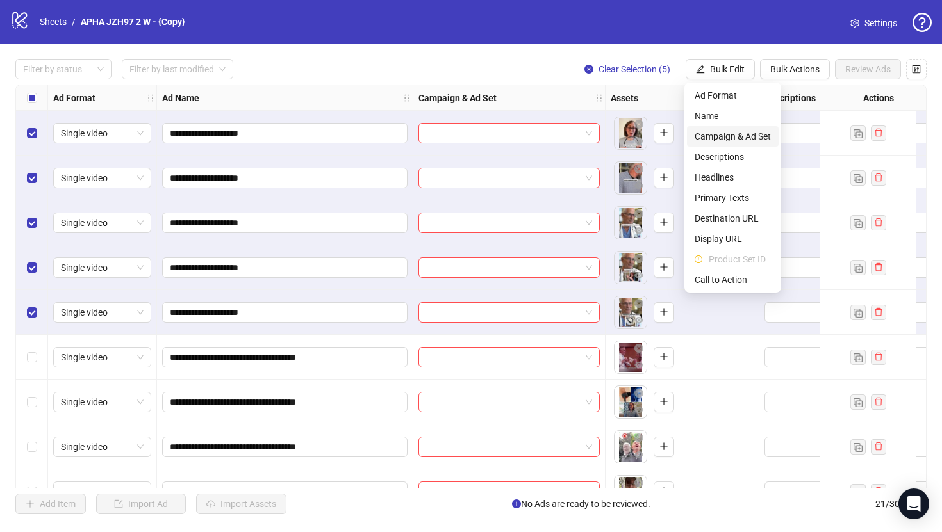
click at [727, 135] on span "Campaign & Ad Set" at bounding box center [733, 136] width 76 height 14
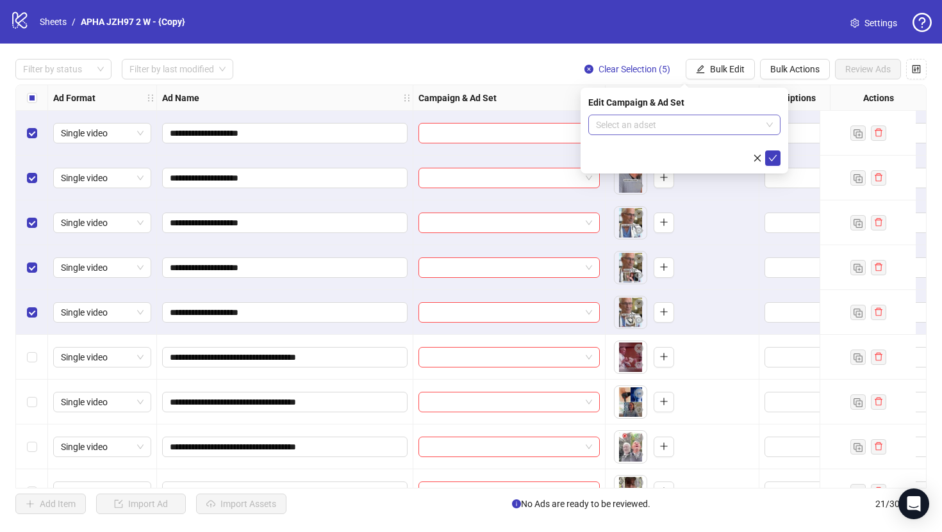
click at [723, 132] on input "search" at bounding box center [678, 124] width 165 height 19
paste input "**********"
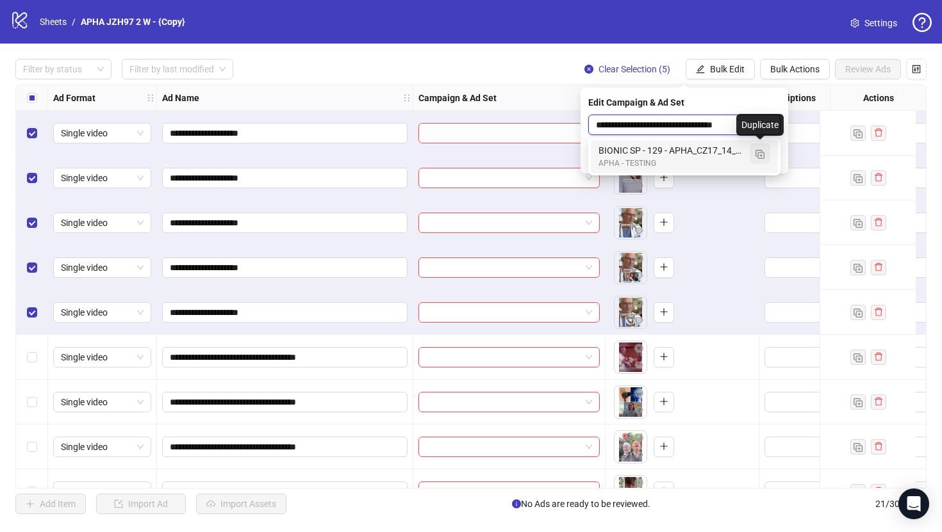
click at [759, 152] on img "button" at bounding box center [759, 154] width 9 height 9
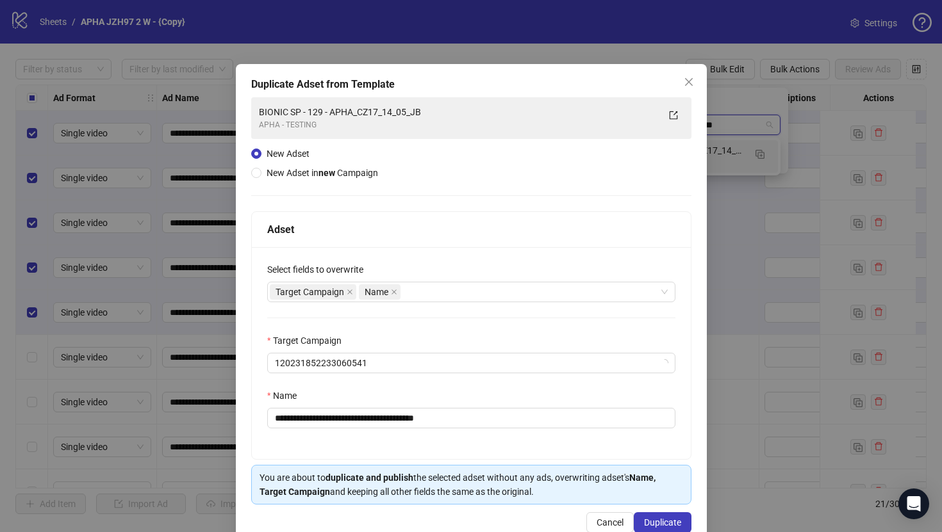
type input "**********"
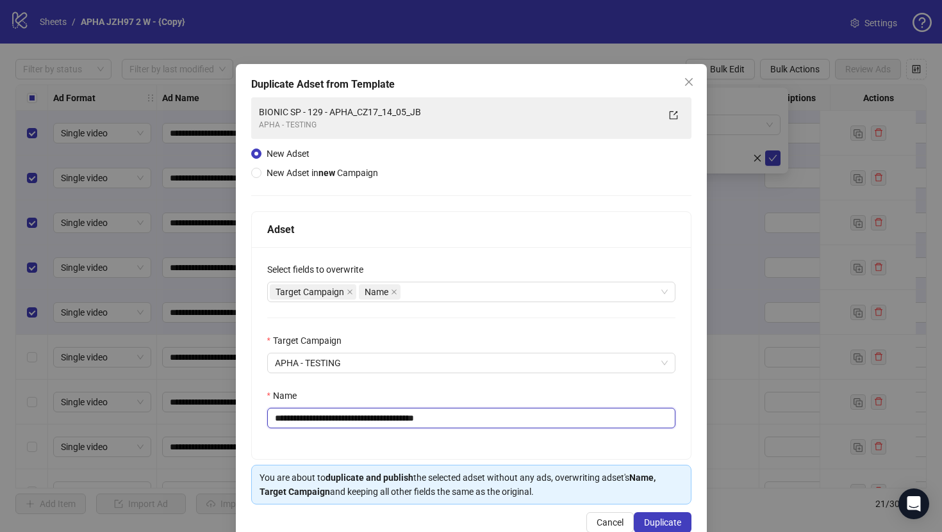
click at [446, 421] on input "**********" at bounding box center [471, 418] width 408 height 21
click at [327, 413] on input "**********" at bounding box center [471, 418] width 408 height 21
drag, startPoint x: 327, startPoint y: 413, endPoint x: 527, endPoint y: 414, distance: 199.3
click at [527, 414] on input "**********" at bounding box center [471, 418] width 408 height 21
paste input "text"
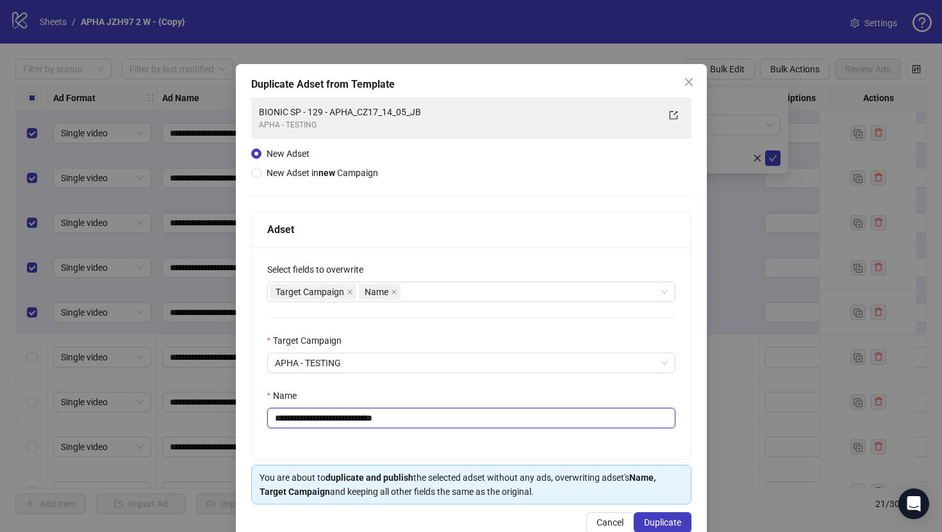
scroll to position [29, 0]
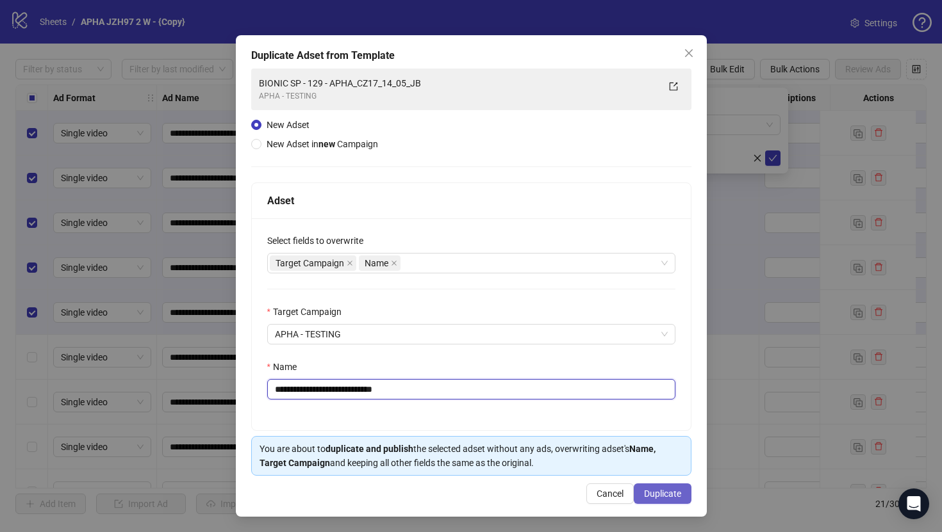
type input "**********"
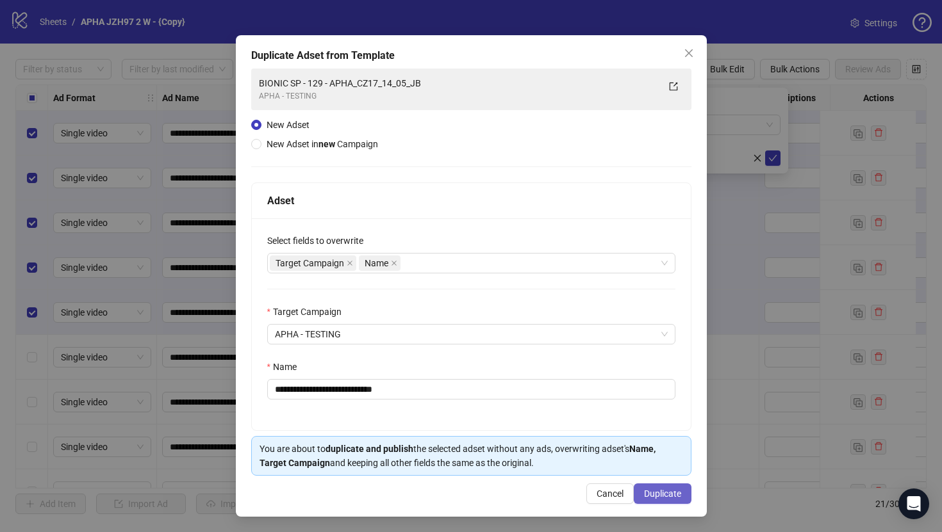
click at [654, 488] on button "Duplicate" at bounding box center [663, 494] width 58 height 21
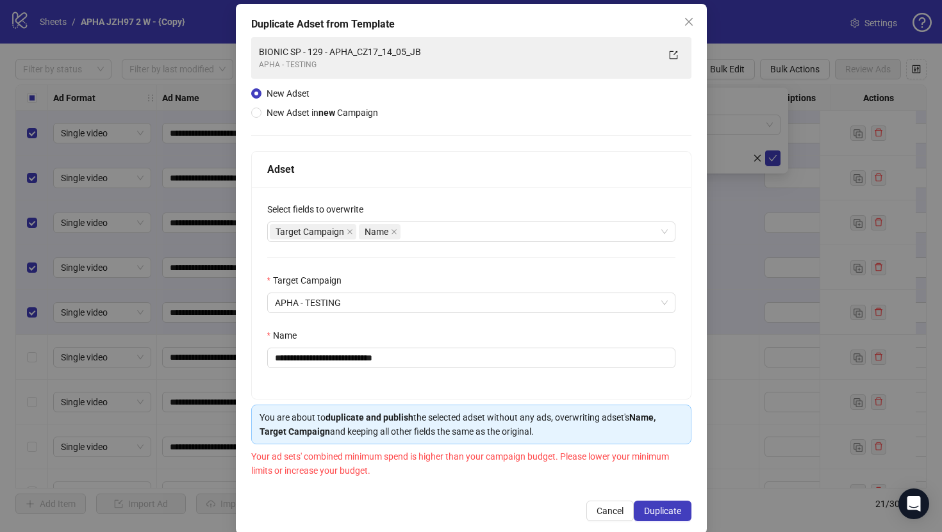
scroll to position [62, 0]
click at [51, 68] on div "**********" at bounding box center [471, 266] width 942 height 532
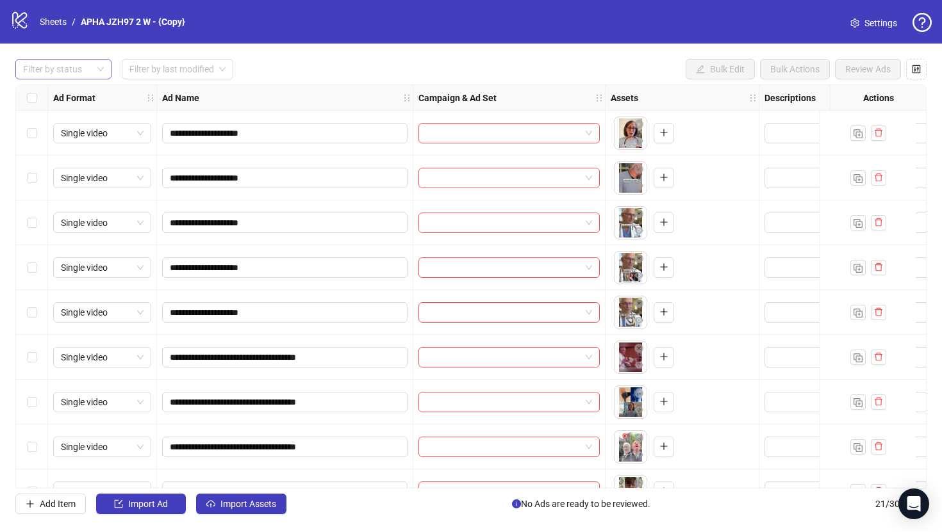
click at [59, 63] on div at bounding box center [57, 69] width 78 height 18
click at [62, 101] on div "Draft" at bounding box center [64, 95] width 76 height 14
click at [338, 74] on div "Draft Filter by last modified Bulk Edit Bulk Actions Review Ads" at bounding box center [470, 69] width 911 height 21
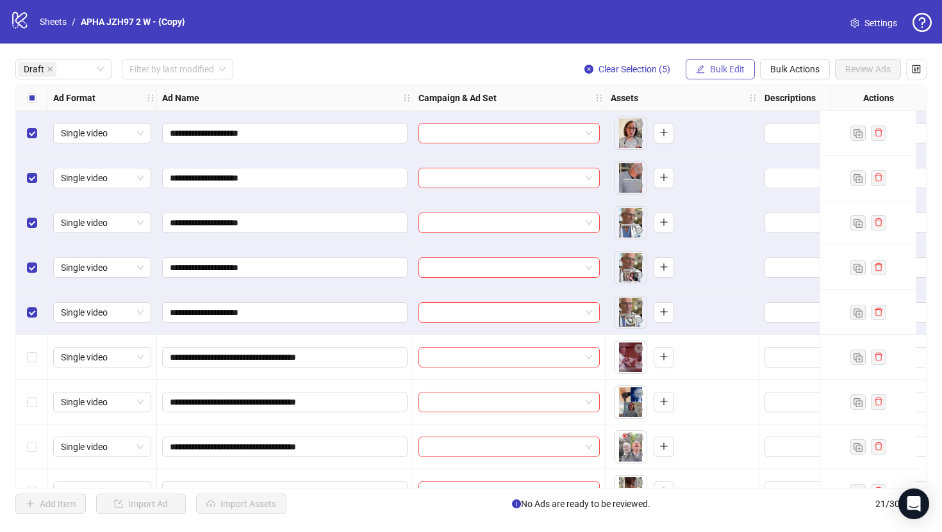
click at [722, 64] on span "Bulk Edit" at bounding box center [727, 69] width 35 height 10
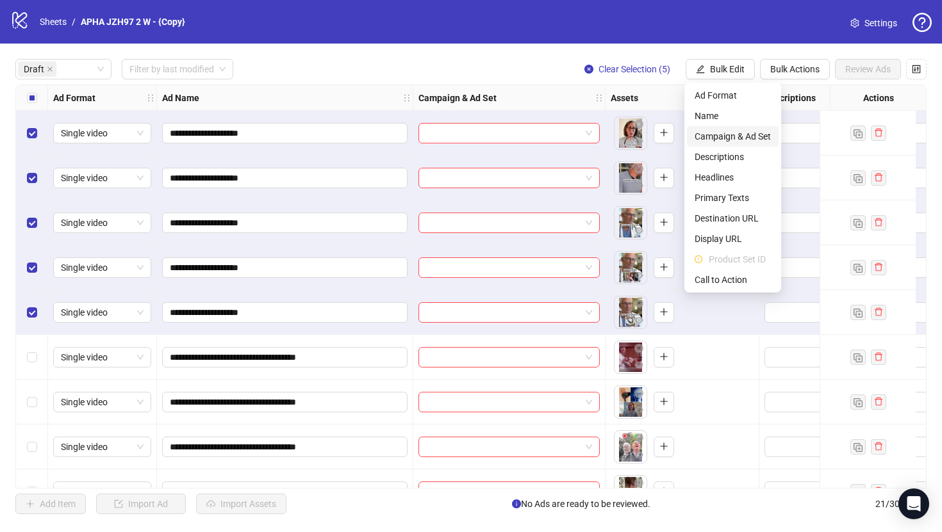
click at [742, 139] on span "Campaign & Ad Set" at bounding box center [733, 136] width 76 height 14
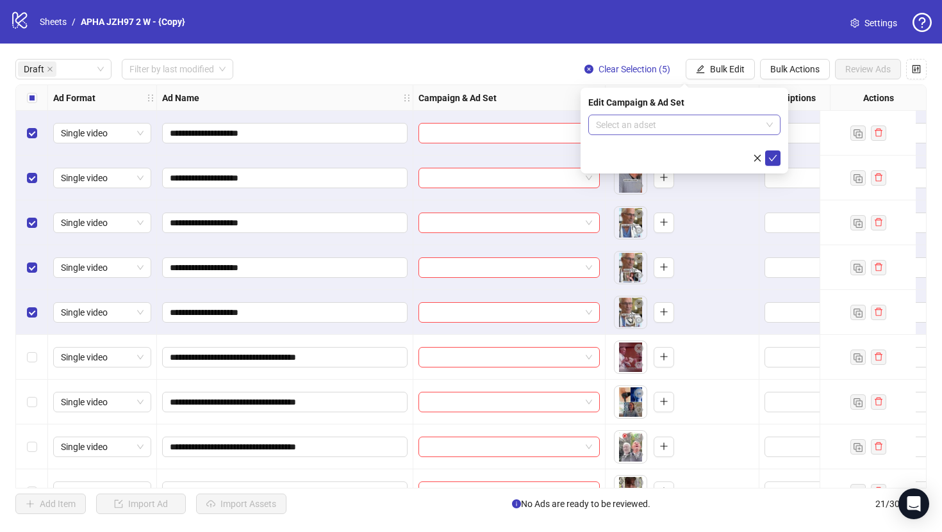
click at [717, 126] on input "search" at bounding box center [678, 124] width 165 height 19
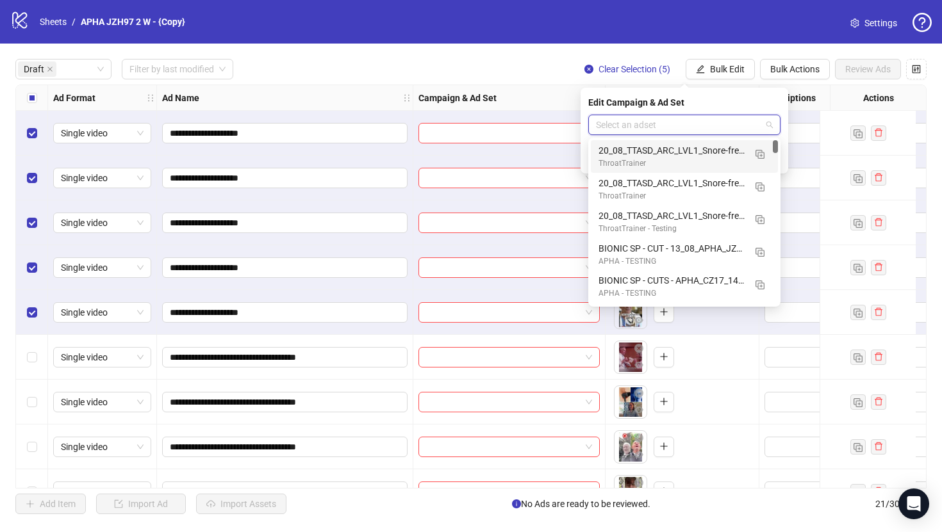
paste input "**********"
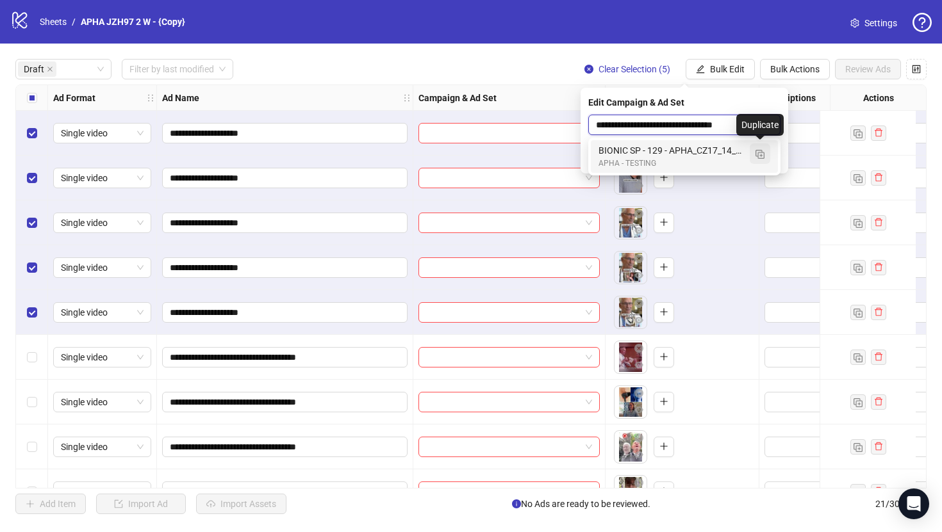
click at [761, 151] on img "button" at bounding box center [759, 154] width 9 height 9
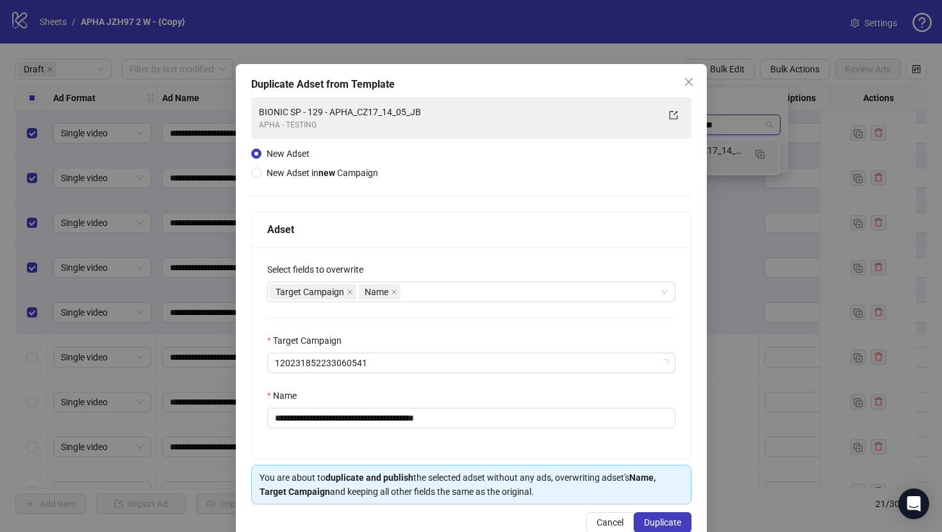
type input "**********"
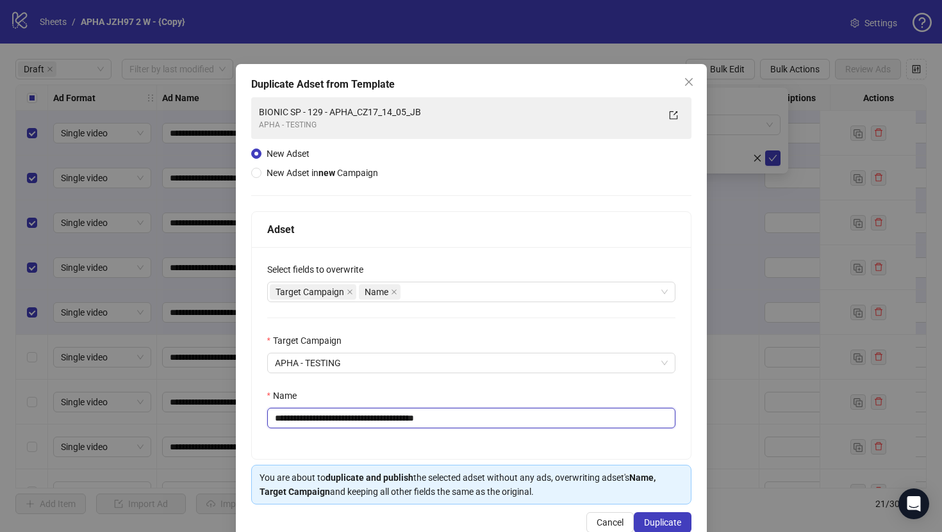
click at [332, 416] on input "**********" at bounding box center [471, 418] width 408 height 21
drag, startPoint x: 332, startPoint y: 416, endPoint x: 508, endPoint y: 417, distance: 176.2
click at [508, 417] on input "**********" at bounding box center [471, 418] width 408 height 21
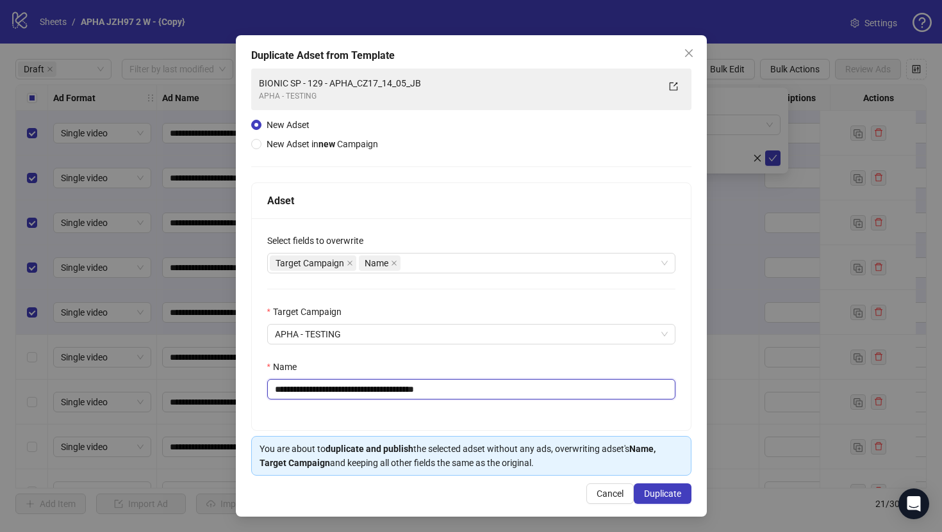
paste input "text"
type input "**********"
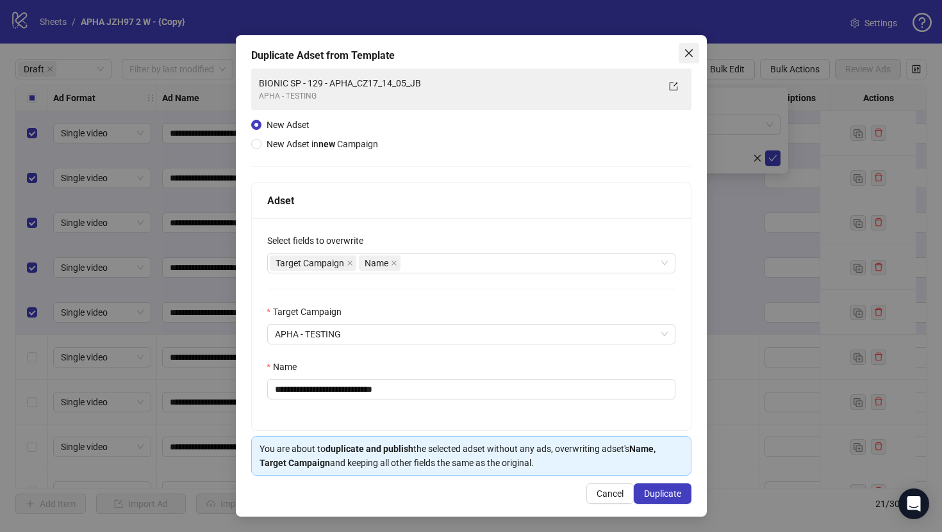
click at [688, 49] on icon "close" at bounding box center [689, 53] width 10 height 10
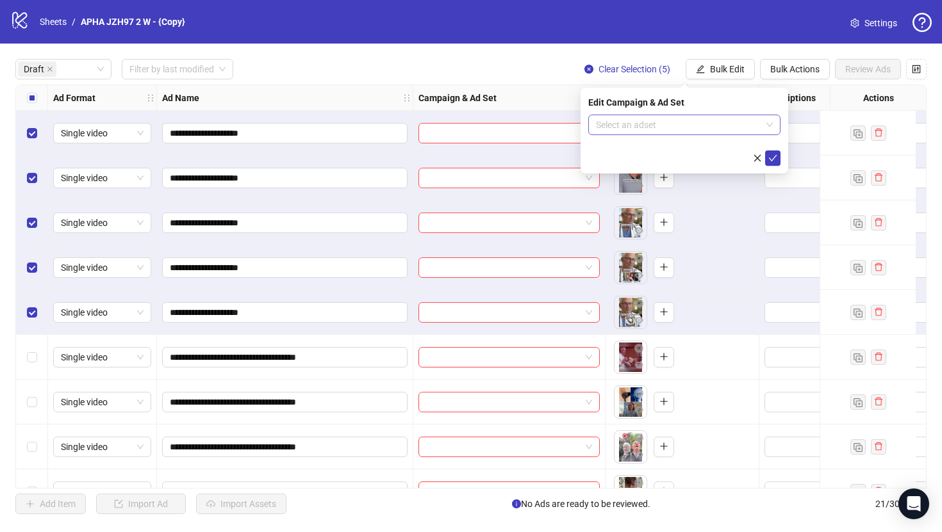
click at [631, 115] on div "Select an adset" at bounding box center [684, 125] width 192 height 21
paste input "**********"
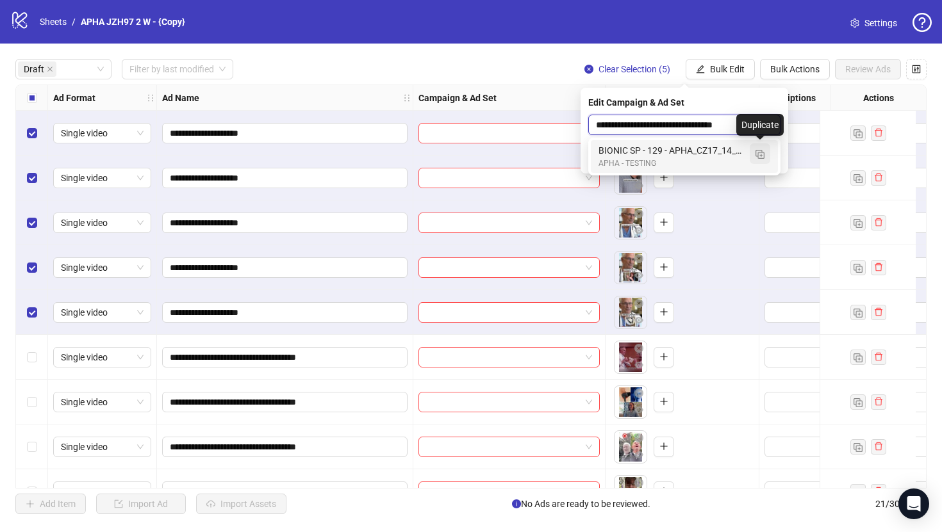
click at [761, 154] on img "button" at bounding box center [759, 154] width 9 height 9
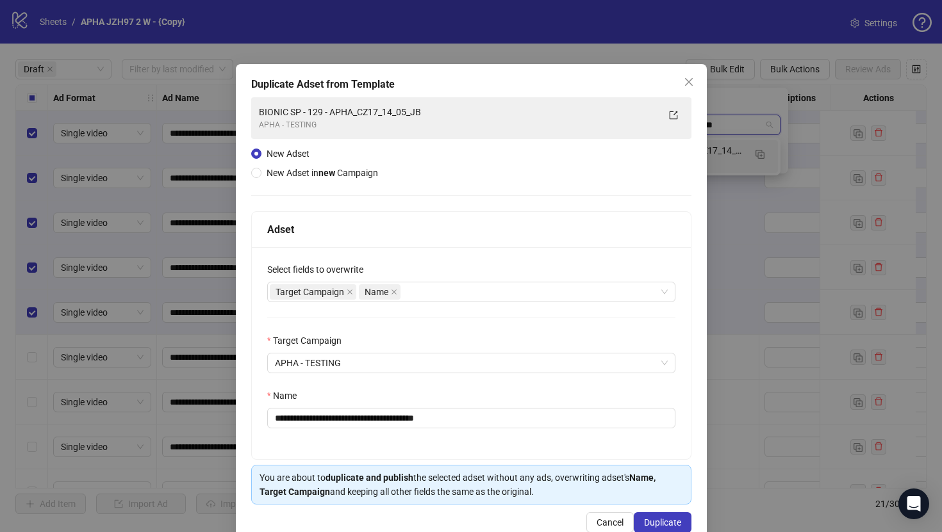
type input "**********"
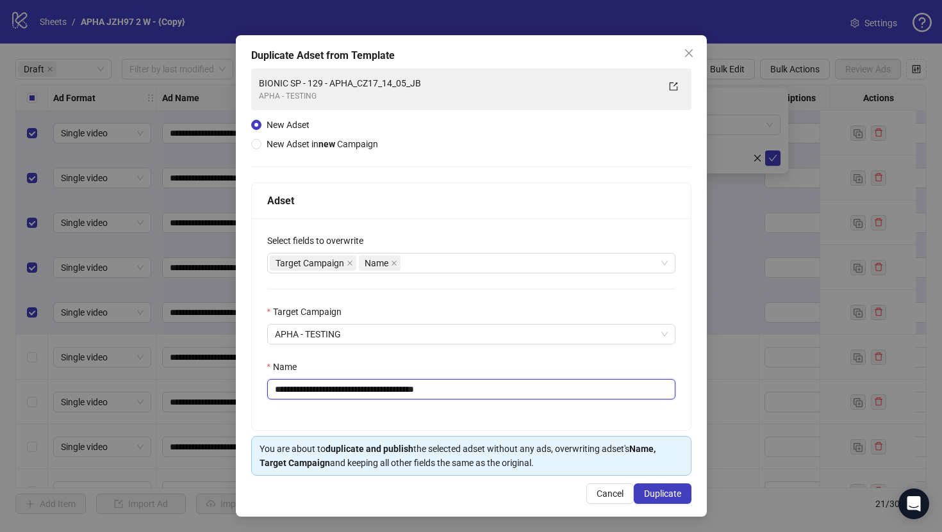
click at [331, 388] on input "**********" at bounding box center [471, 389] width 408 height 21
drag, startPoint x: 331, startPoint y: 388, endPoint x: 475, endPoint y: 387, distance: 144.8
click at [475, 387] on input "**********" at bounding box center [471, 389] width 408 height 21
paste input "text"
type input "**********"
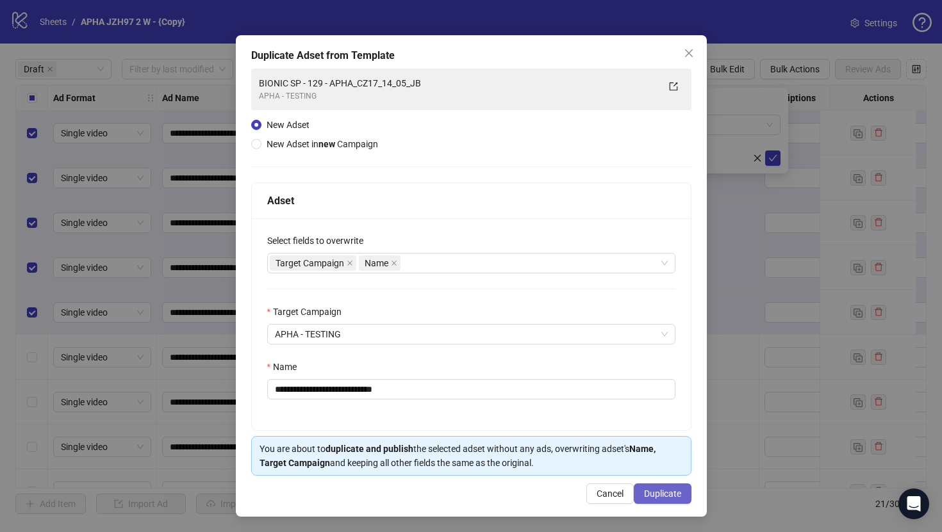
click at [645, 495] on span "Duplicate" at bounding box center [662, 494] width 37 height 10
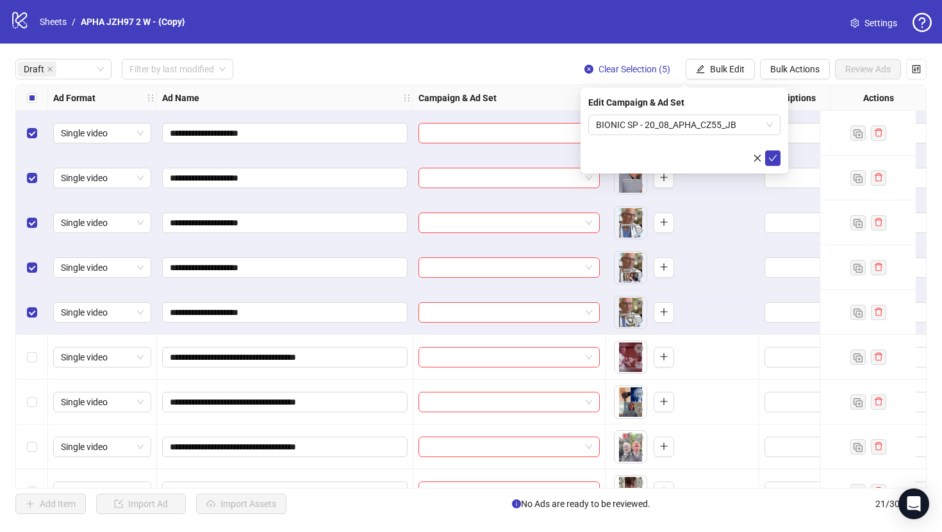
click at [775, 159] on icon "check" at bounding box center [772, 158] width 9 height 9
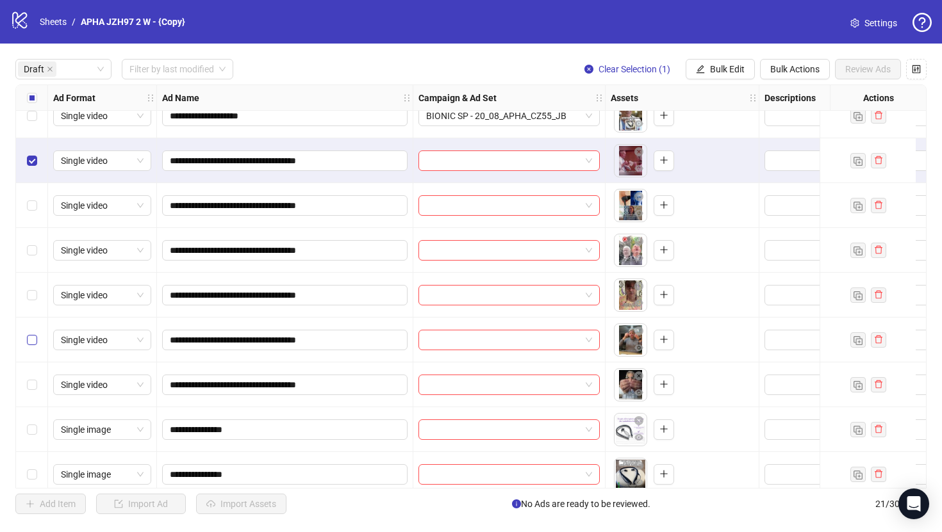
scroll to position [201, 0]
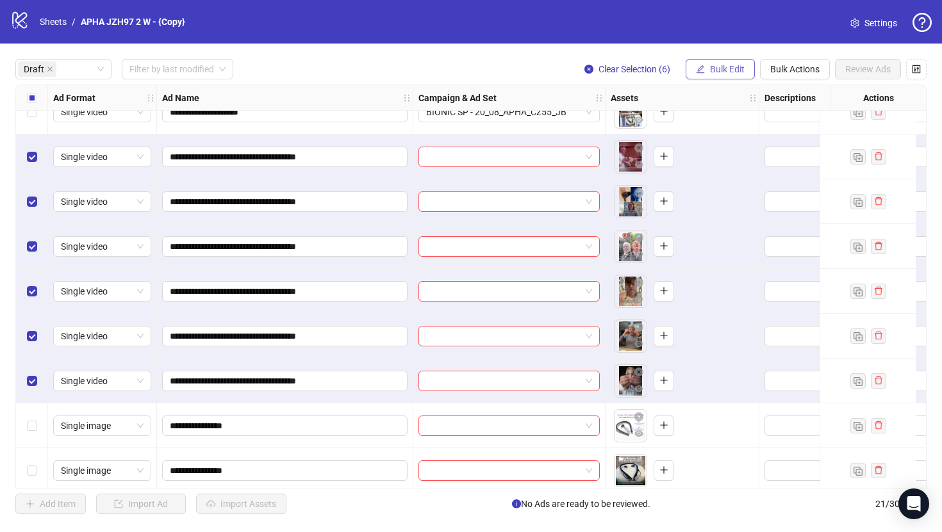
click at [743, 67] on span "Bulk Edit" at bounding box center [727, 69] width 35 height 10
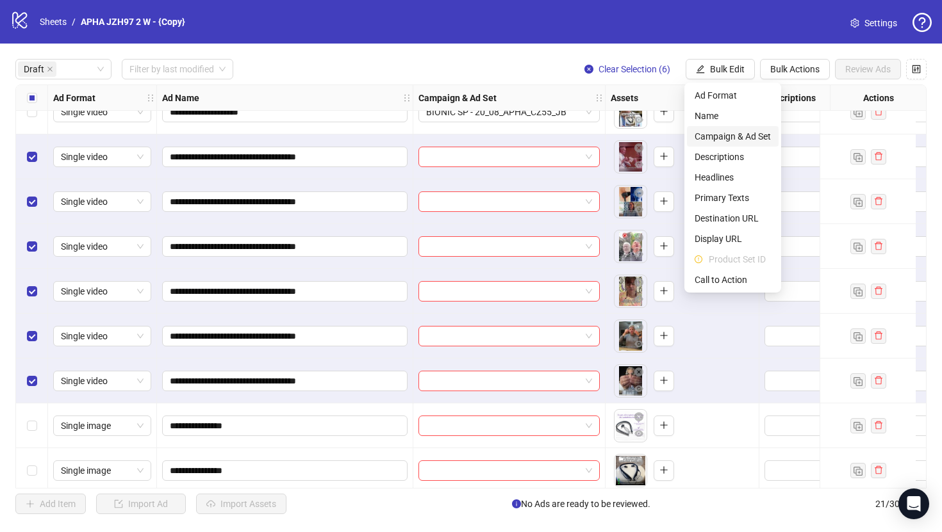
click at [757, 138] on span "Campaign & Ad Set" at bounding box center [733, 136] width 76 height 14
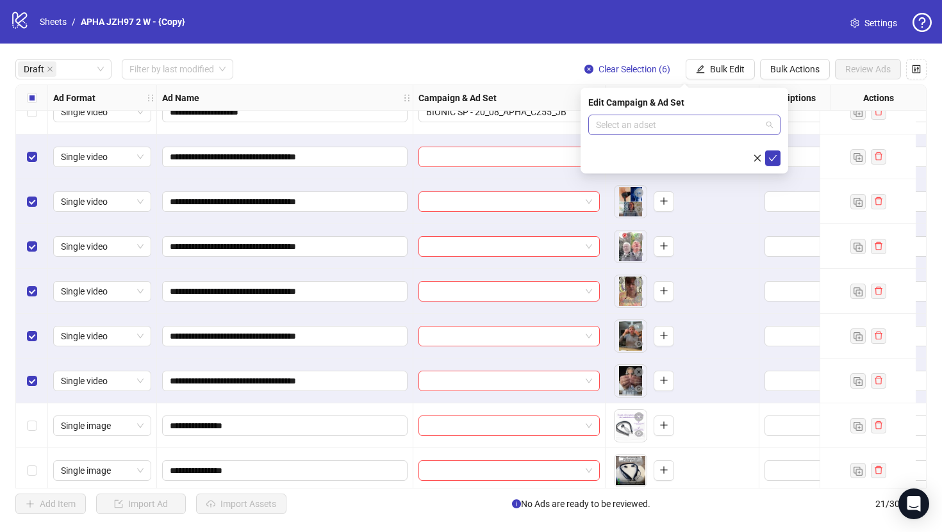
click at [736, 128] on input "search" at bounding box center [678, 124] width 165 height 19
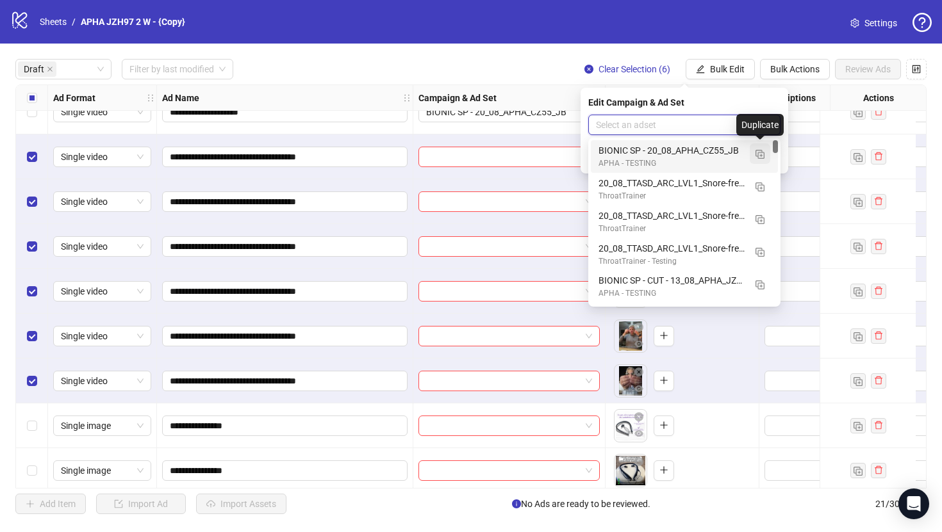
click at [759, 158] on img "button" at bounding box center [759, 154] width 9 height 9
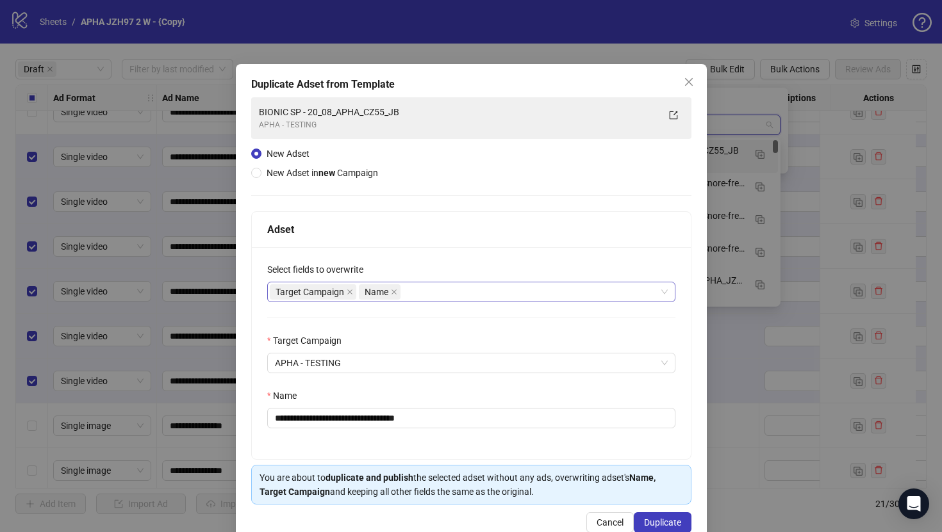
scroll to position [29, 0]
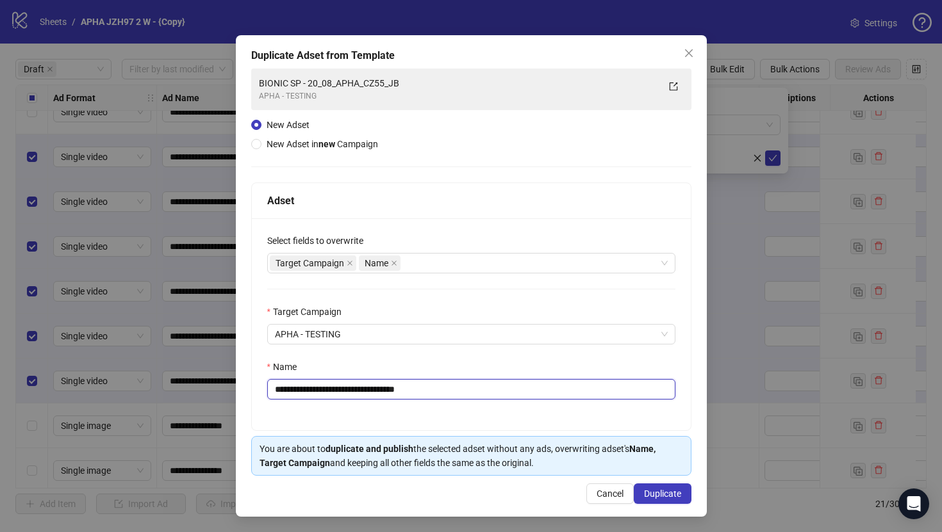
drag, startPoint x: 457, startPoint y: 393, endPoint x: 327, endPoint y: 390, distance: 130.7
click at [327, 390] on input "**********" at bounding box center [471, 389] width 408 height 21
paste input "**********"
type input "**********"
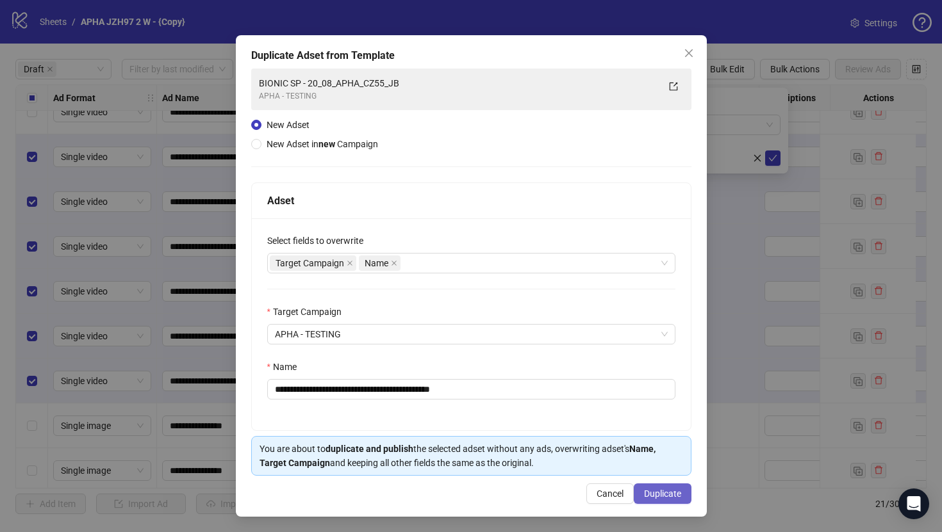
click at [654, 492] on span "Duplicate" at bounding box center [662, 494] width 37 height 10
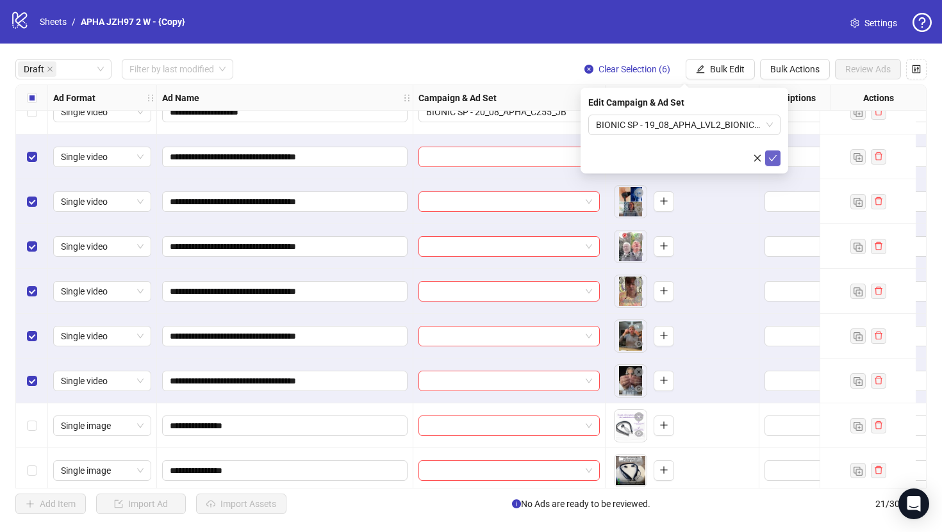
click at [776, 161] on icon "check" at bounding box center [772, 158] width 9 height 9
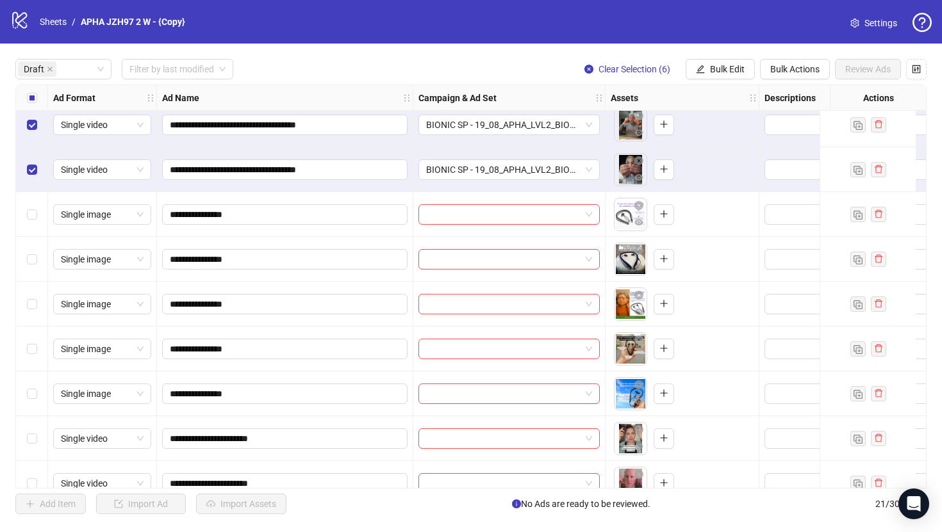
scroll to position [450, 0]
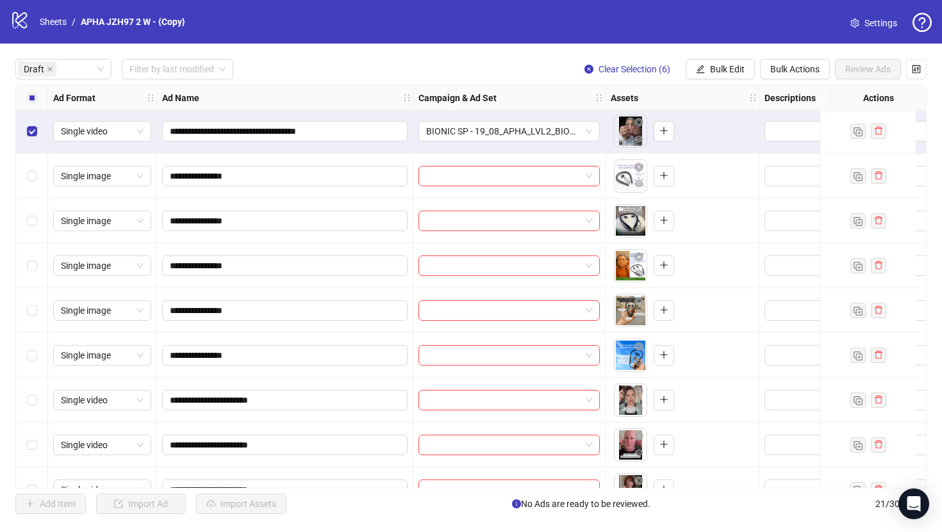
click at [26, 103] on div "Select all rows" at bounding box center [32, 98] width 32 height 26
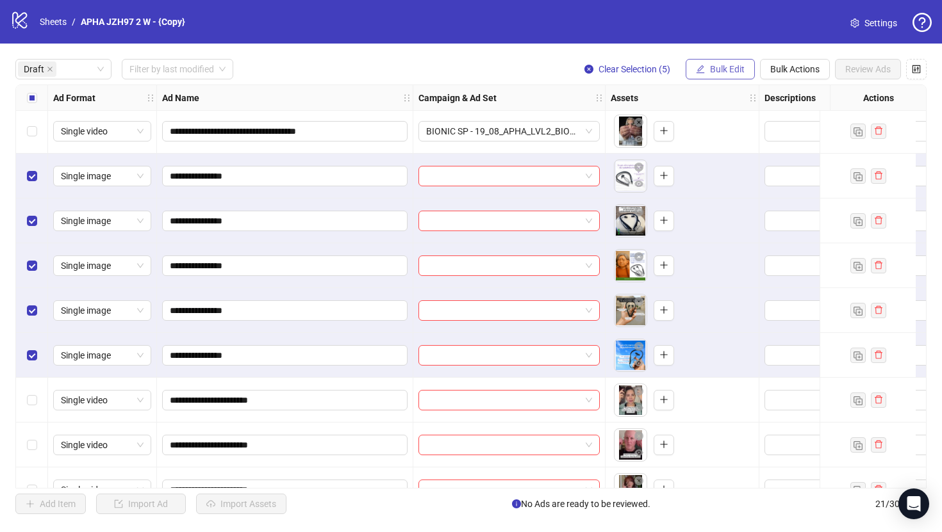
click at [722, 67] on span "Bulk Edit" at bounding box center [727, 69] width 35 height 10
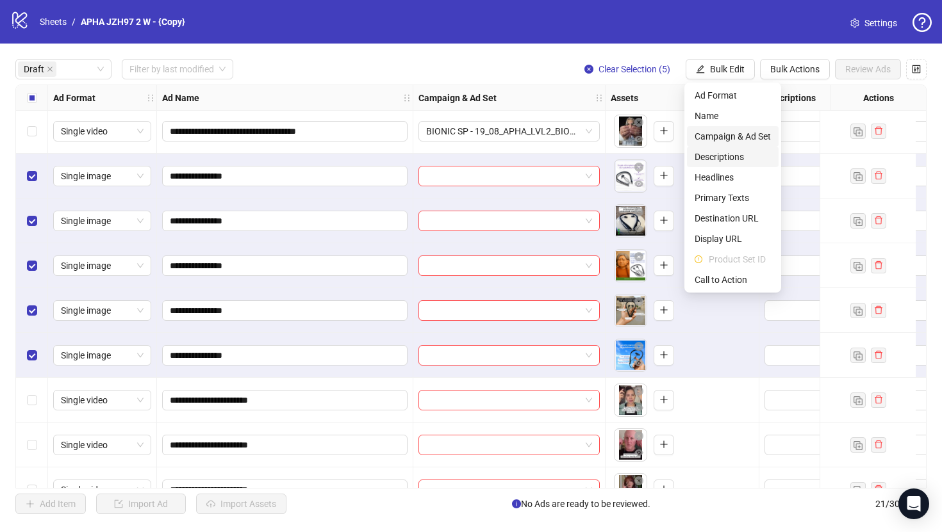
click at [727, 137] on span "Campaign & Ad Set" at bounding box center [733, 136] width 76 height 14
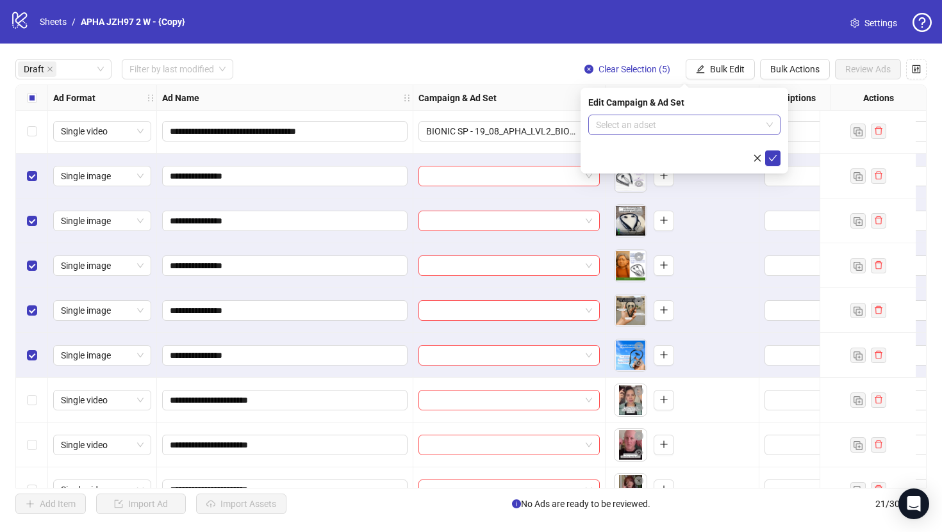
click at [659, 119] on input "search" at bounding box center [678, 124] width 165 height 19
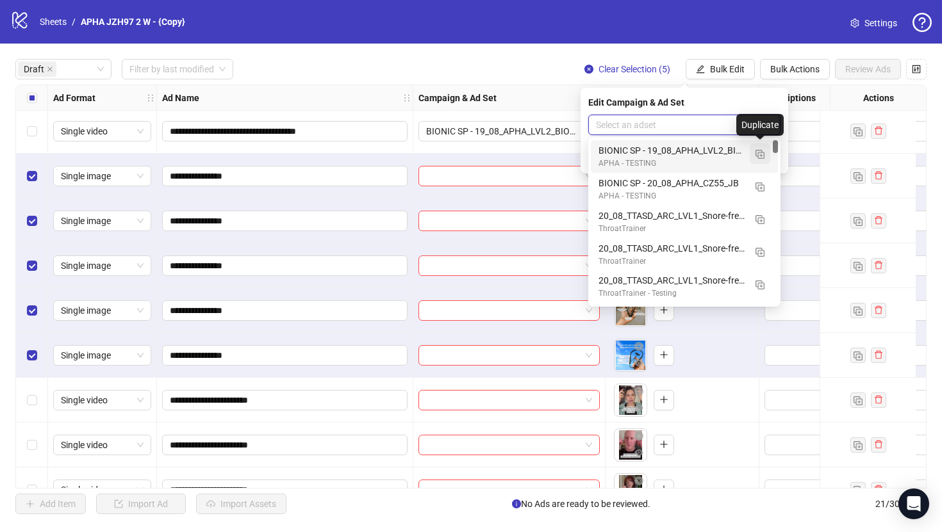
click at [763, 156] on img "button" at bounding box center [759, 154] width 9 height 9
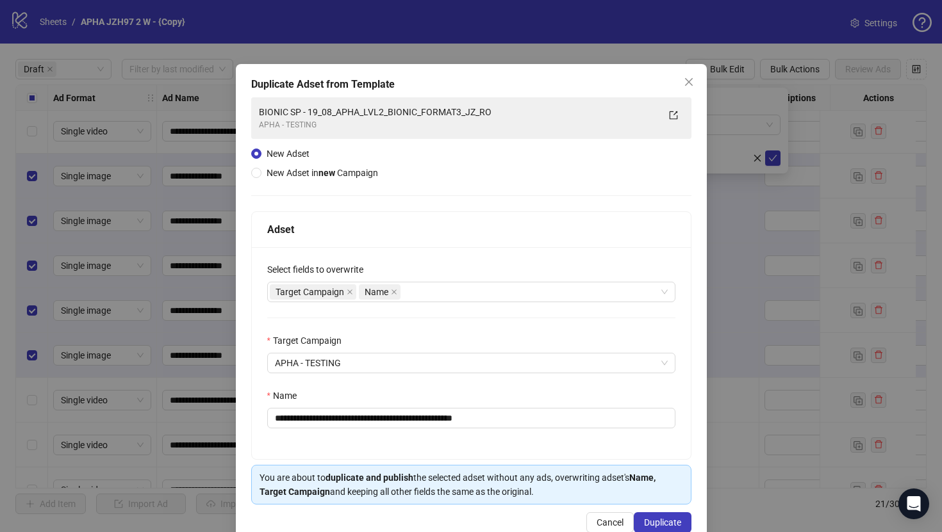
scroll to position [29, 0]
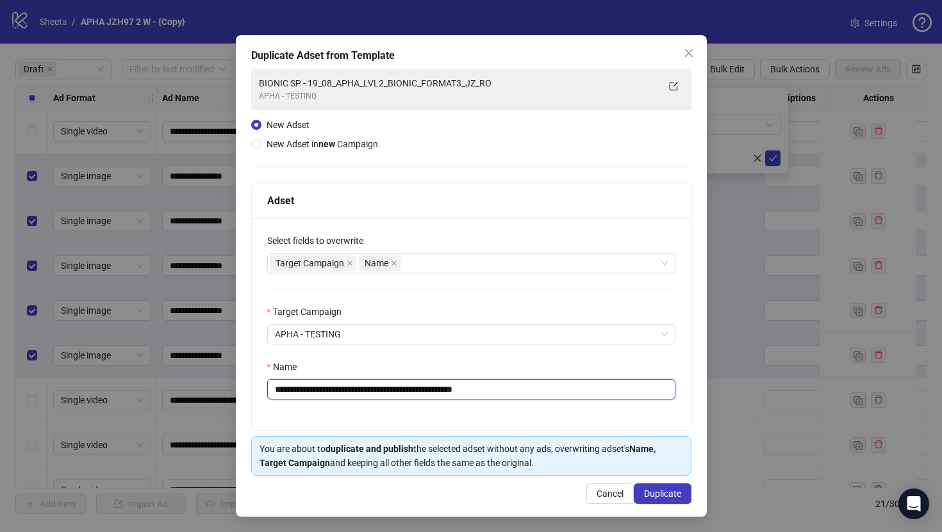
click at [333, 390] on input "**********" at bounding box center [471, 389] width 408 height 21
drag, startPoint x: 333, startPoint y: 390, endPoint x: 555, endPoint y: 389, distance: 222.3
click at [555, 389] on input "**********" at bounding box center [471, 389] width 408 height 21
paste input "text"
type input "**********"
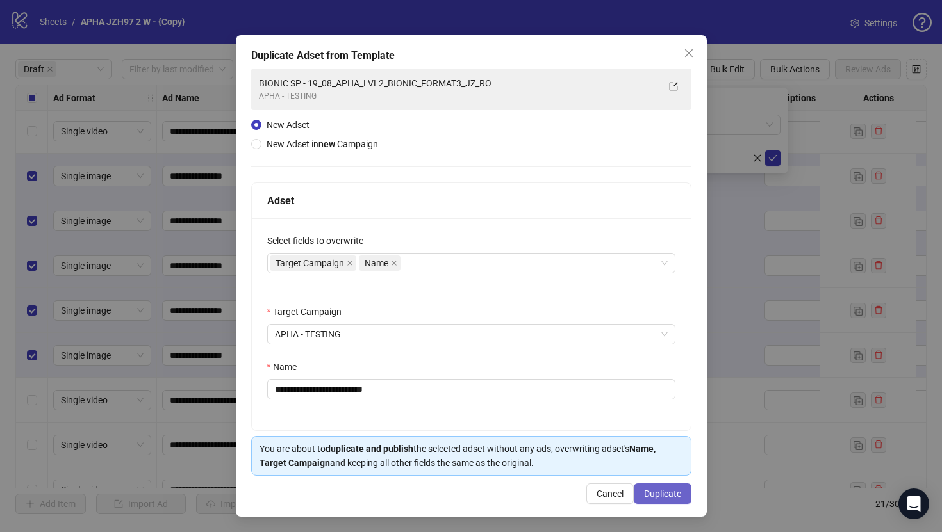
click at [654, 489] on span "Duplicate" at bounding box center [662, 494] width 37 height 10
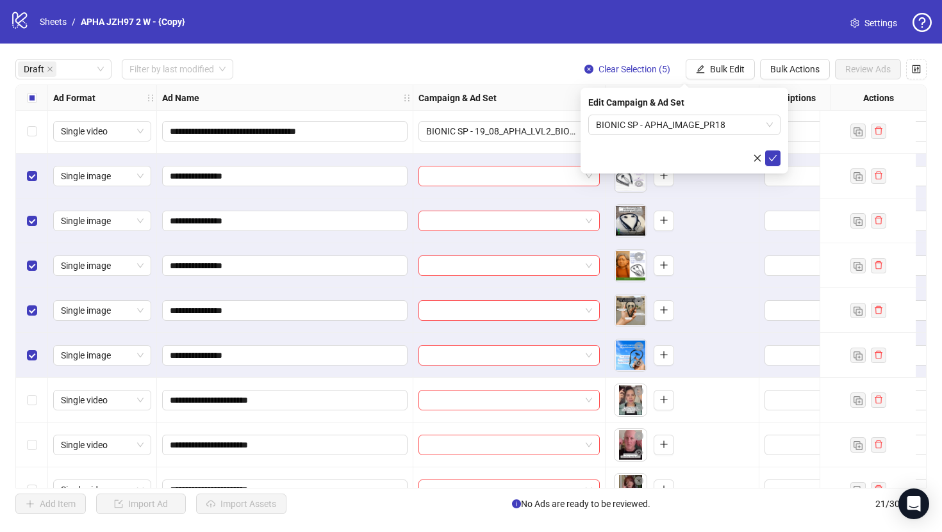
click at [780, 154] on div "Edit Campaign & Ad Set BIONIC SP - APHA_IMAGE_PR18" at bounding box center [685, 131] width 208 height 86
click at [778, 154] on button "submit" at bounding box center [772, 158] width 15 height 15
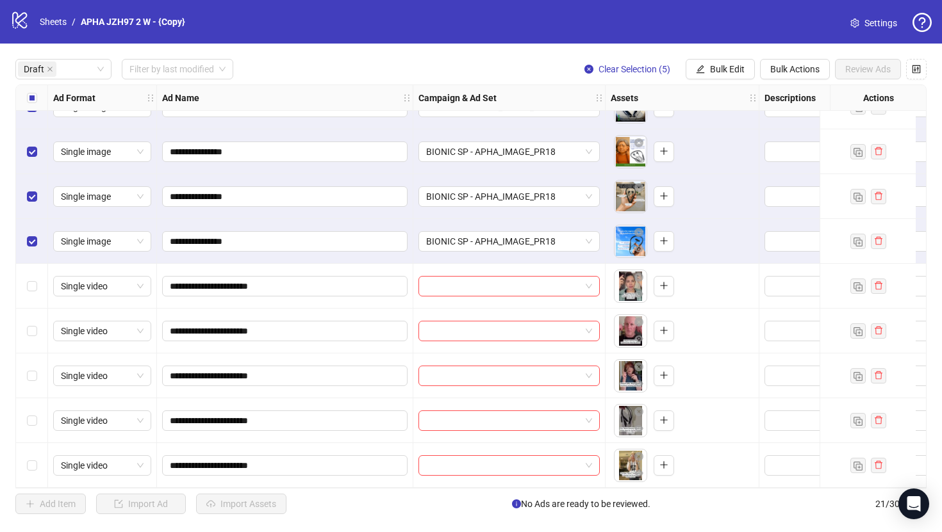
click at [29, 108] on div "Select all rows" at bounding box center [32, 98] width 32 height 26
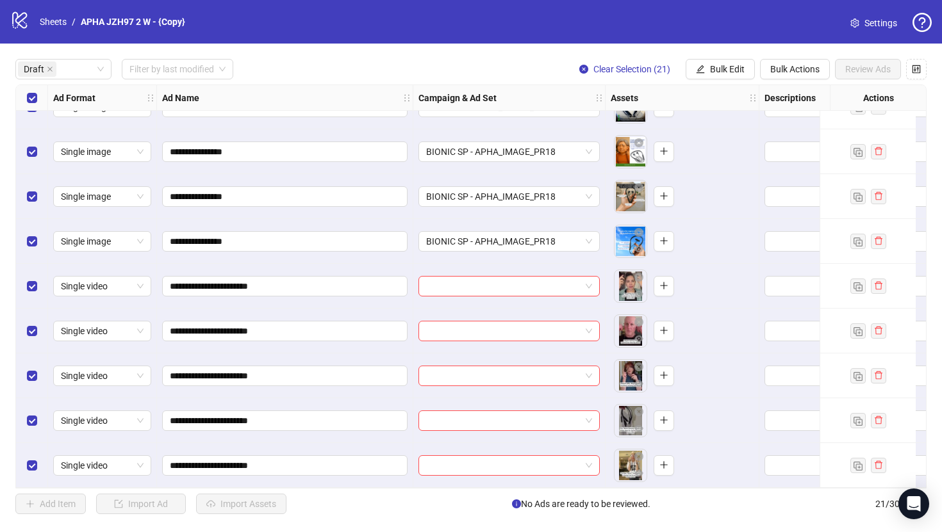
click at [29, 108] on div "Select all rows" at bounding box center [32, 98] width 32 height 26
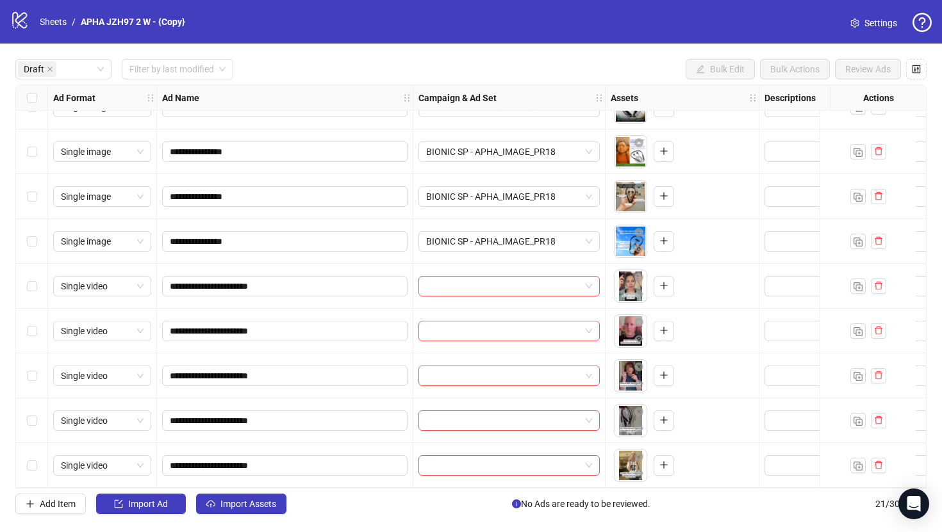
click at [33, 291] on div "Select row 17" at bounding box center [32, 286] width 32 height 45
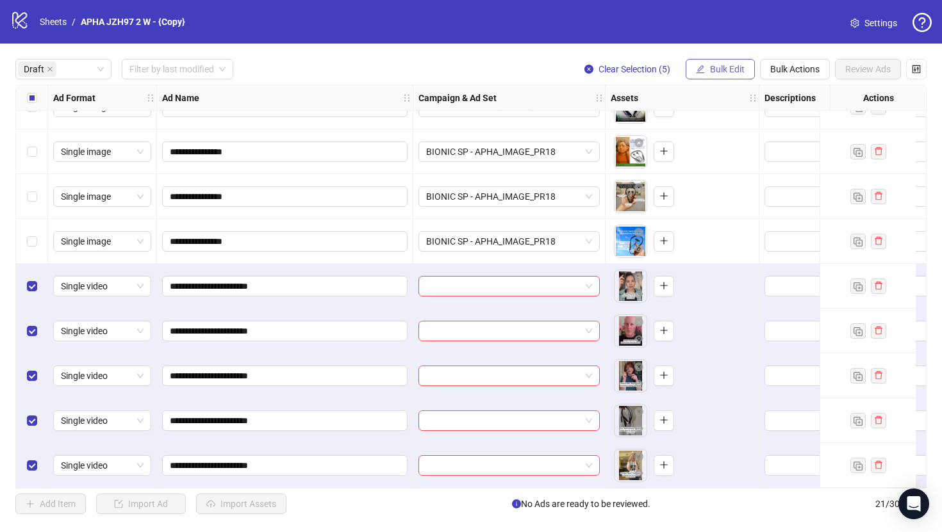
click at [725, 70] on span "Bulk Edit" at bounding box center [727, 69] width 35 height 10
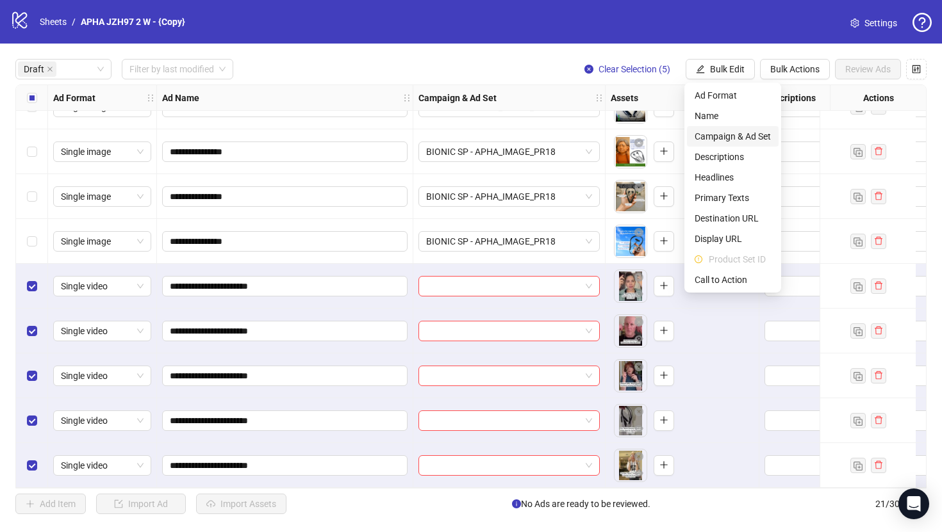
click at [732, 141] on span "Campaign & Ad Set" at bounding box center [733, 136] width 76 height 14
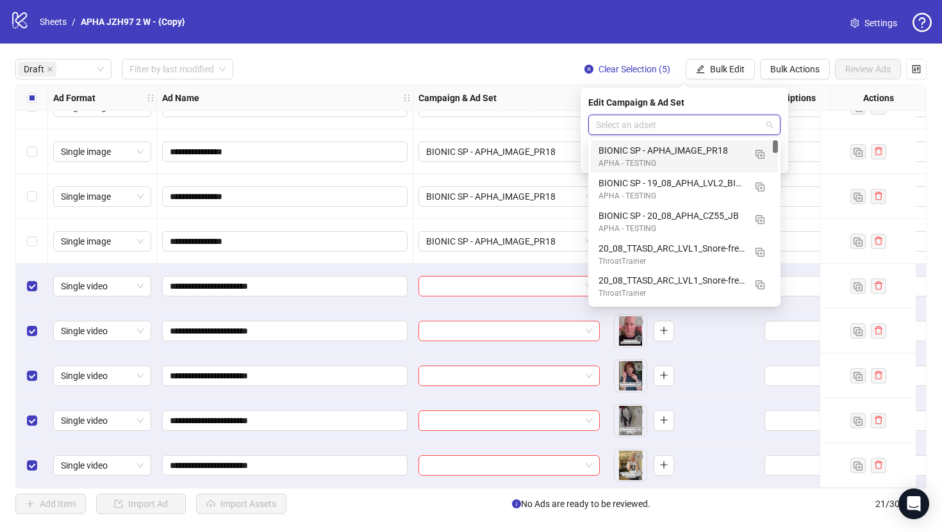
click at [709, 119] on input "search" at bounding box center [678, 124] width 165 height 19
click at [762, 154] on img "button" at bounding box center [759, 154] width 9 height 9
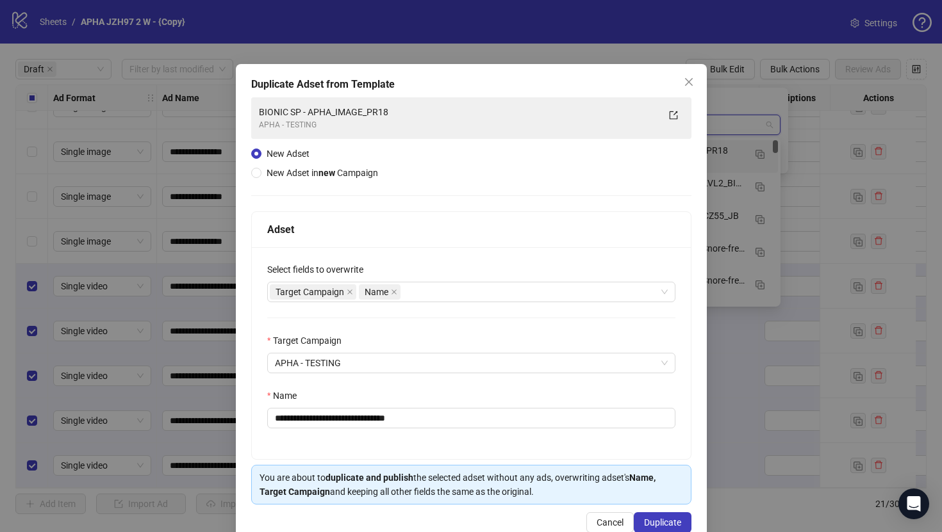
scroll to position [29, 0]
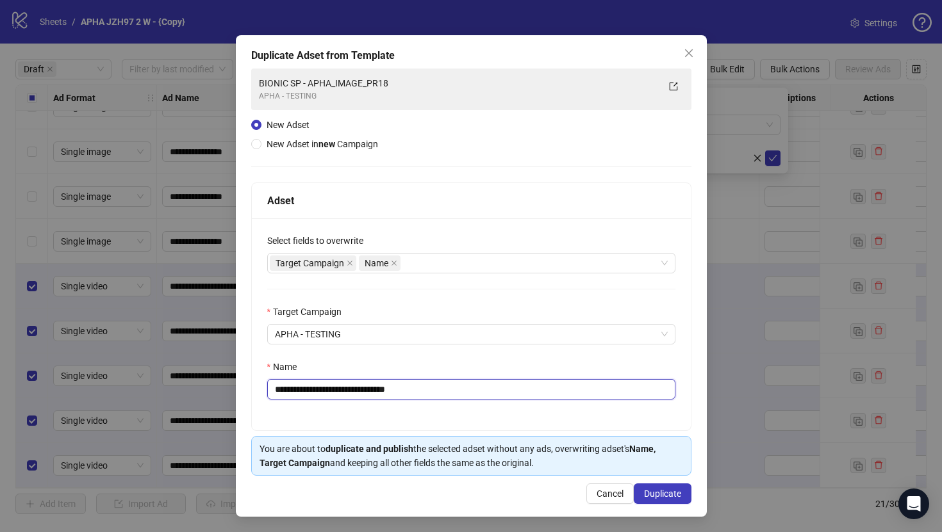
click at [327, 388] on input "**********" at bounding box center [471, 389] width 408 height 21
drag, startPoint x: 327, startPoint y: 388, endPoint x: 471, endPoint y: 390, distance: 143.5
click at [471, 390] on input "**********" at bounding box center [471, 389] width 408 height 21
paste input "text"
type input "**********"
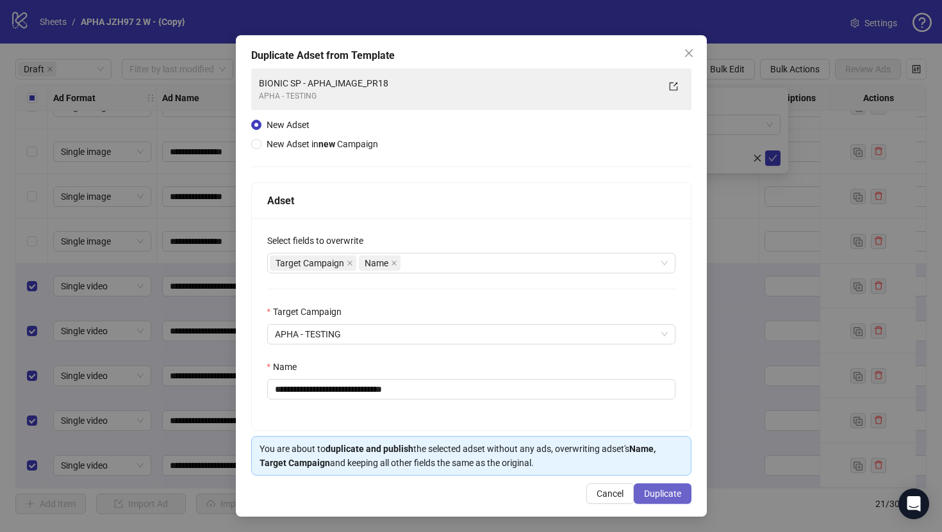
click at [653, 496] on span "Duplicate" at bounding box center [662, 494] width 37 height 10
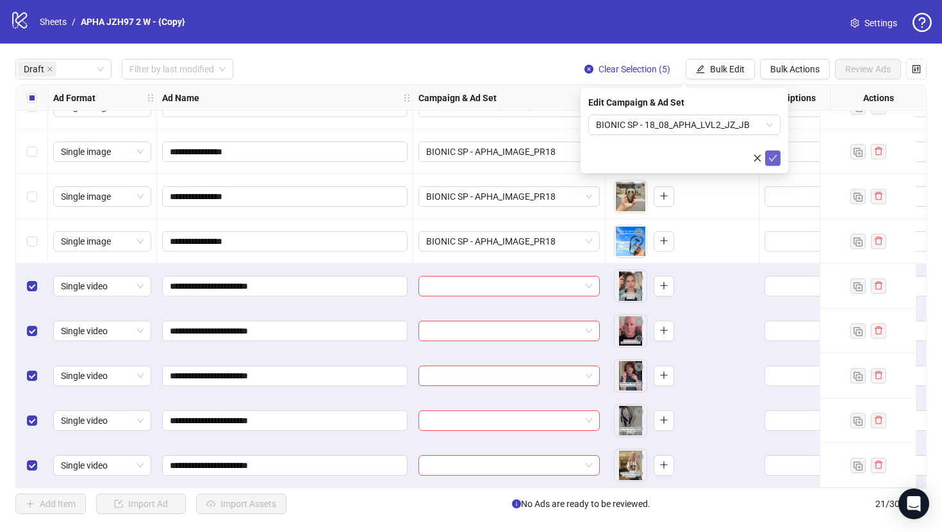
click at [773, 160] on icon "check" at bounding box center [772, 158] width 9 height 9
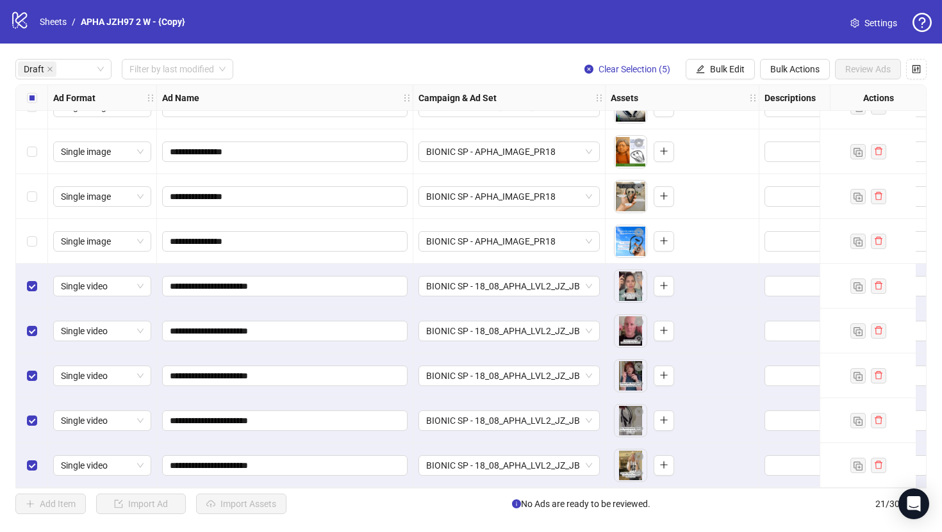
click at [32, 89] on div "Select all rows" at bounding box center [32, 98] width 32 height 26
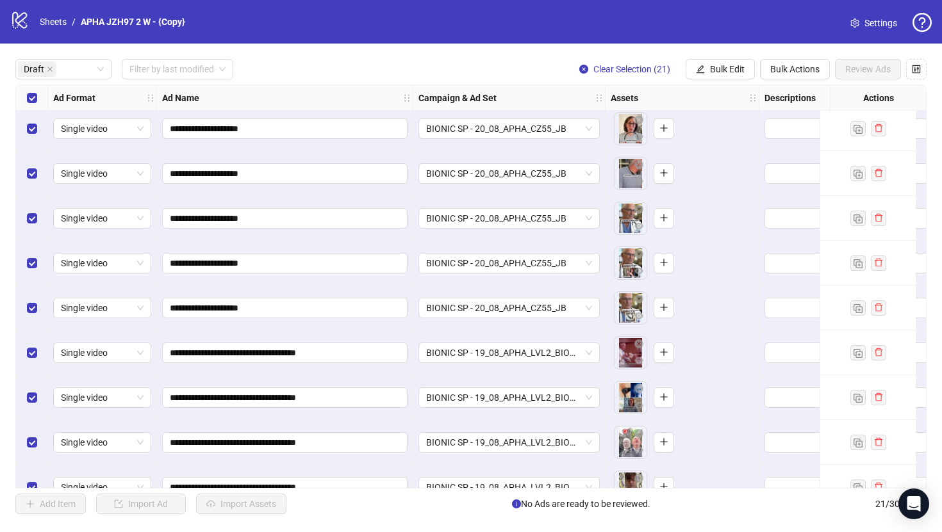
scroll to position [0, 0]
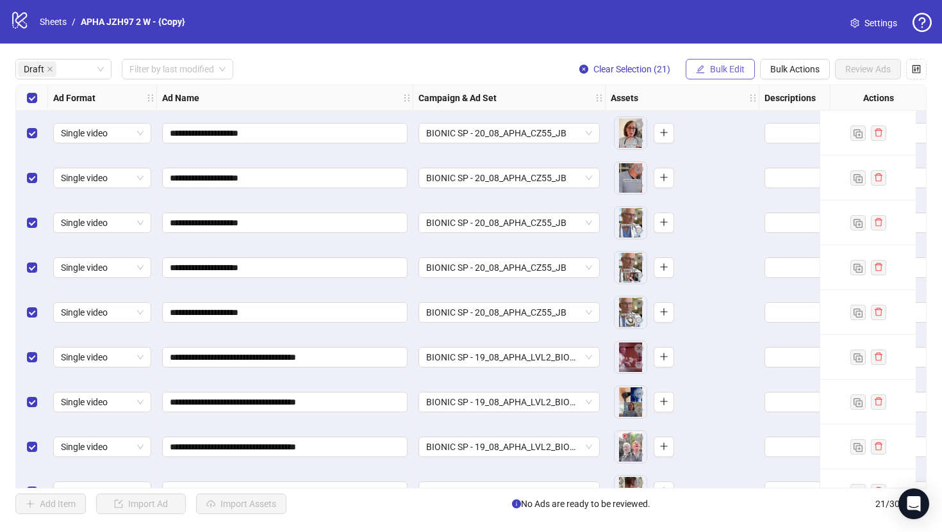
click at [732, 79] on button "Bulk Edit" at bounding box center [720, 69] width 69 height 21
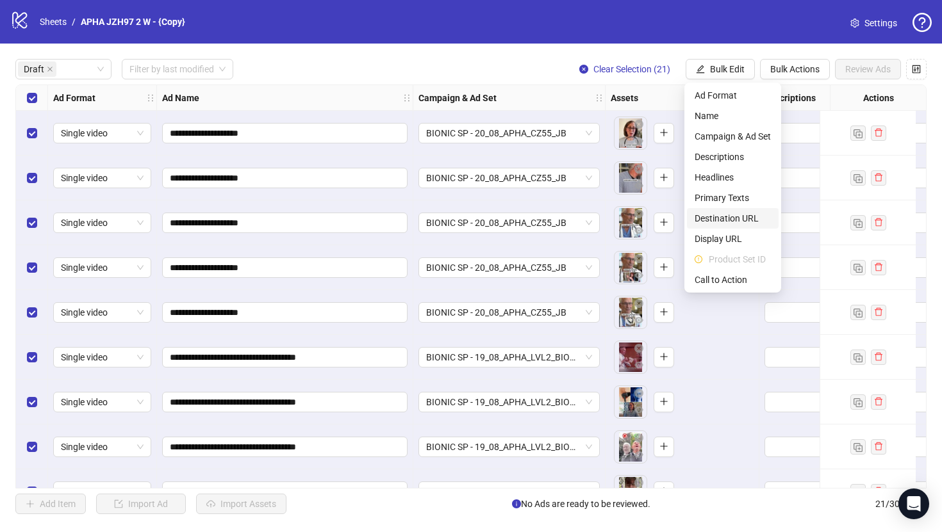
click at [734, 217] on span "Destination URL" at bounding box center [733, 218] width 76 height 14
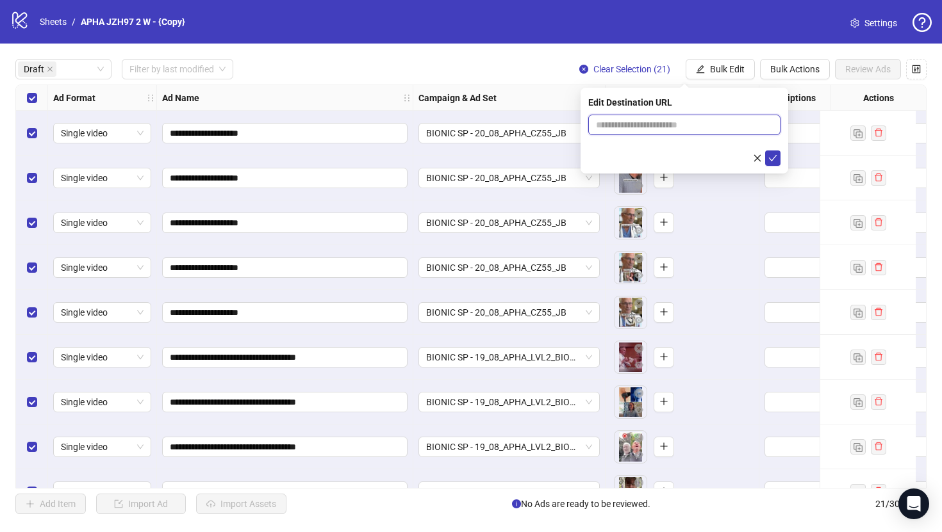
click at [728, 120] on input "text" at bounding box center [679, 125] width 167 height 14
paste input "**********"
type input "**********"
click at [779, 156] on button "submit" at bounding box center [772, 158] width 15 height 15
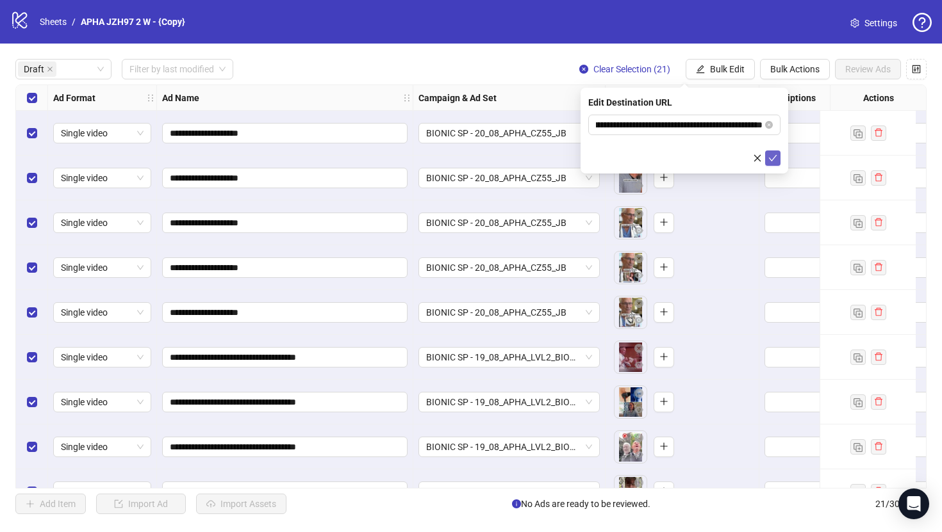
scroll to position [0, 0]
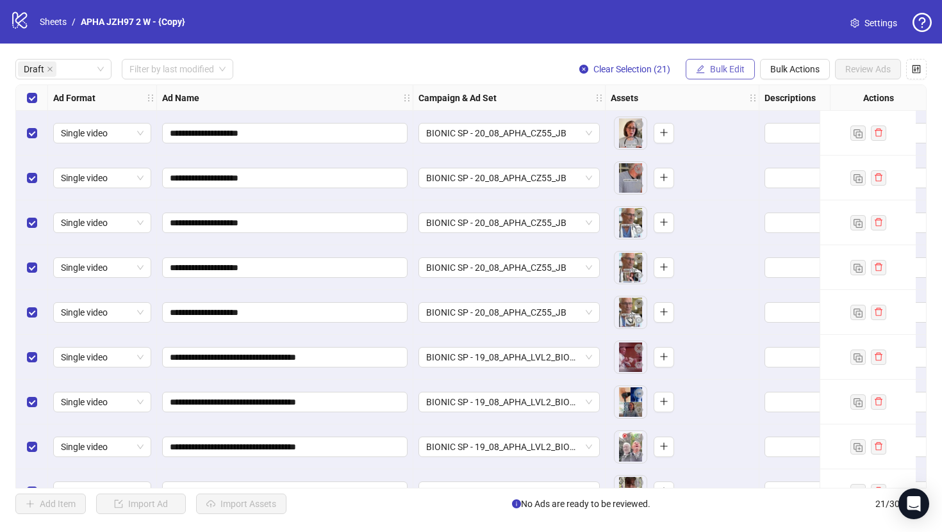
click at [727, 69] on span "Bulk Edit" at bounding box center [727, 69] width 35 height 10
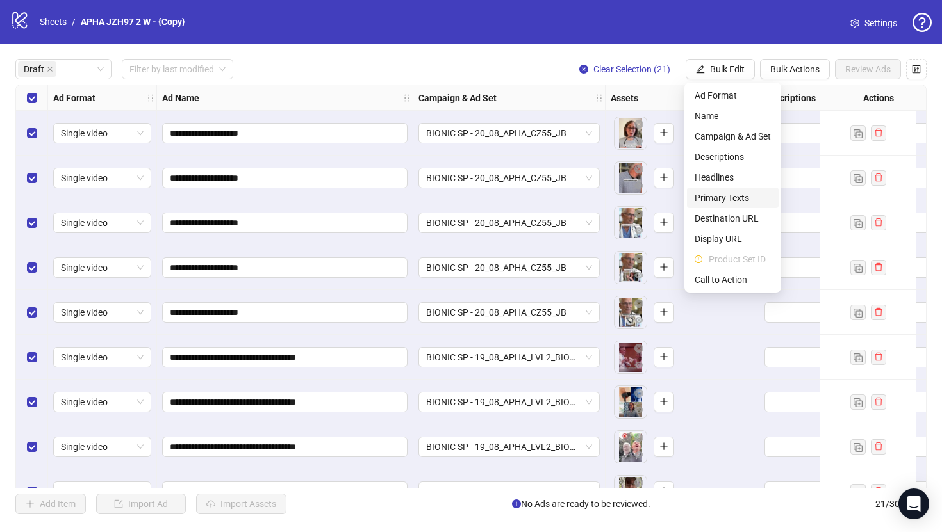
click at [733, 191] on span "Primary Texts" at bounding box center [733, 198] width 76 height 14
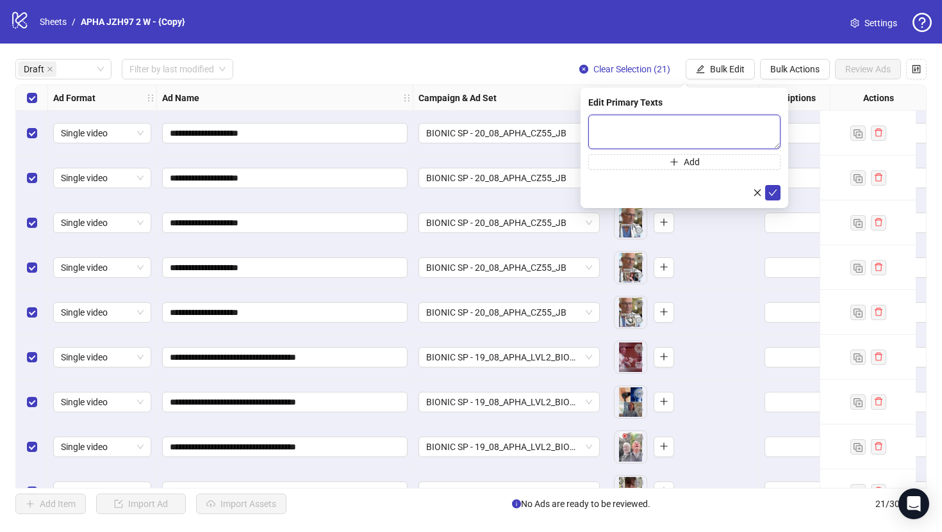
click at [630, 133] on textarea at bounding box center [684, 132] width 192 height 35
paste textarea "**********"
type textarea "**********"
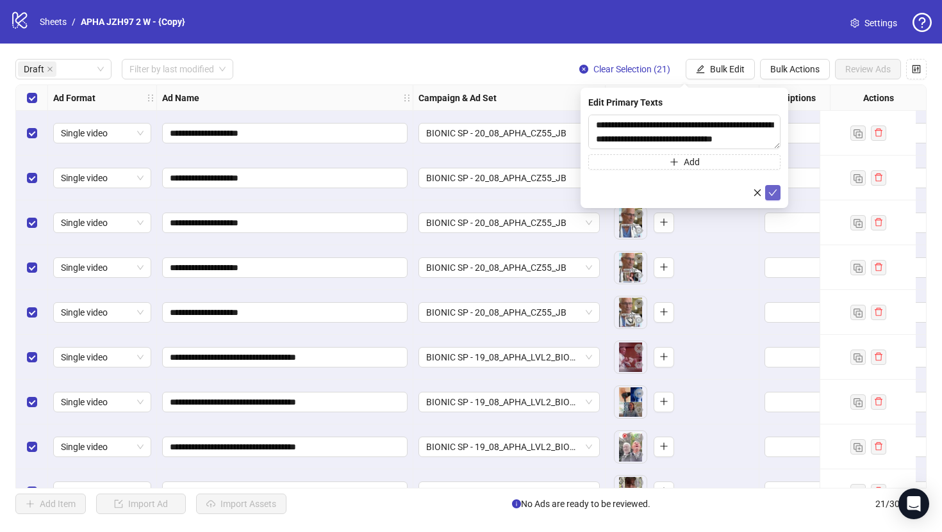
click at [773, 197] on span "submit" at bounding box center [772, 193] width 9 height 10
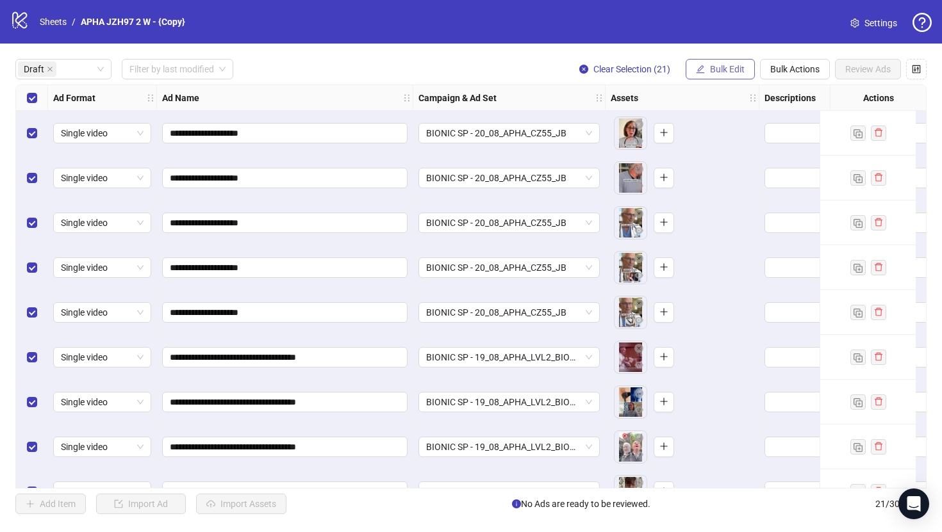
click at [717, 76] on button "Bulk Edit" at bounding box center [720, 69] width 69 height 21
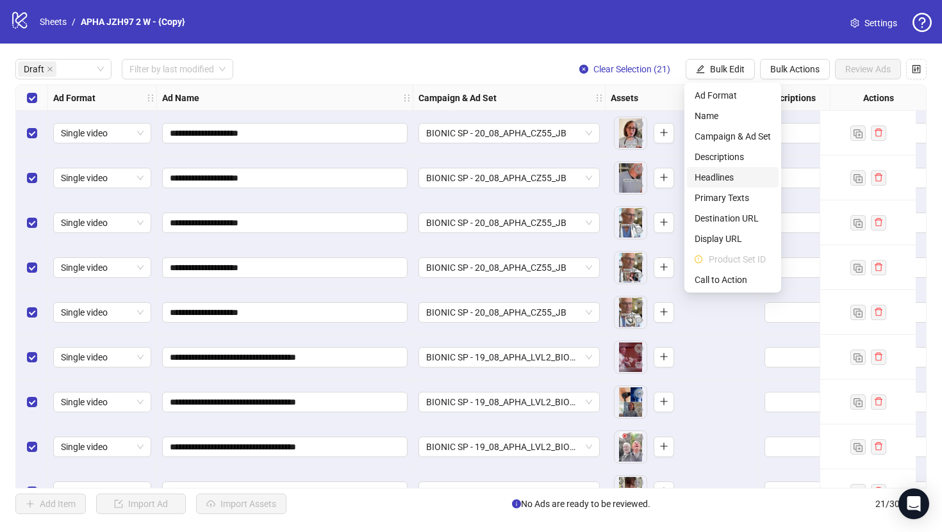
click at [721, 176] on span "Headlines" at bounding box center [733, 177] width 76 height 14
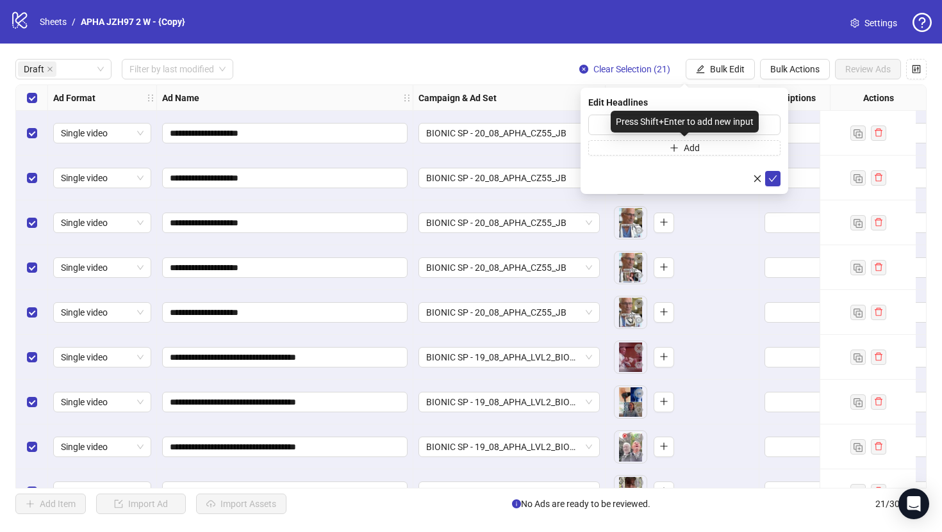
click at [670, 128] on div "Press Shift+Enter to add new input" at bounding box center [685, 122] width 148 height 22
click at [605, 122] on input "text" at bounding box center [684, 125] width 192 height 21
paste input "**********"
type input "**********"
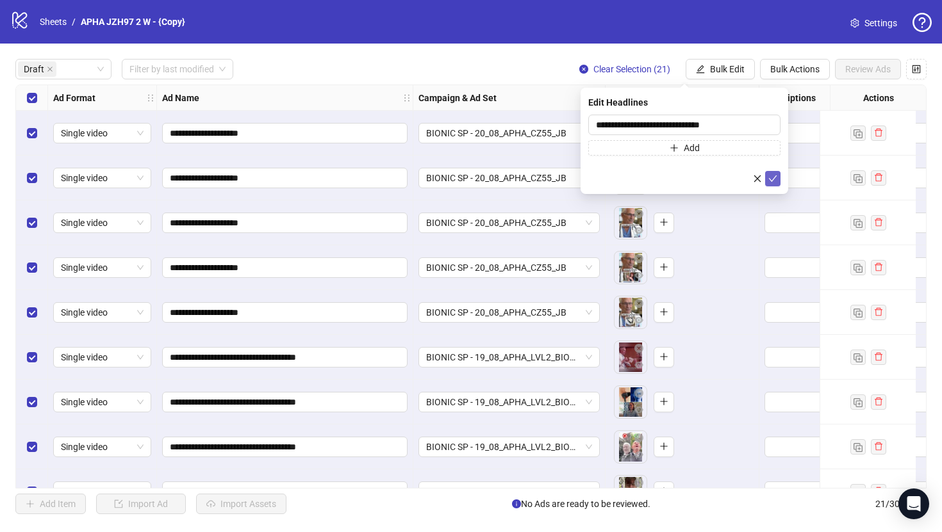
click at [770, 177] on icon "check" at bounding box center [772, 178] width 9 height 9
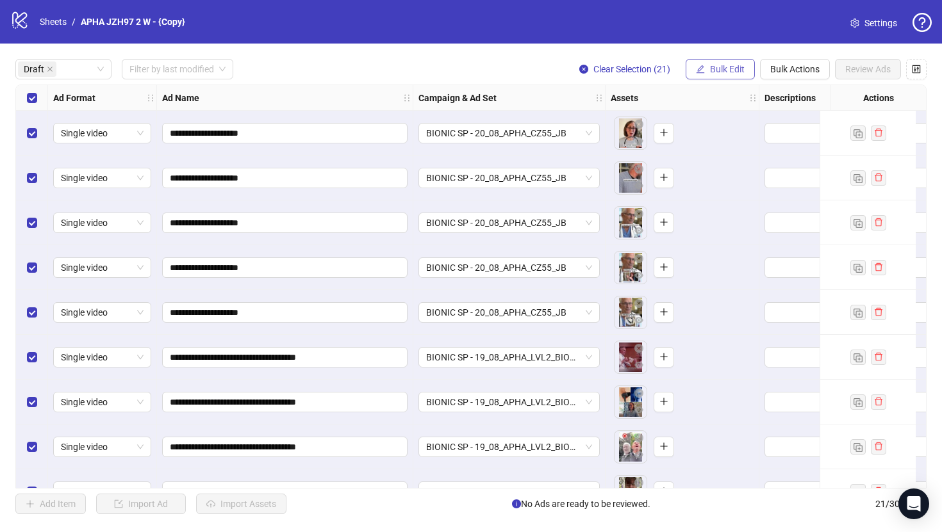
click at [711, 69] on span "Bulk Edit" at bounding box center [727, 69] width 35 height 10
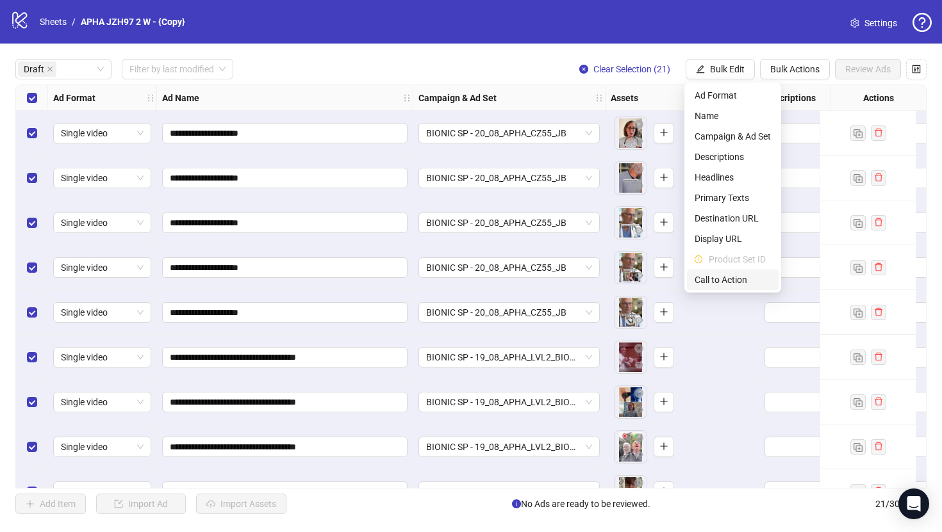
click at [707, 272] on li "Call to Action" at bounding box center [733, 280] width 92 height 21
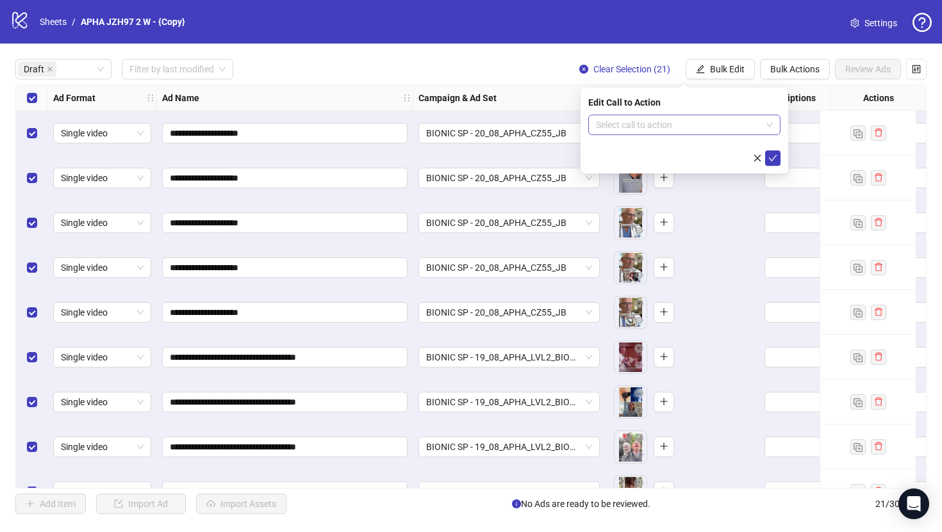
click at [658, 131] on input "search" at bounding box center [678, 124] width 165 height 19
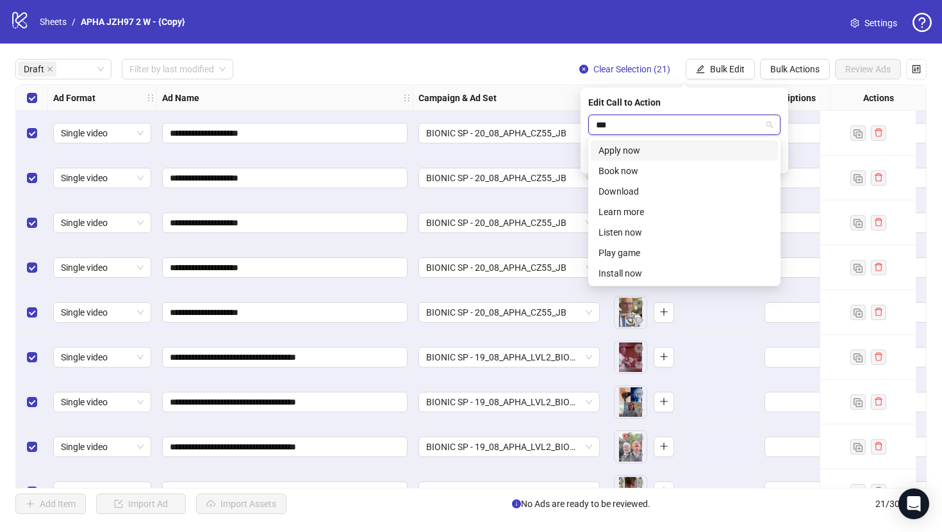
type input "****"
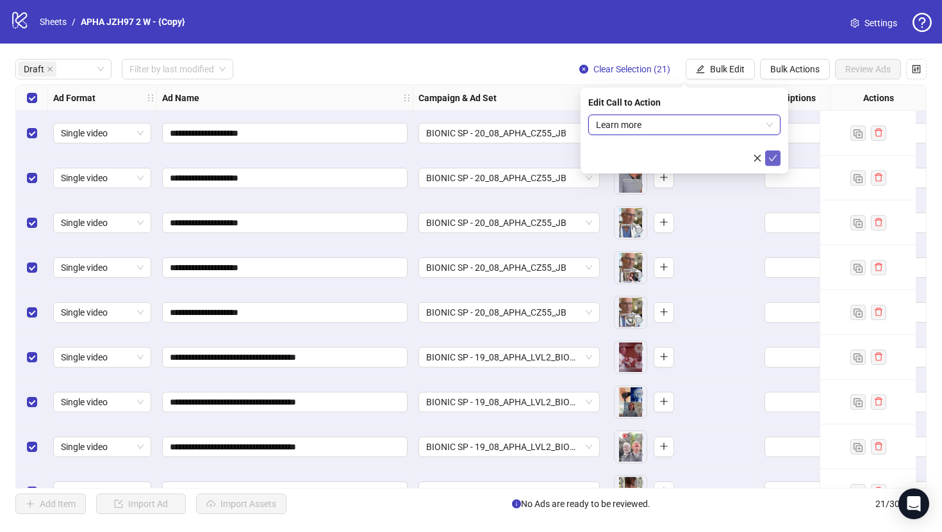
click at [773, 162] on span "submit" at bounding box center [772, 158] width 9 height 10
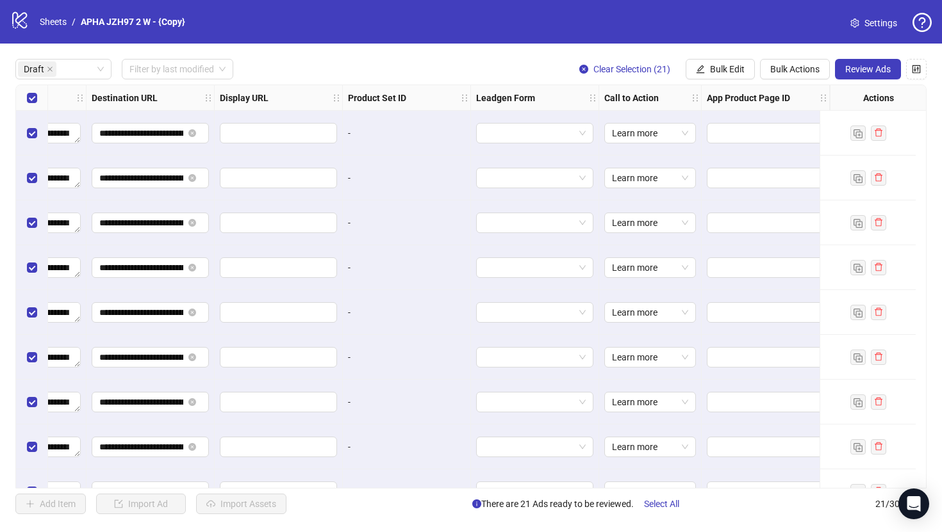
scroll to position [0, 1196]
click at [897, 70] on button "Review Ads" at bounding box center [868, 69] width 66 height 21
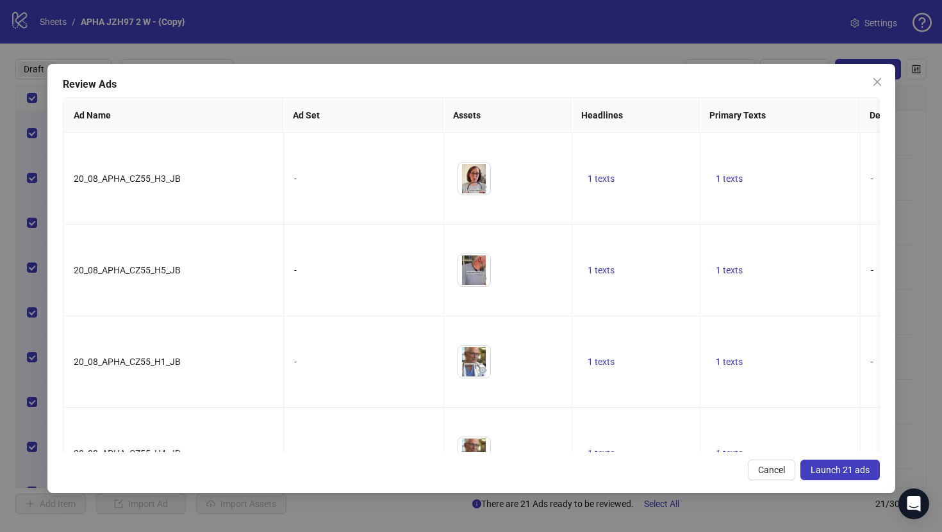
click at [846, 462] on button "Launch 21 ads" at bounding box center [839, 470] width 79 height 21
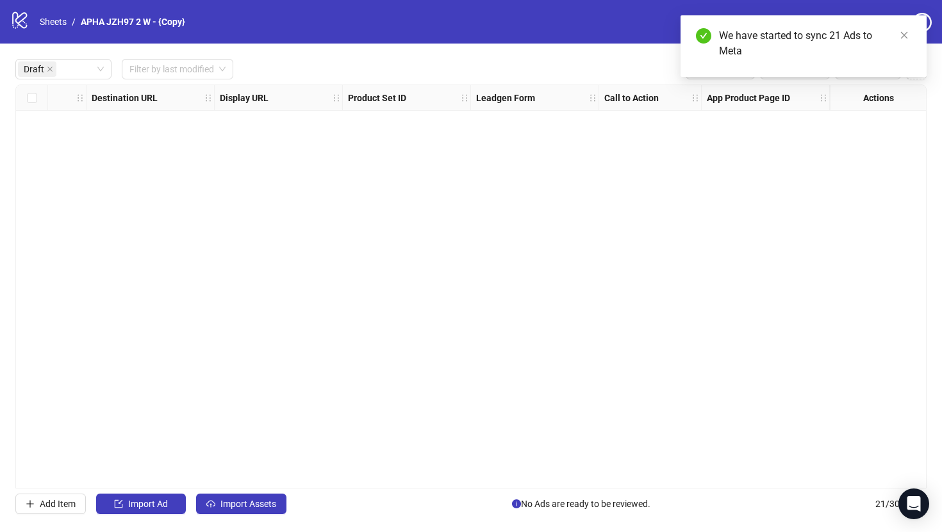
scroll to position [0, 1185]
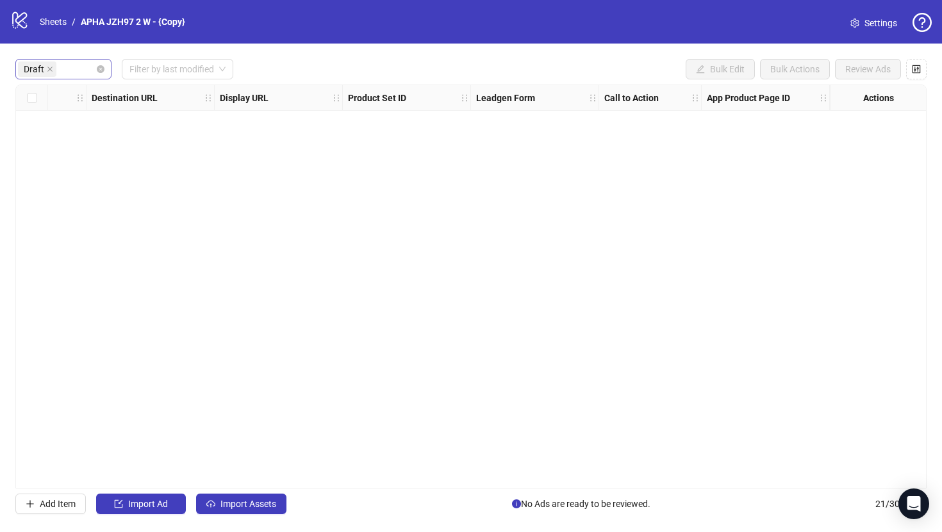
click at [77, 62] on div "Draft" at bounding box center [57, 69] width 78 height 18
click at [87, 141] on div "Error" at bounding box center [64, 136] width 76 height 14
click at [50, 73] on span at bounding box center [50, 69] width 6 height 14
click at [47, 70] on icon "close" at bounding box center [49, 69] width 5 height 5
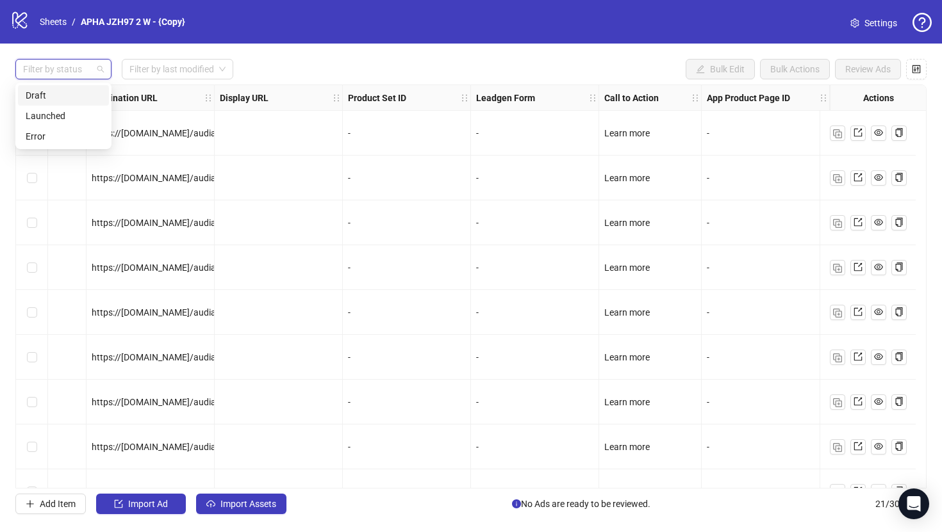
click at [290, 60] on div "Filter by status Filter by last modified Bulk Edit Bulk Actions Review Ads" at bounding box center [470, 69] width 911 height 21
